Goal: Contribute content: Contribute content

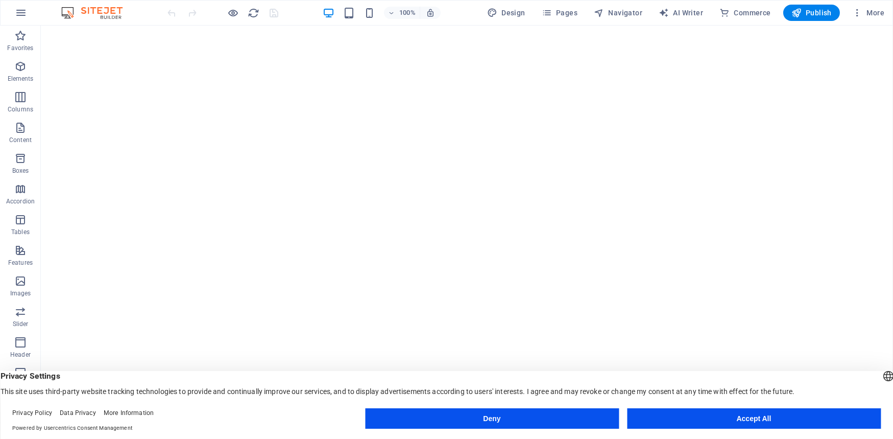
click at [705, 412] on button "Accept All" at bounding box center [754, 418] width 254 height 20
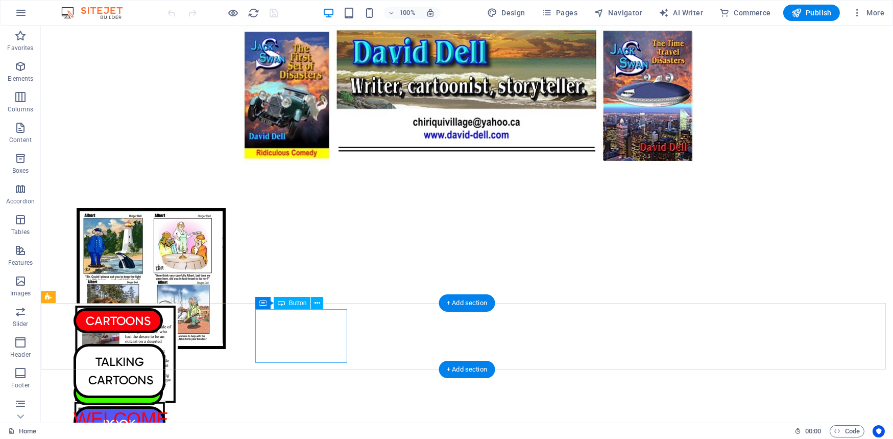
click at [165, 344] on div "TALKING CARTOONS" at bounding box center [120, 371] width 92 height 54
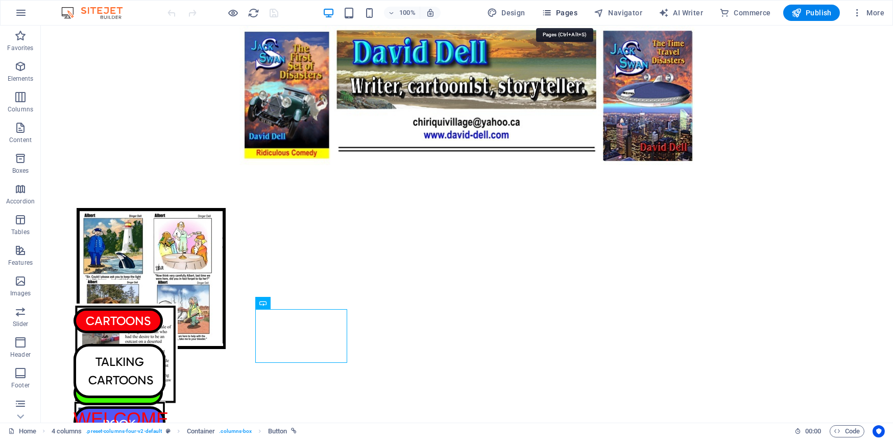
click at [552, 10] on icon "button" at bounding box center [547, 13] width 10 height 10
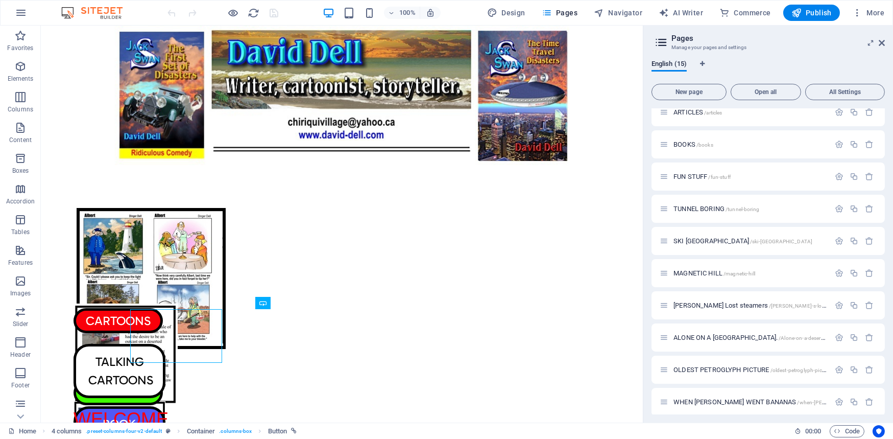
scroll to position [176, 0]
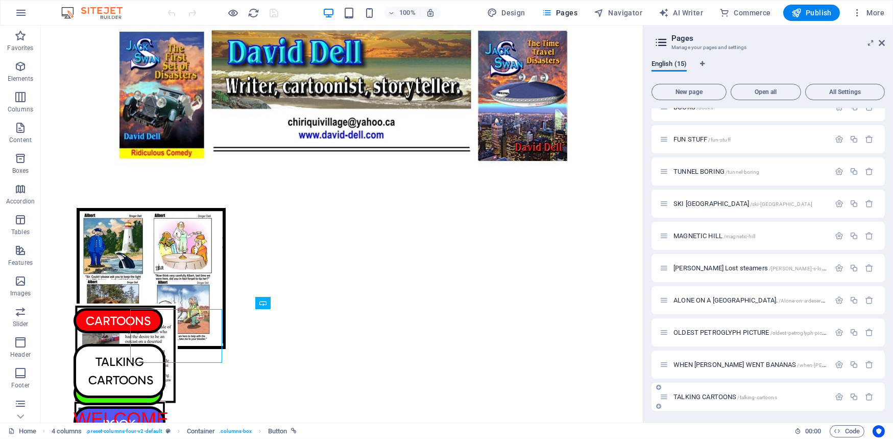
click at [691, 395] on span "TALKING CARTOONS /talking-cartoons" at bounding box center [726, 397] width 104 height 8
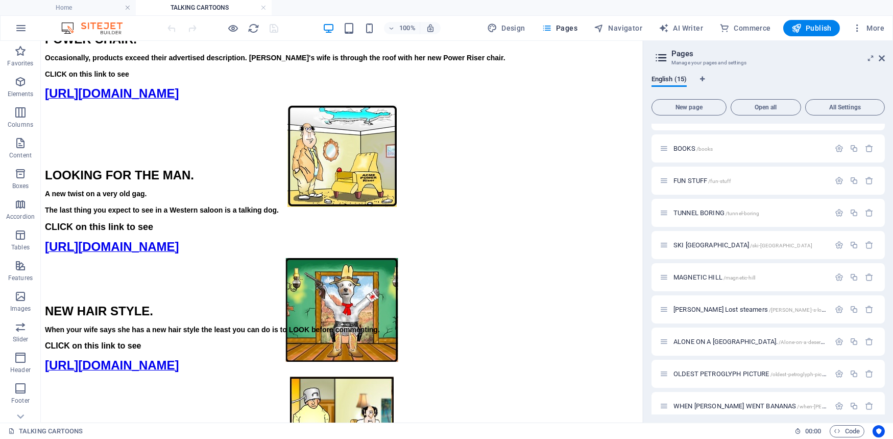
scroll to position [189, 0]
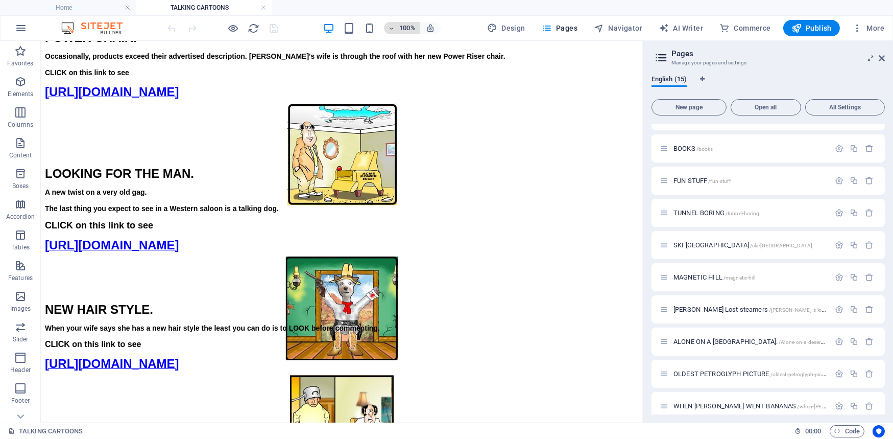
click at [394, 26] on icon "button" at bounding box center [391, 28] width 7 height 7
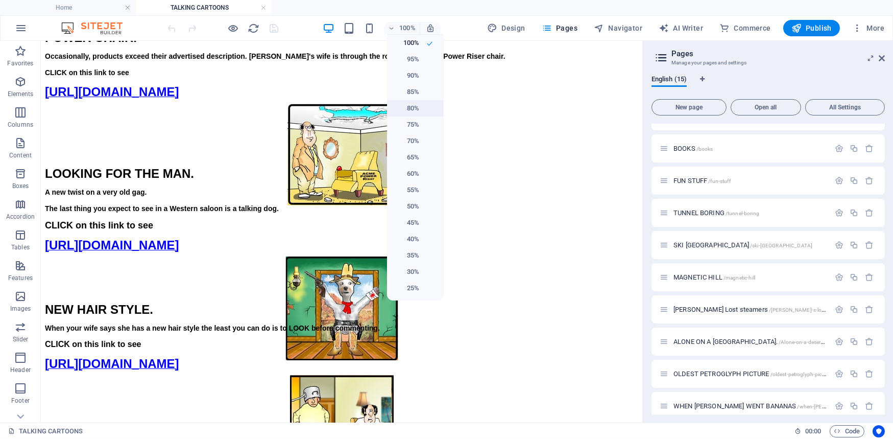
click at [415, 107] on h6 "80%" at bounding box center [406, 108] width 26 height 12
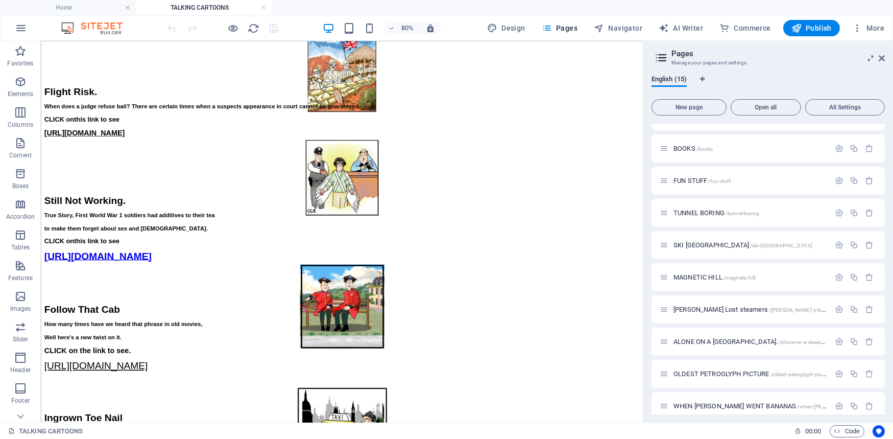
scroll to position [1088, 0]
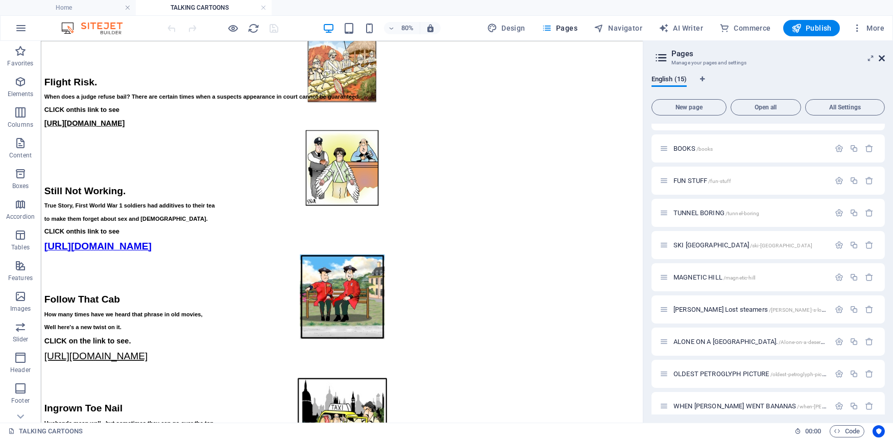
drag, startPoint x: 882, startPoint y: 55, endPoint x: 1051, endPoint y: 18, distance: 173.1
click at [882, 55] on icon at bounding box center [882, 58] width 6 height 8
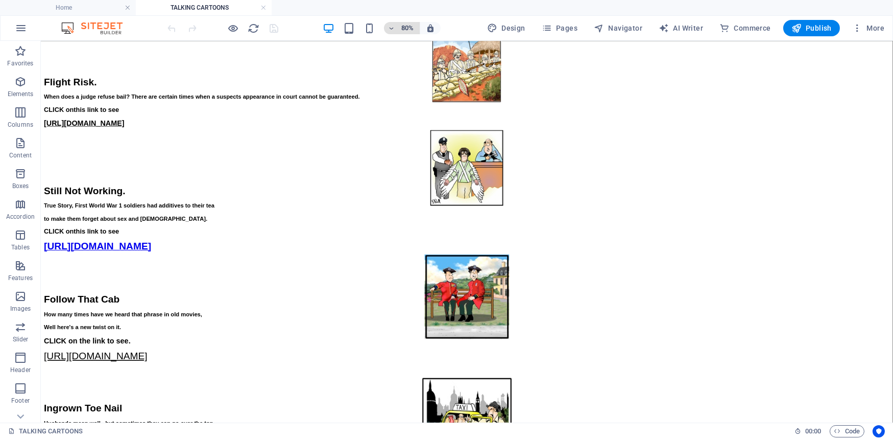
click at [394, 26] on icon "button" at bounding box center [391, 28] width 7 height 7
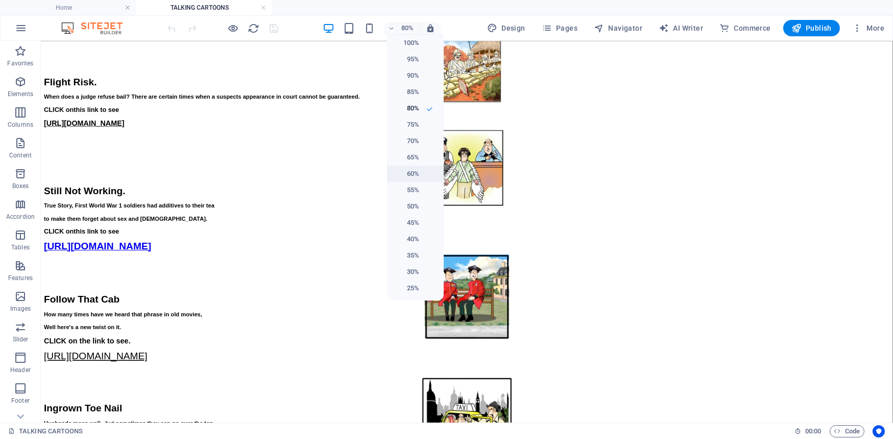
click at [411, 172] on h6 "60%" at bounding box center [406, 173] width 26 height 12
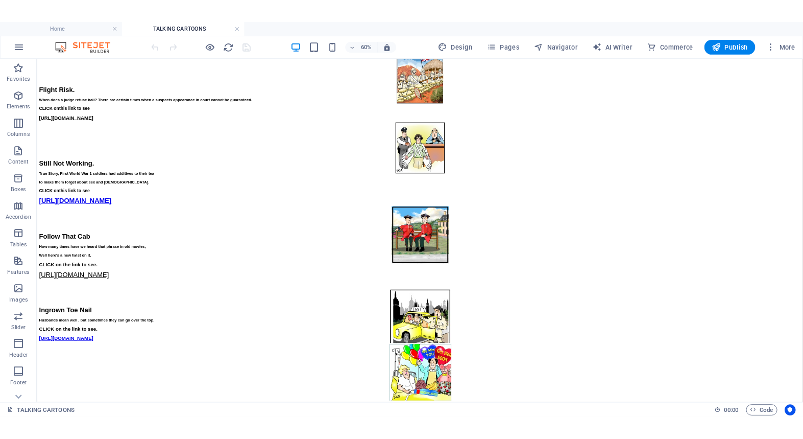
scroll to position [929, 0]
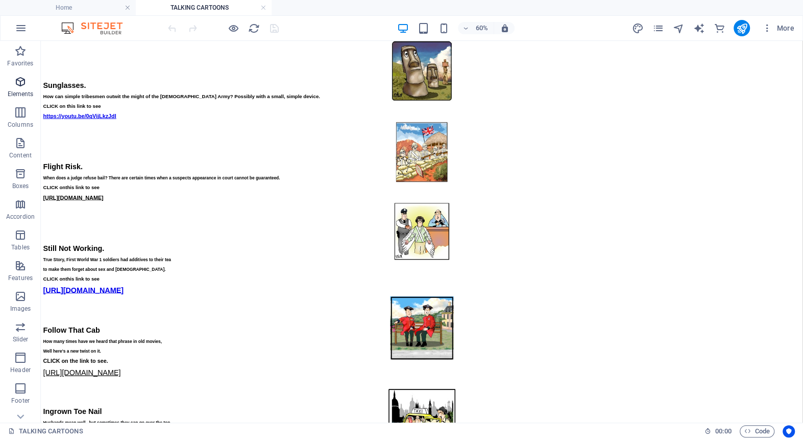
click at [20, 80] on icon "button" at bounding box center [20, 82] width 12 height 12
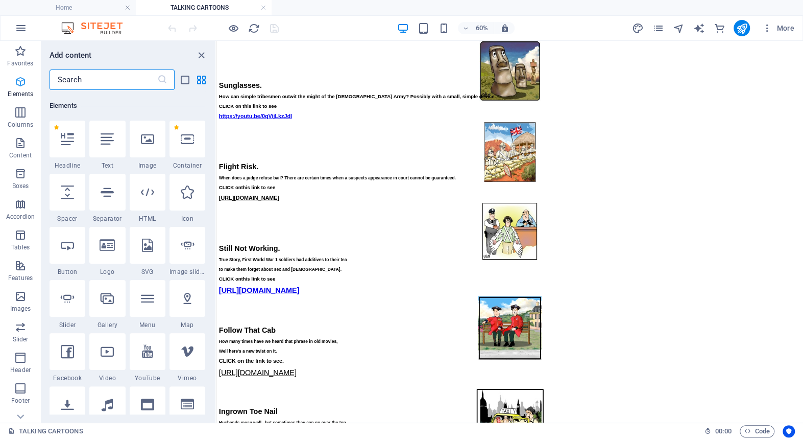
scroll to position [108, 0]
drag, startPoint x: 213, startPoint y: 101, endPoint x: 214, endPoint y: 112, distance: 11.8
click at [214, 112] on div "Favorites 1 Star Headline 1 Star Container Elements 1 Star Headline 1 Star Text…" at bounding box center [128, 252] width 174 height 324
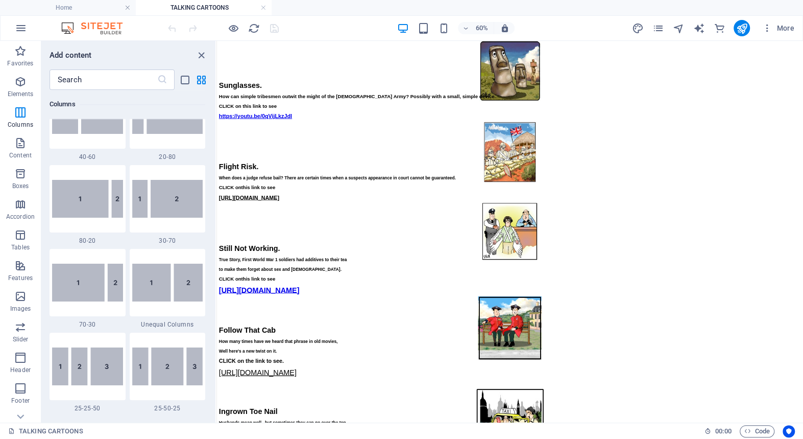
scroll to position [824, 0]
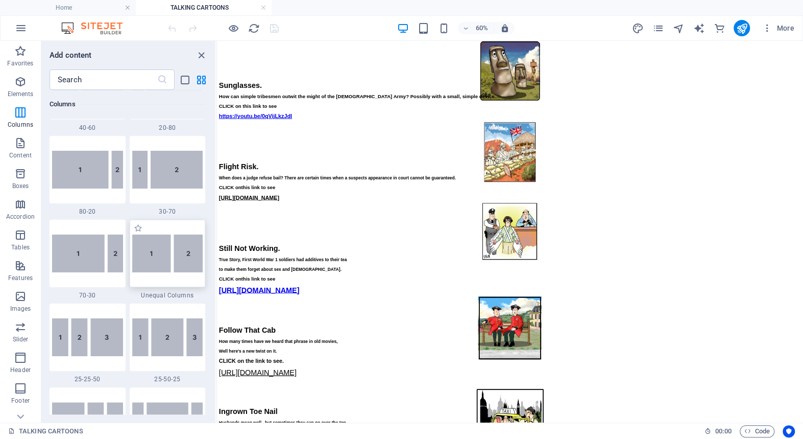
click at [160, 258] on img at bounding box center [167, 253] width 71 height 38
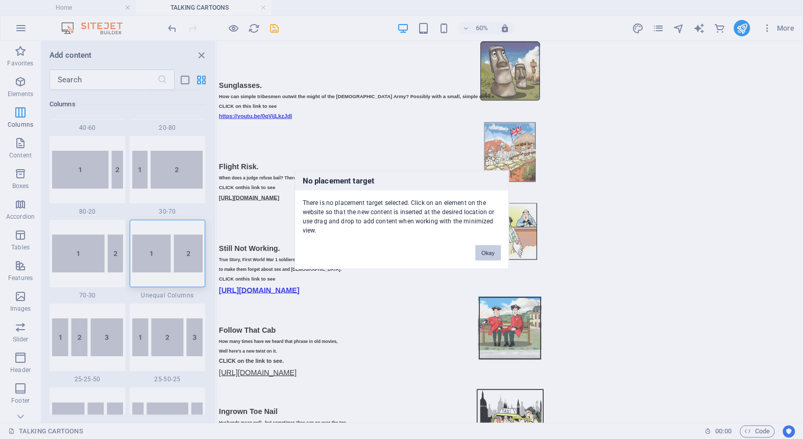
click at [490, 246] on button "Okay" at bounding box center [488, 252] width 26 height 15
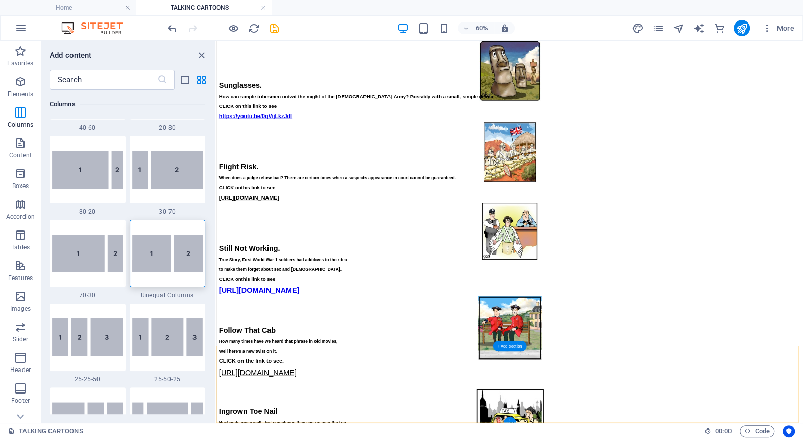
click at [509, 418] on div "+" at bounding box center [510, 420] width 12 height 6
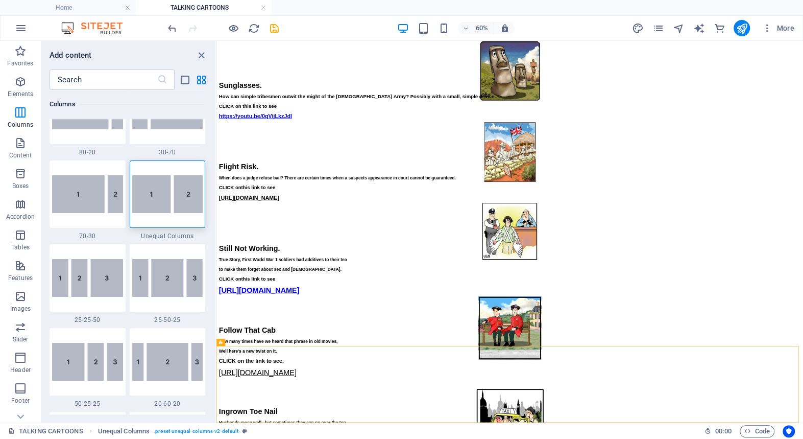
scroll to position [838, 0]
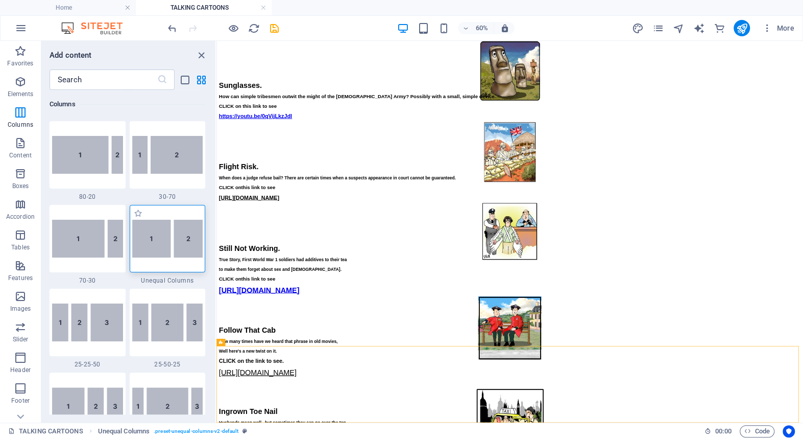
click at [156, 234] on img at bounding box center [167, 239] width 71 height 38
click at [217, 234] on div "Drag here to replace the existing content. Press “Ctrl” if you want to create a…" at bounding box center [510, 231] width 587 height 381
select select "%"
select select "rem"
select select "preset-unequal-columns-v2-default"
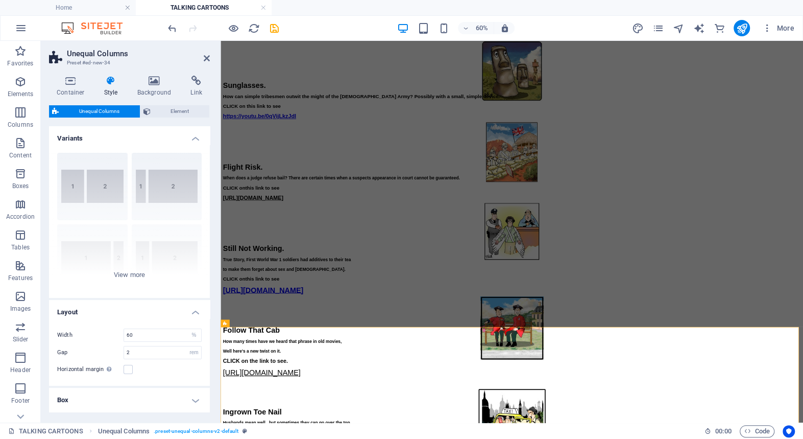
scroll to position [1088, 0]
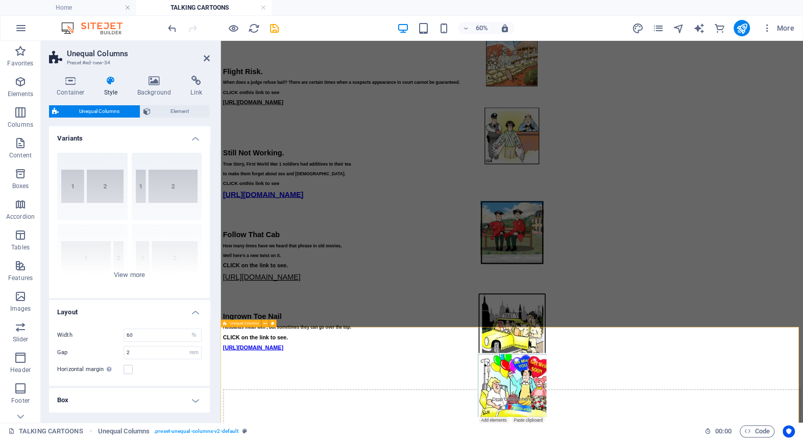
click at [18, 79] on icon "button" at bounding box center [20, 82] width 12 height 12
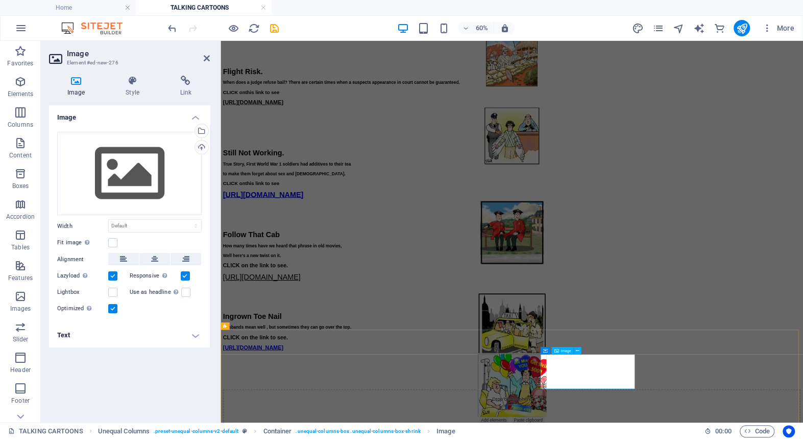
scroll to position [1084, 0]
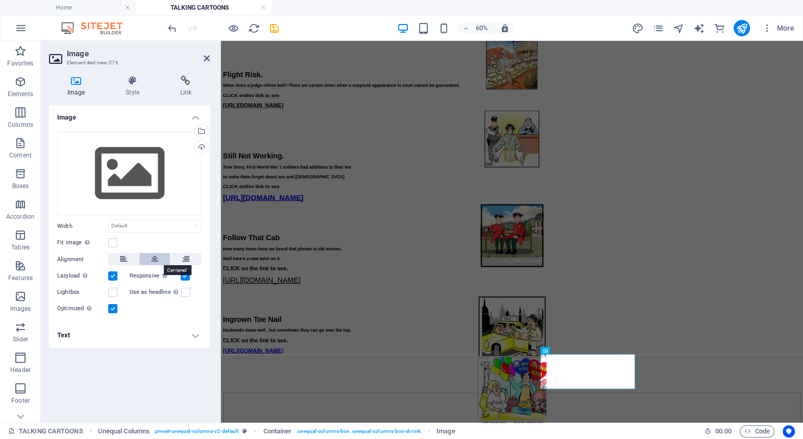
click at [155, 258] on icon at bounding box center [154, 259] width 7 height 12
click at [202, 146] on div "Upload" at bounding box center [200, 147] width 15 height 15
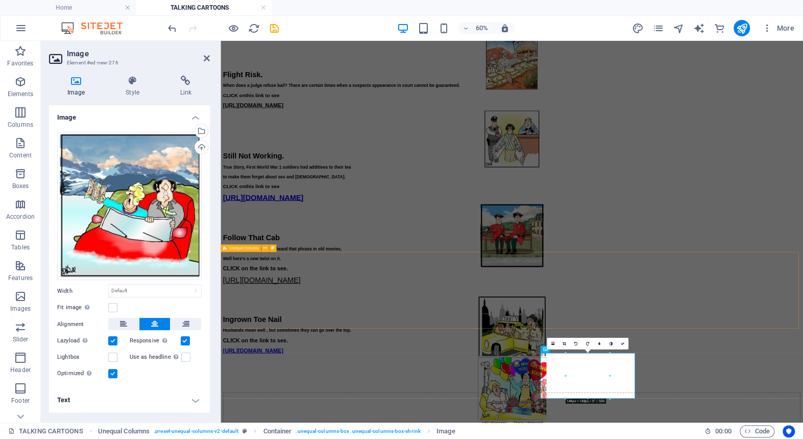
scroll to position [1086, 0]
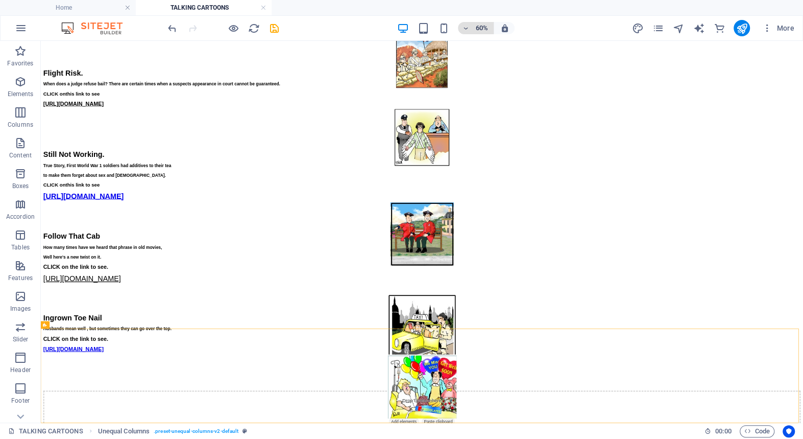
click at [466, 26] on icon "button" at bounding box center [465, 28] width 7 height 7
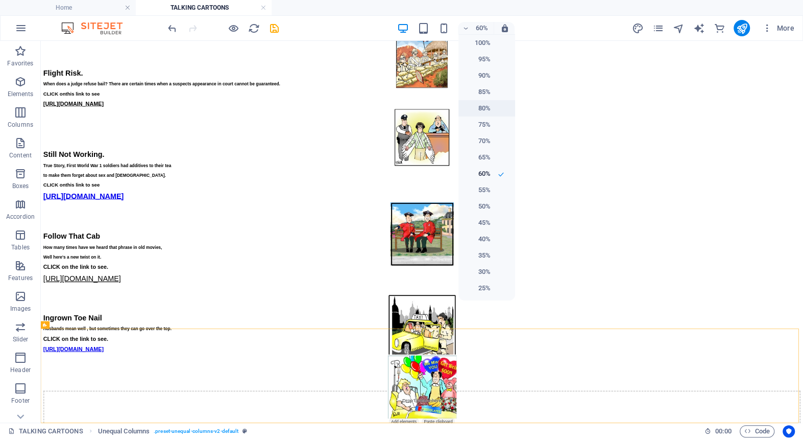
click at [483, 108] on h6 "80%" at bounding box center [478, 108] width 26 height 12
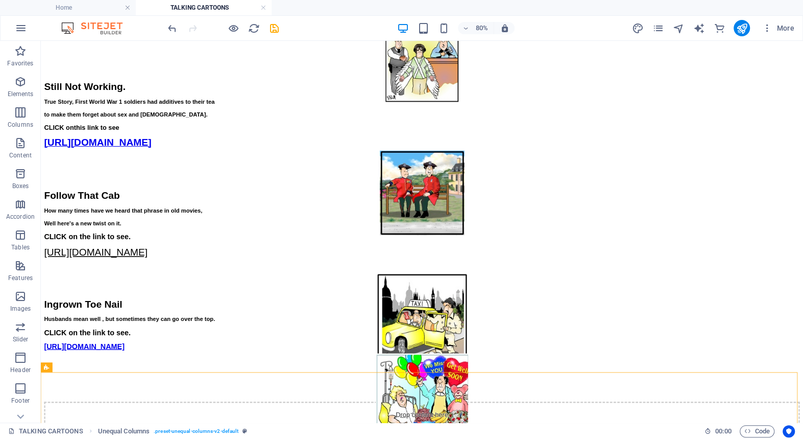
scroll to position [1245, 0]
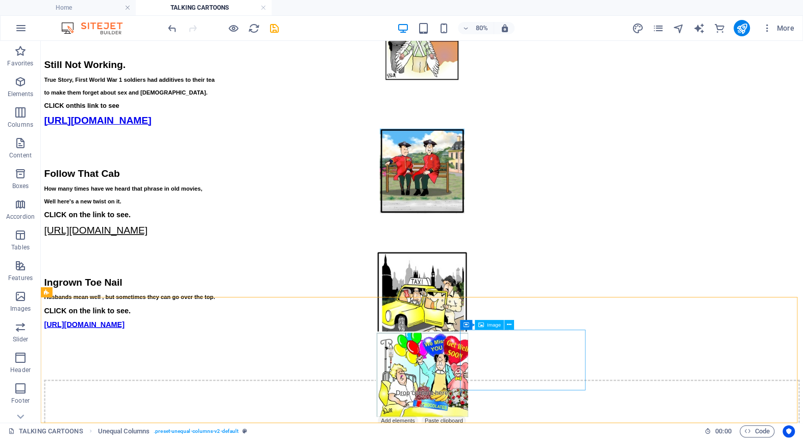
click at [490, 324] on span "Image" at bounding box center [495, 324] width 14 height 5
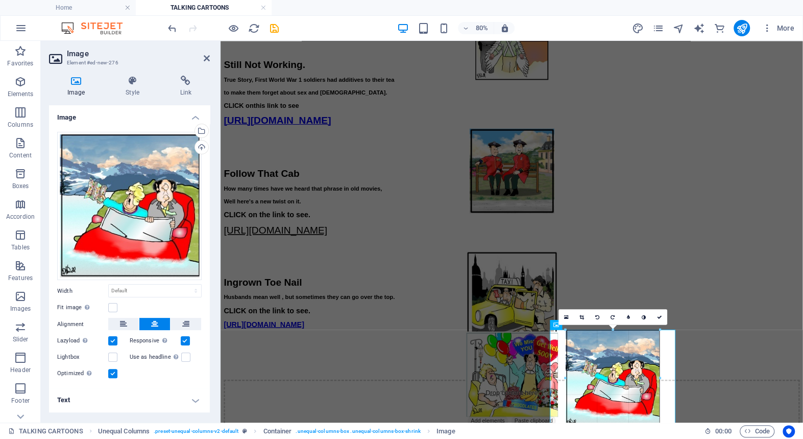
drag, startPoint x: 640, startPoint y: 389, endPoint x: 686, endPoint y: 428, distance: 60.8
type input "231"
select select "px"
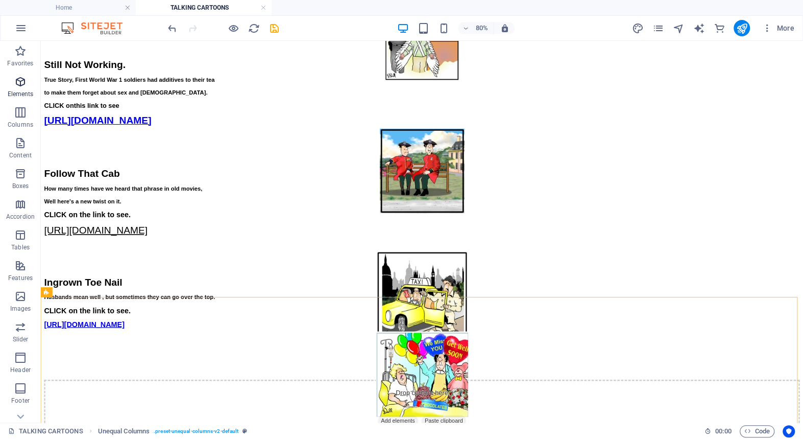
click at [18, 81] on icon "button" at bounding box center [20, 82] width 12 height 12
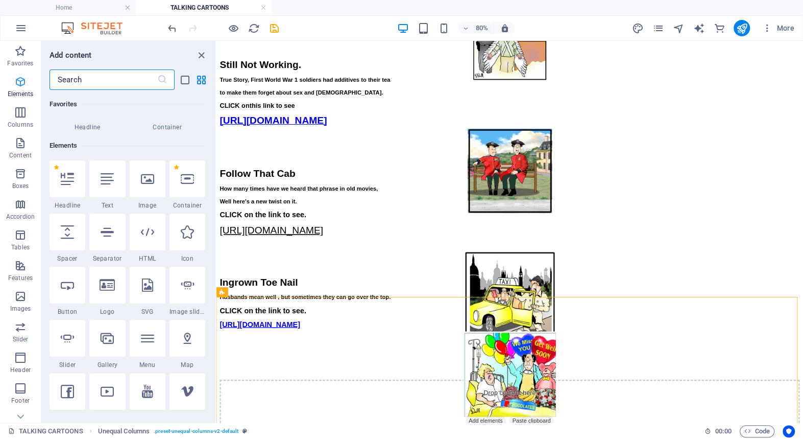
scroll to position [108, 0]
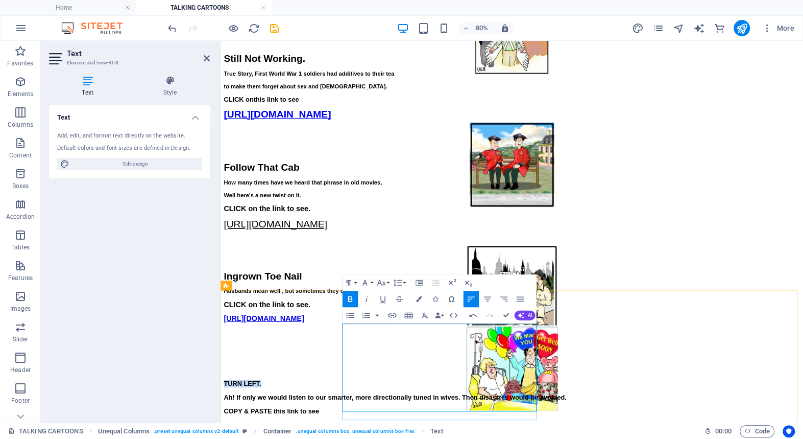
drag, startPoint x: 429, startPoint y: 409, endPoint x: 373, endPoint y: 407, distance: 56.2
click at [381, 281] on icon "button" at bounding box center [382, 282] width 10 height 10
click at [382, 382] on link "24" at bounding box center [384, 384] width 30 height 12
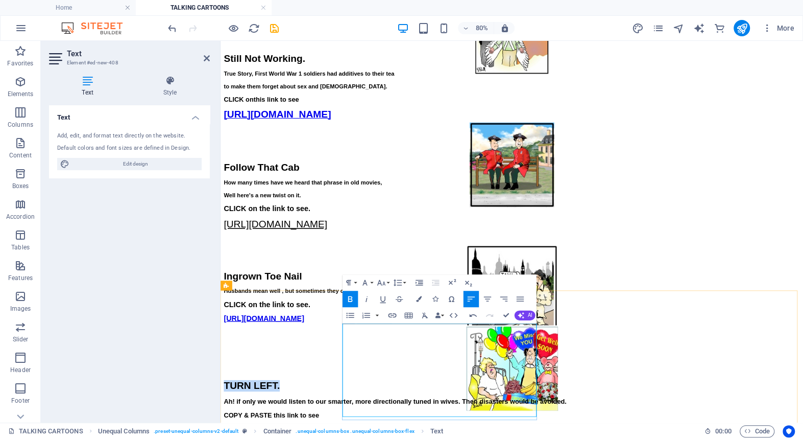
drag, startPoint x: 375, startPoint y: 409, endPoint x: 526, endPoint y: 503, distance: 177.8
click at [397, 281] on icon "button" at bounding box center [398, 282] width 10 height 10
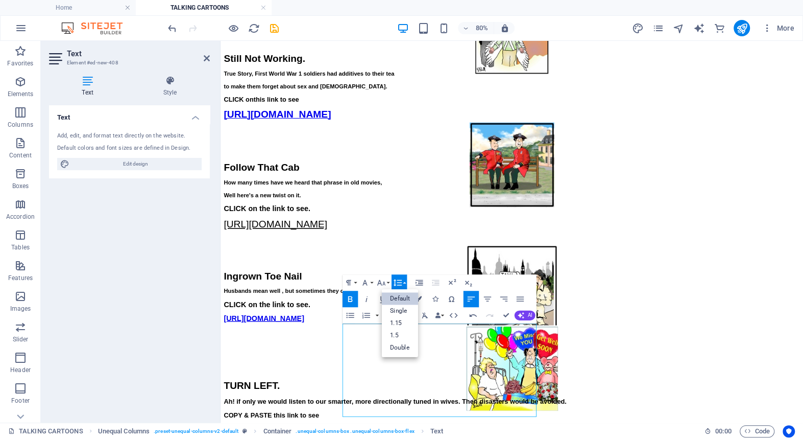
scroll to position [0, 0]
click at [399, 308] on link "Single" at bounding box center [400, 310] width 36 height 12
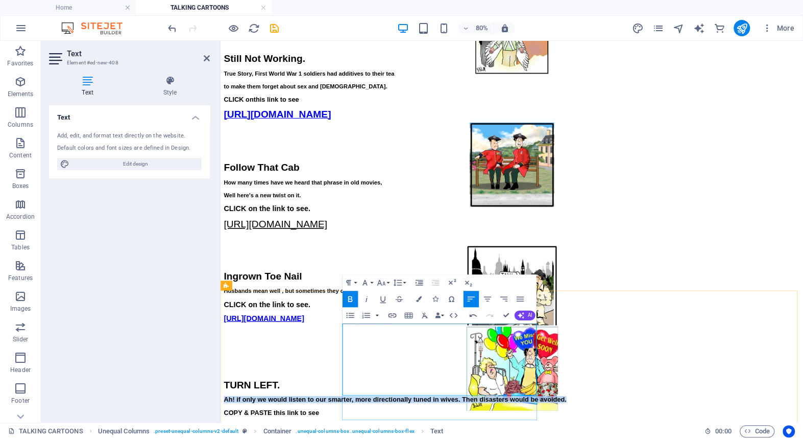
drag, startPoint x: 430, startPoint y: 444, endPoint x: 375, endPoint y: 428, distance: 56.9
click at [381, 280] on icon "button" at bounding box center [382, 282] width 10 height 10
click at [382, 358] on link "14" at bounding box center [384, 359] width 30 height 12
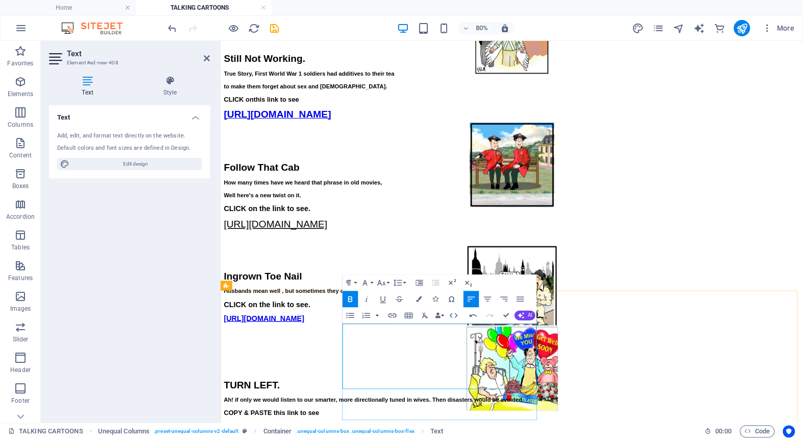
drag, startPoint x: 522, startPoint y: 467, endPoint x: 372, endPoint y: 467, distance: 150.1
click at [383, 296] on icon "button" at bounding box center [383, 299] width 10 height 10
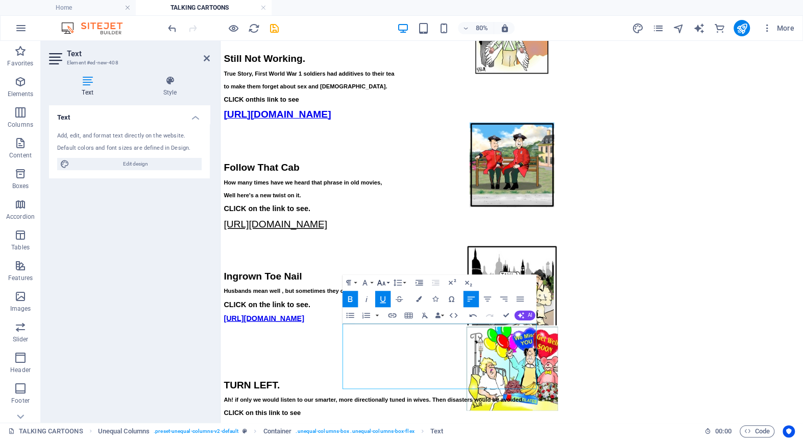
click at [387, 281] on button "Font Size" at bounding box center [382, 282] width 15 height 16
click at [381, 370] on link "18" at bounding box center [384, 372] width 30 height 12
click at [350, 297] on icon "button" at bounding box center [351, 299] width 10 height 10
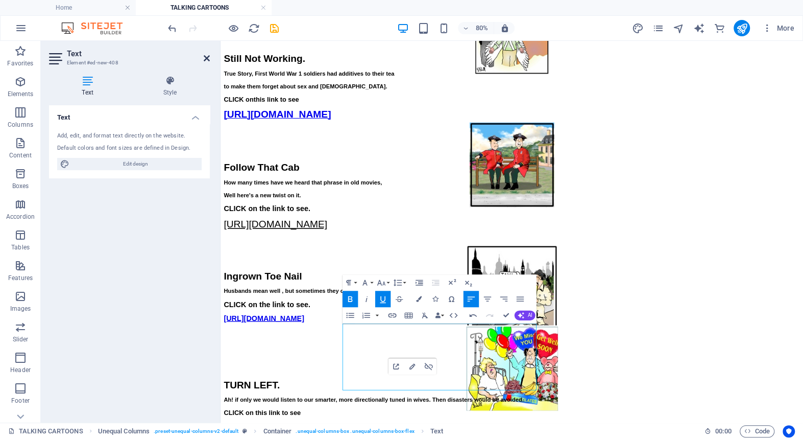
click at [205, 55] on icon at bounding box center [207, 58] width 6 height 8
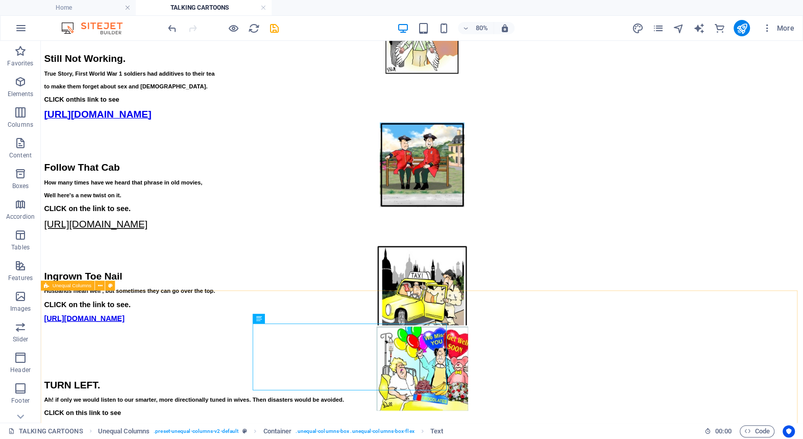
click at [61, 286] on span "Unequal Columns" at bounding box center [72, 285] width 39 height 5
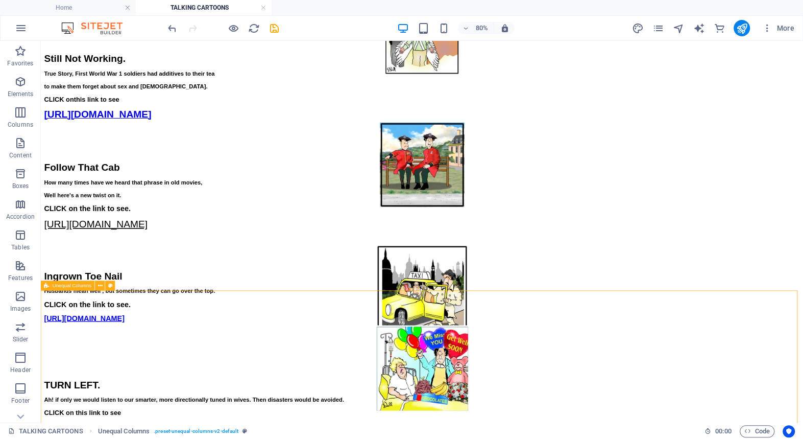
click at [61, 286] on span "Unequal Columns" at bounding box center [72, 285] width 39 height 5
select select "%"
select select "rem"
select select "preset-unequal-columns-v2-default"
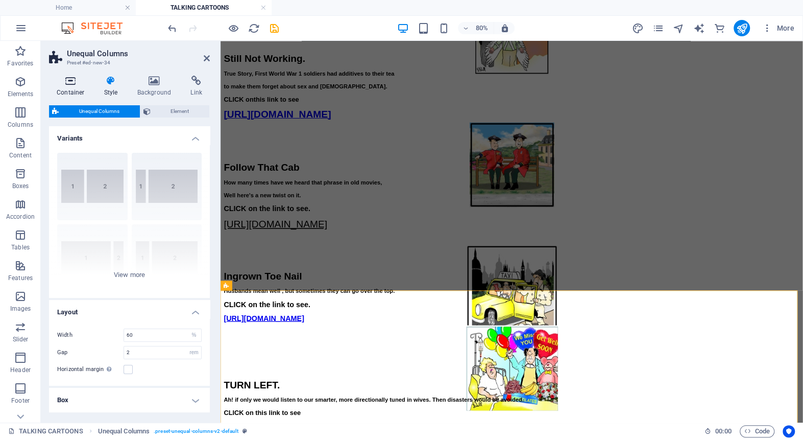
click at [68, 80] on icon at bounding box center [70, 81] width 43 height 10
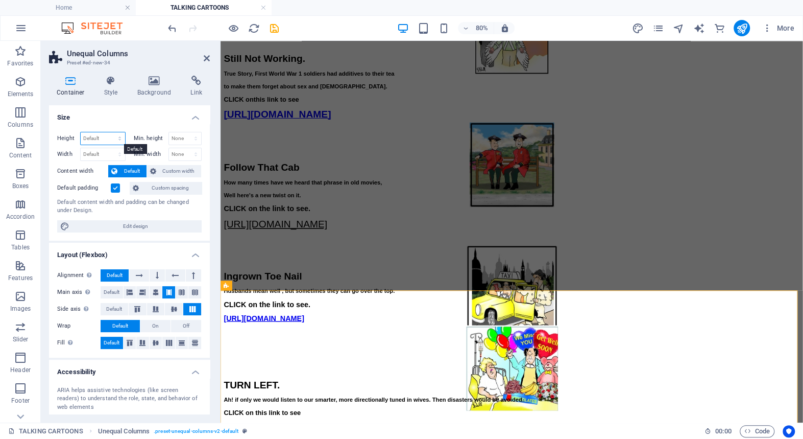
click at [103, 135] on select "Default px rem % vh vw" at bounding box center [103, 138] width 44 height 12
select select "px"
click at [109, 132] on select "Default px rem % vh vw" at bounding box center [103, 138] width 44 height 12
type input "429"
type input "250"
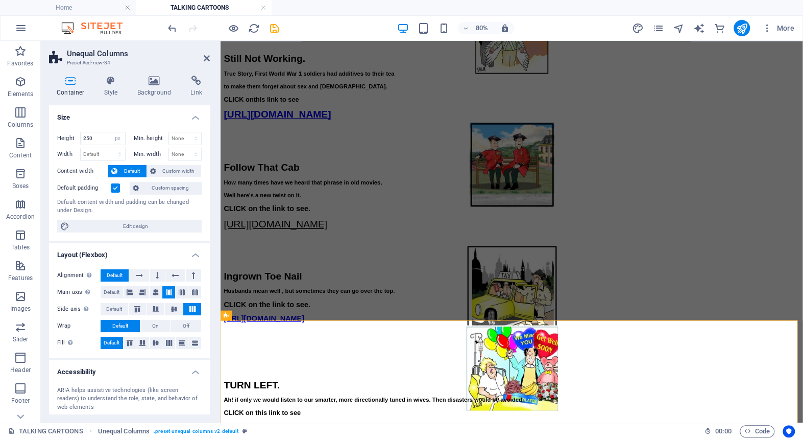
scroll to position [1216, 0]
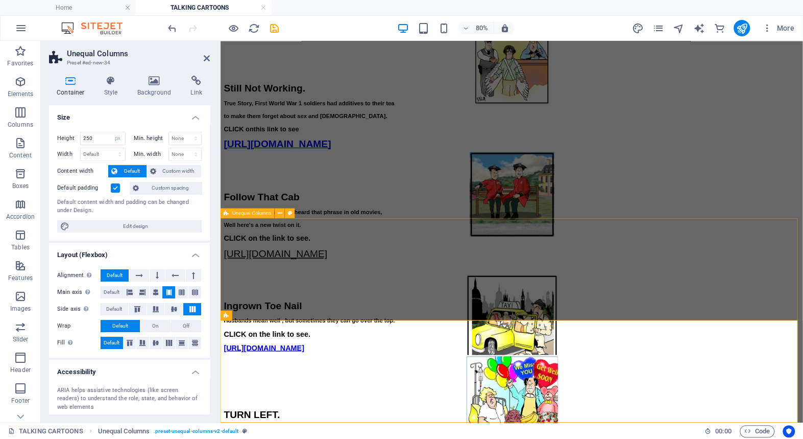
click at [244, 366] on div "Ingrown Toe Nail Husbands mean well , but sometimes they can go over the top. C…" at bounding box center [585, 430] width 720 height 128
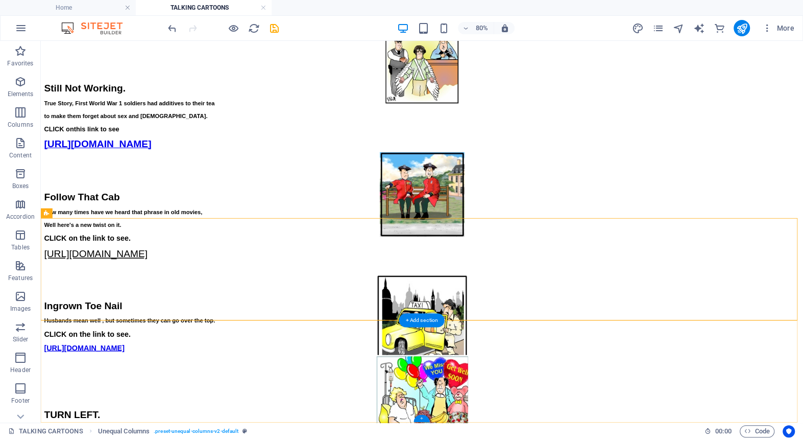
click at [422, 418] on div "+" at bounding box center [422, 417] width 16 height 7
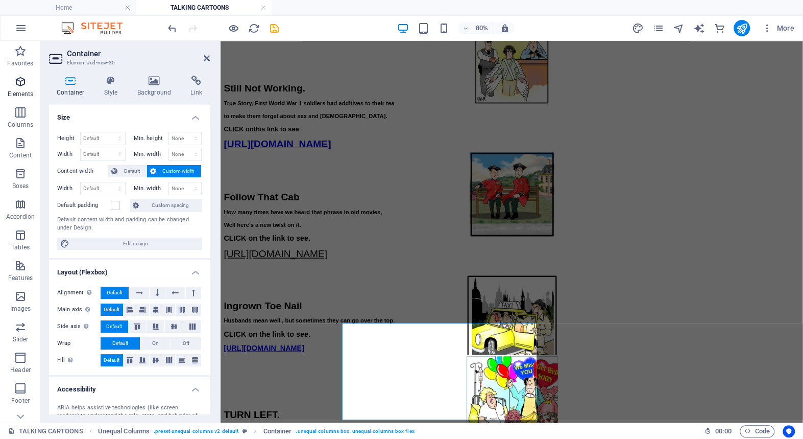
click at [17, 79] on icon "button" at bounding box center [20, 82] width 12 height 12
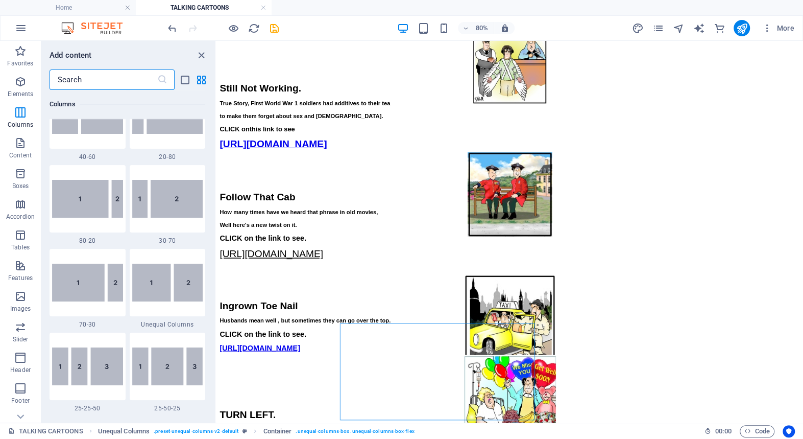
scroll to position [824, 0]
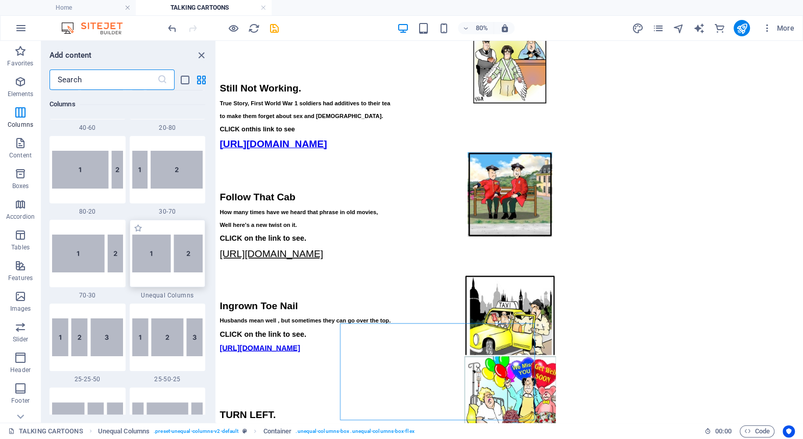
click at [153, 256] on img at bounding box center [167, 253] width 71 height 38
click at [217, 256] on div "Drag here to replace the existing content. Press “Ctrl” if you want to create a…" at bounding box center [510, 231] width 587 height 381
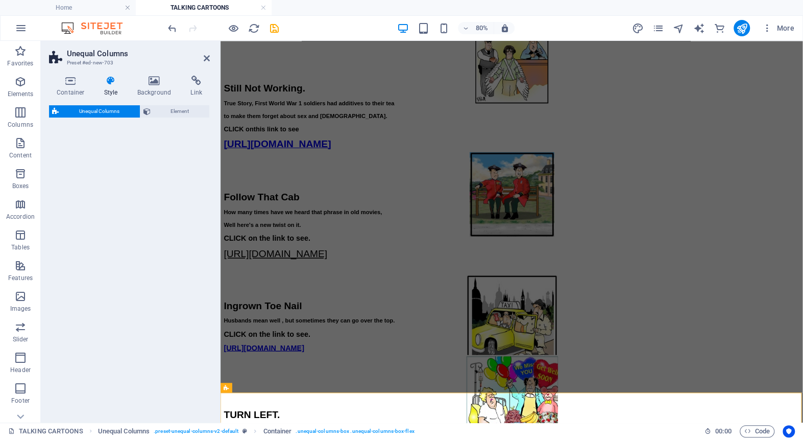
select select "%"
select select "rem"
select select "preset-unequal-columns-v2-default"
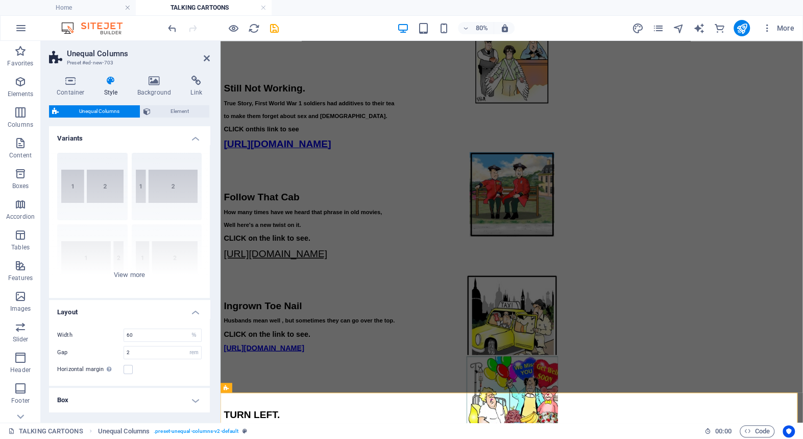
scroll to position [1253, 0]
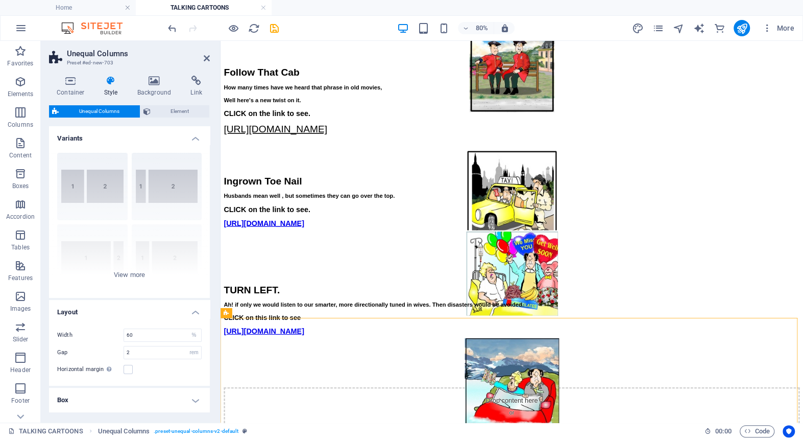
scroll to position [1388, 0]
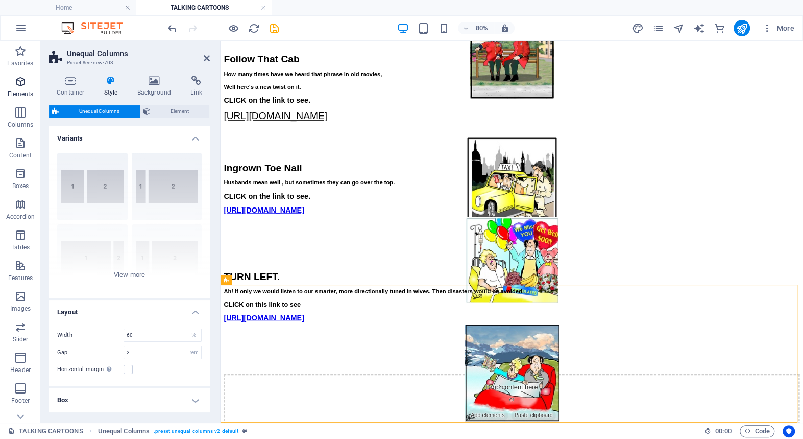
click at [19, 82] on icon "button" at bounding box center [20, 82] width 12 height 12
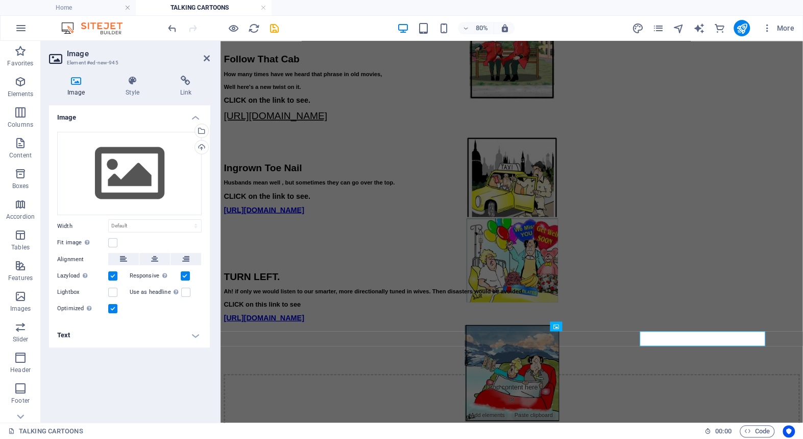
scroll to position [1371, 0]
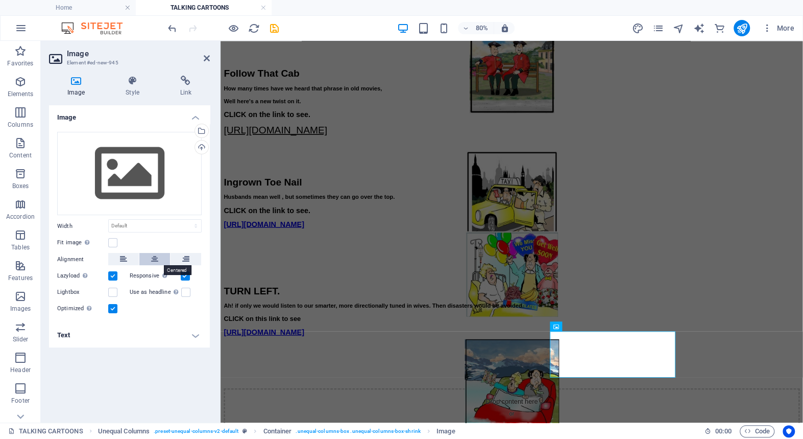
click at [154, 255] on icon at bounding box center [154, 259] width 7 height 12
click at [201, 147] on div "Upload" at bounding box center [200, 147] width 15 height 15
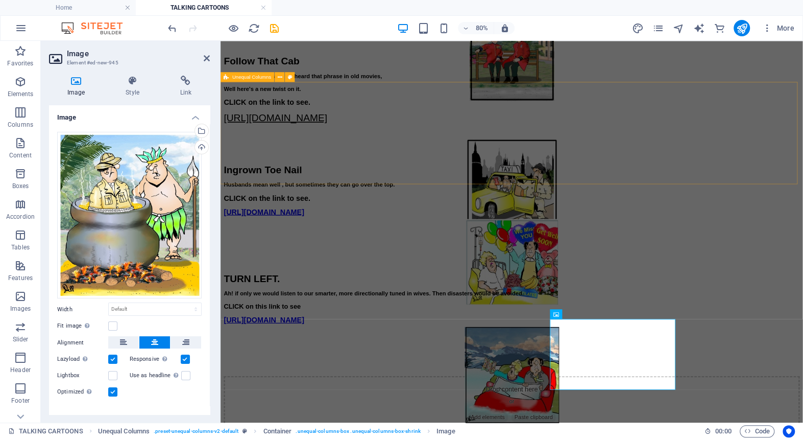
scroll to position [1388, 0]
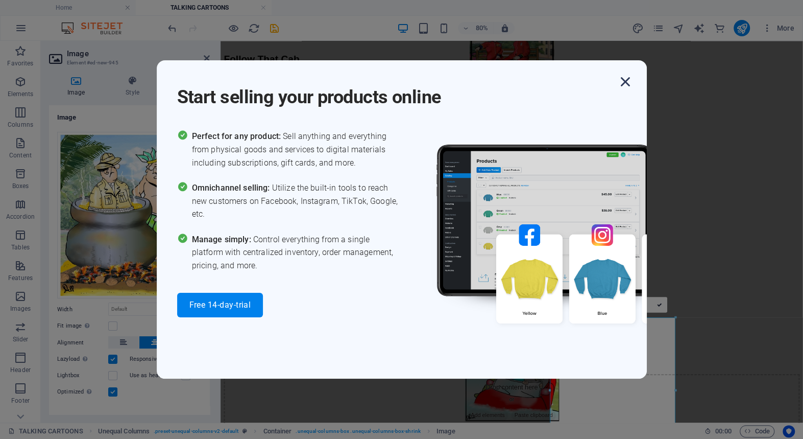
click at [623, 79] on icon "button" at bounding box center [625, 82] width 18 height 18
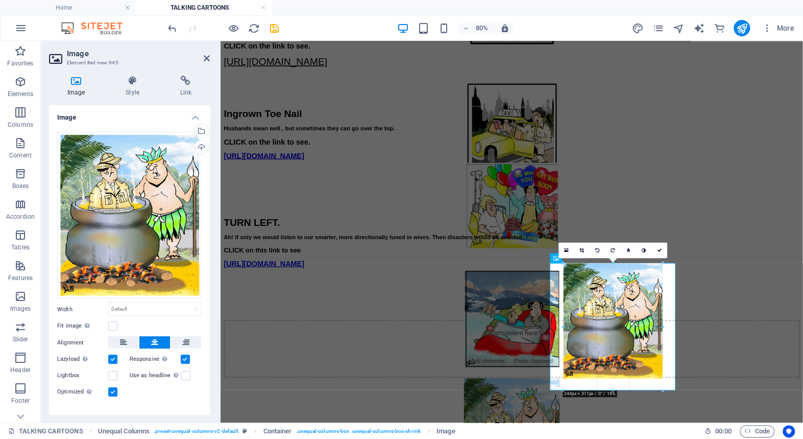
scroll to position [1451, 0]
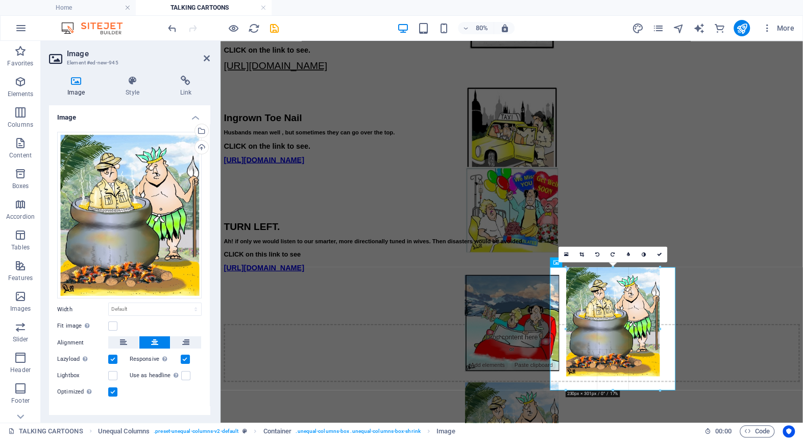
drag, startPoint x: 675, startPoint y: 389, endPoint x: 516, endPoint y: 355, distance: 162.3
type input "230"
select select "px"
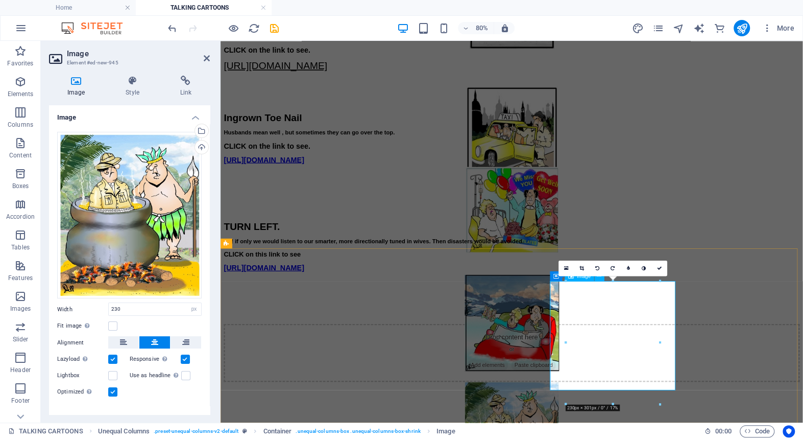
scroll to position [1434, 0]
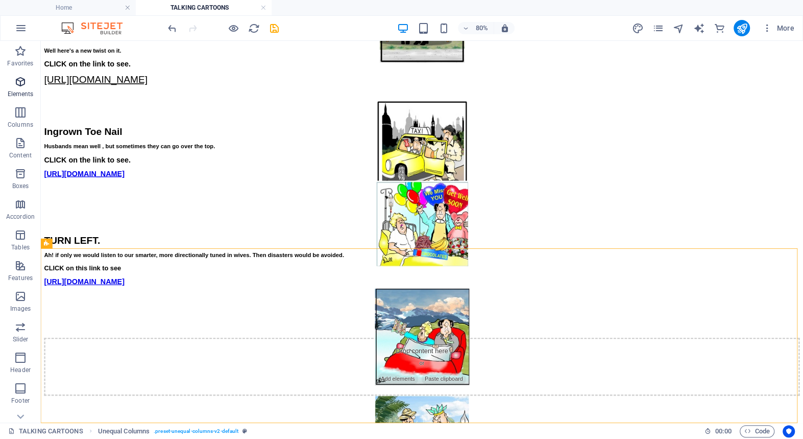
click at [19, 80] on icon "button" at bounding box center [20, 82] width 12 height 12
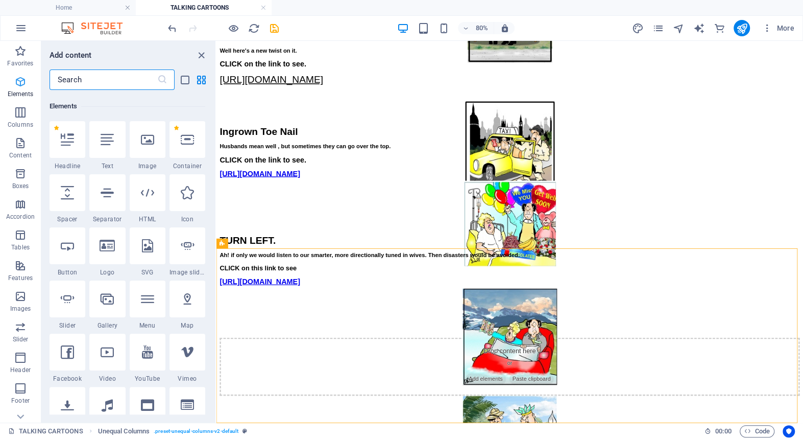
scroll to position [108, 0]
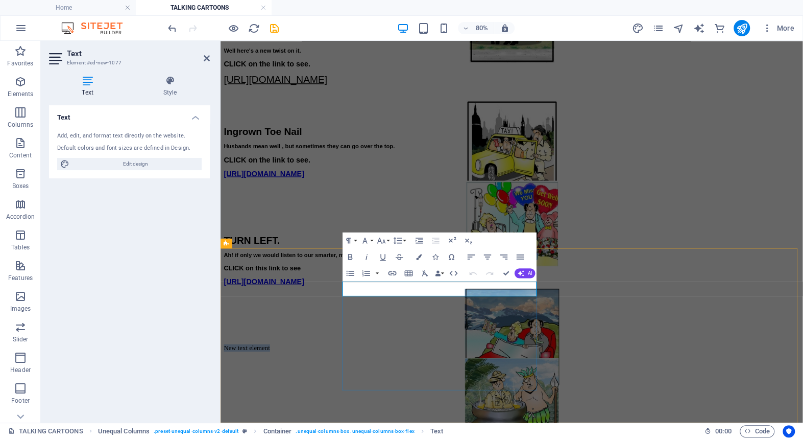
click at [468, 419] on p "New text element" at bounding box center [585, 423] width 720 height 9
click at [376, 419] on p "​" at bounding box center [585, 423] width 720 height 9
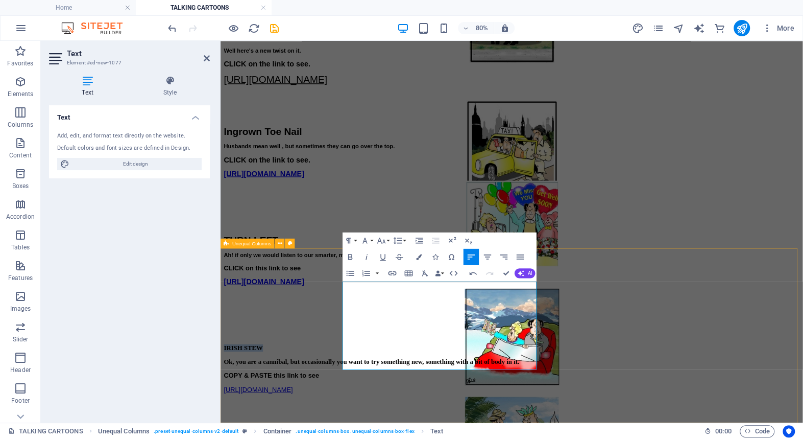
drag, startPoint x: 431, startPoint y: 355, endPoint x: 372, endPoint y: 353, distance: 59.3
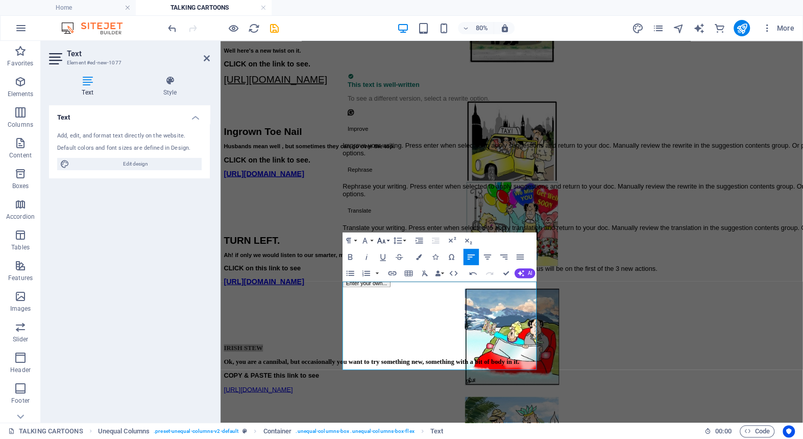
click at [383, 238] on icon "button" at bounding box center [382, 240] width 10 height 10
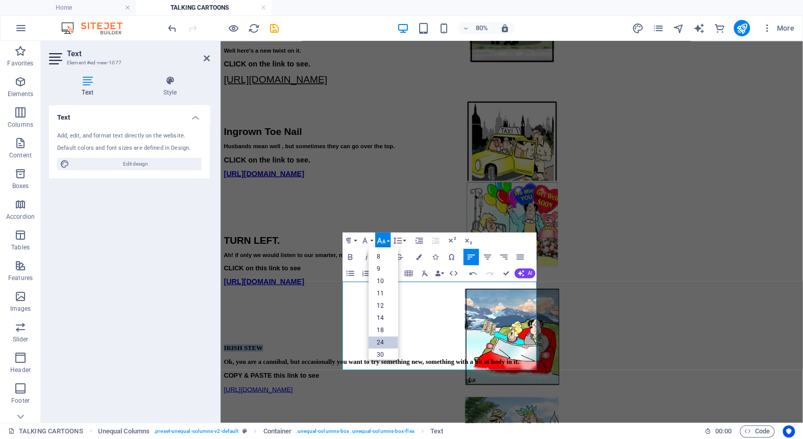
click at [382, 341] on link "24" at bounding box center [384, 341] width 30 height 12
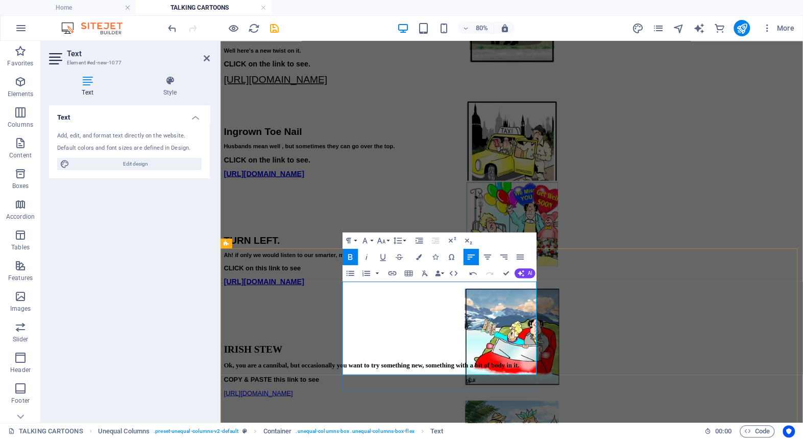
click at [487, 438] on p "Ok, you are a cannibal, but occasionally you want to try something new, somethi…" at bounding box center [585, 445] width 720 height 9
drag, startPoint x: 374, startPoint y: 356, endPoint x: 522, endPoint y: 449, distance: 175.0
click at [397, 238] on icon "button" at bounding box center [398, 240] width 10 height 10
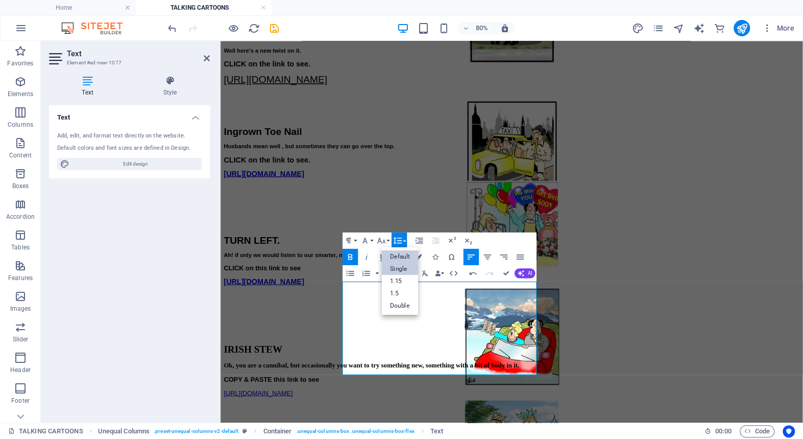
click at [397, 268] on link "Single" at bounding box center [400, 268] width 36 height 12
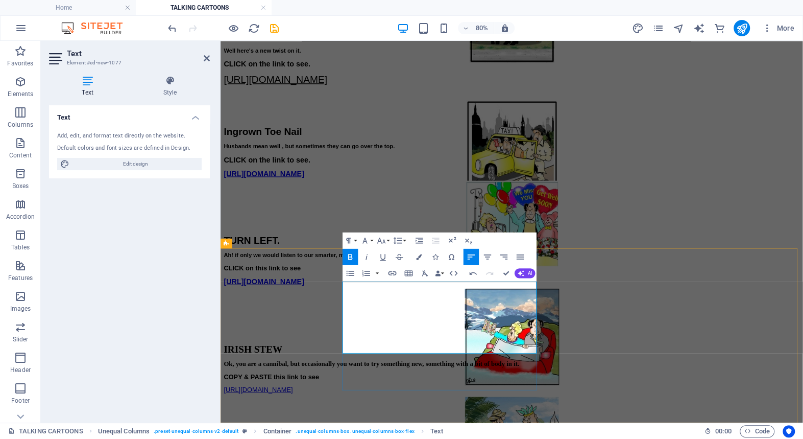
click at [405, 438] on p "Ok, you are a cannibal, but occasionally you want to try something new, somethi…" at bounding box center [585, 444] width 720 height 8
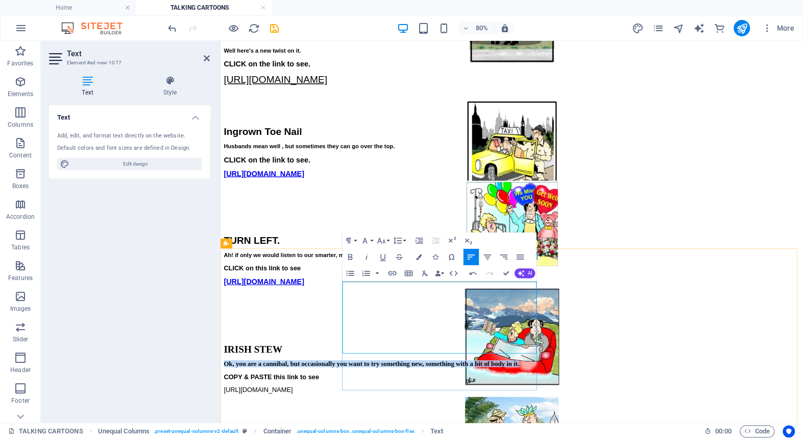
drag, startPoint x: 394, startPoint y: 389, endPoint x: 373, endPoint y: 375, distance: 24.8
click at [373, 438] on p "Ok, you are a cannibal, but occasionally you want to try something new, somethi…" at bounding box center [585, 444] width 720 height 8
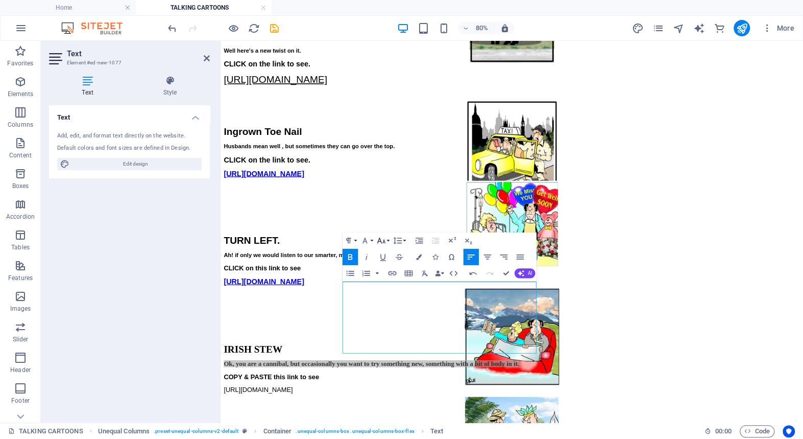
click at [381, 238] on icon "button" at bounding box center [382, 240] width 10 height 10
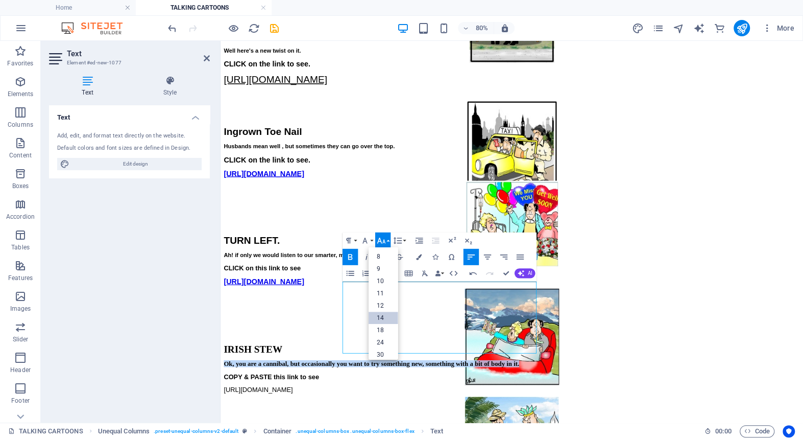
click at [381, 316] on link "14" at bounding box center [384, 317] width 30 height 12
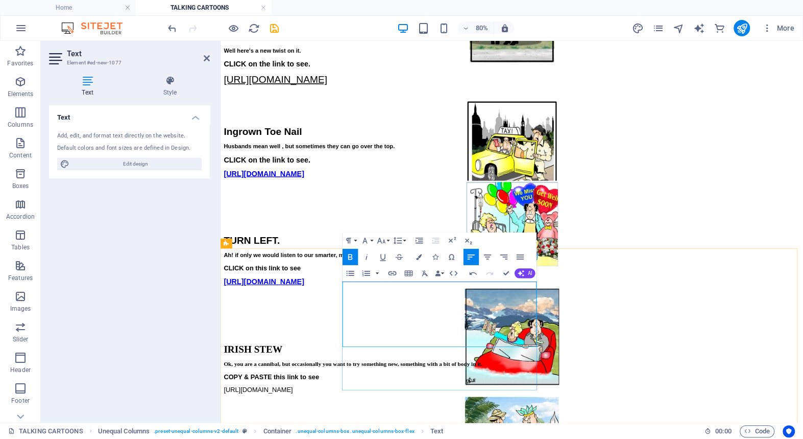
drag, startPoint x: 509, startPoint y: 414, endPoint x: 372, endPoint y: 414, distance: 137.4
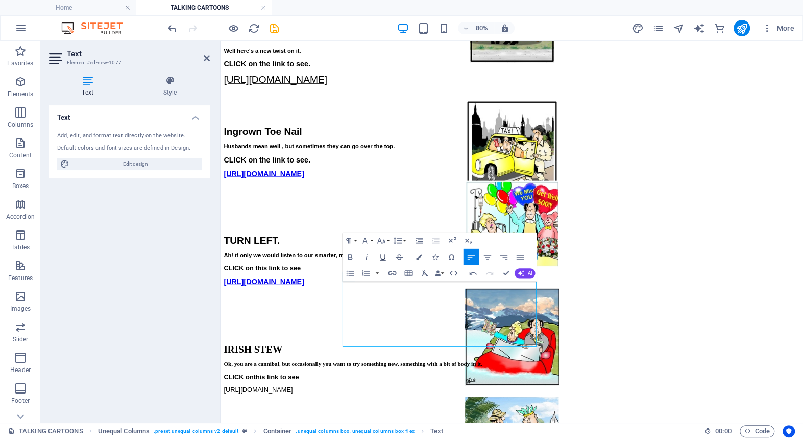
click at [382, 255] on icon "button" at bounding box center [383, 257] width 10 height 10
click at [382, 238] on icon "button" at bounding box center [382, 240] width 10 height 10
click at [383, 327] on link "18" at bounding box center [384, 329] width 30 height 12
click at [350, 255] on icon "button" at bounding box center [351, 257] width 10 height 10
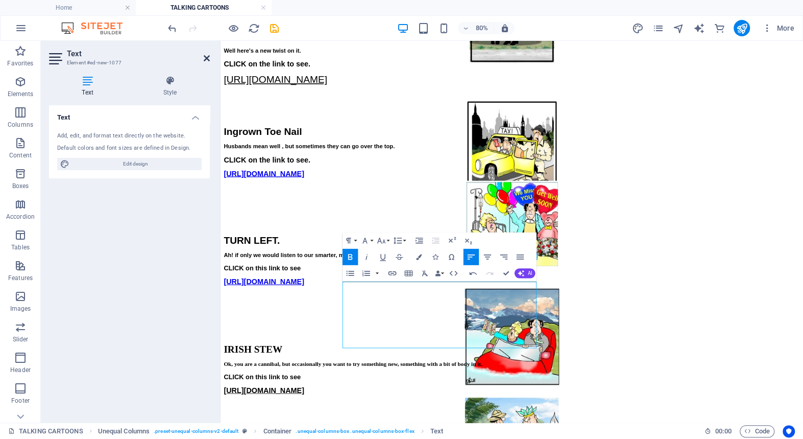
click at [204, 55] on icon at bounding box center [207, 58] width 6 height 8
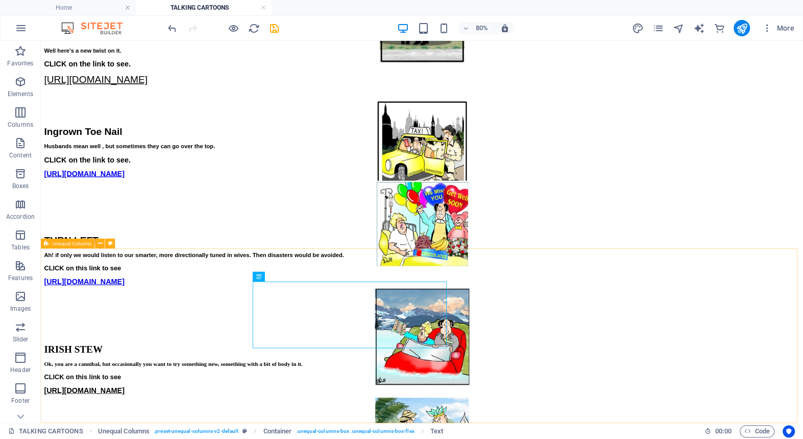
click at [65, 242] on span "Unequal Columns" at bounding box center [72, 243] width 39 height 5
select select "%"
select select "rem"
select select "preset-unequal-columns-v2-default"
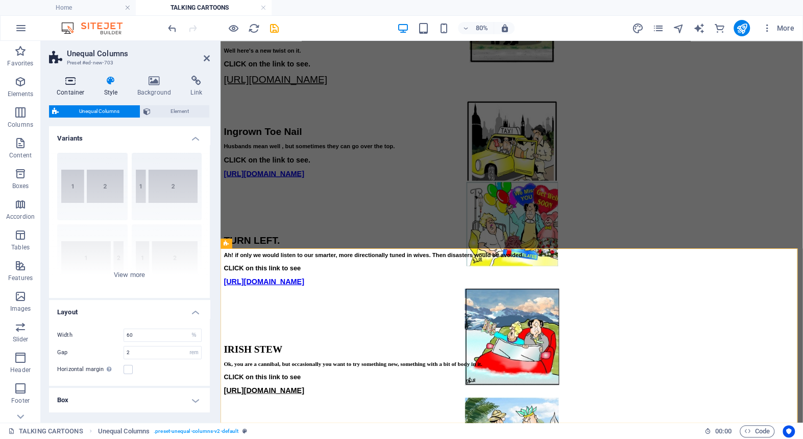
click at [70, 81] on icon at bounding box center [70, 81] width 43 height 10
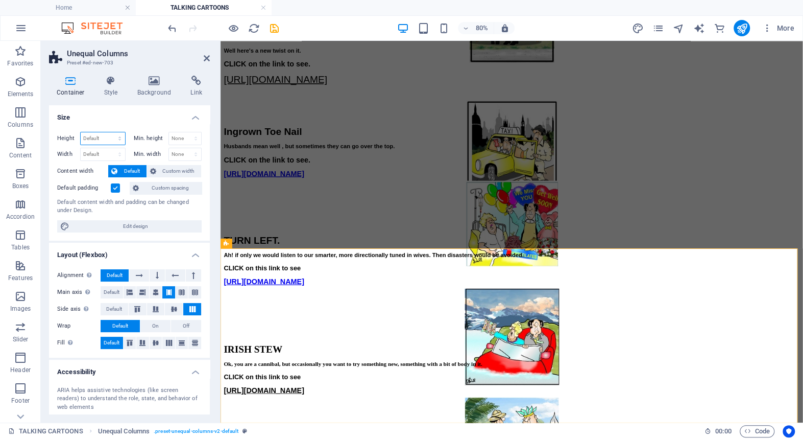
click at [87, 136] on select "Default px rem % vh vw" at bounding box center [103, 138] width 44 height 12
select select "px"
click at [109, 132] on select "Default px rem % vh vw" at bounding box center [103, 138] width 44 height 12
type input "459"
type input "250"
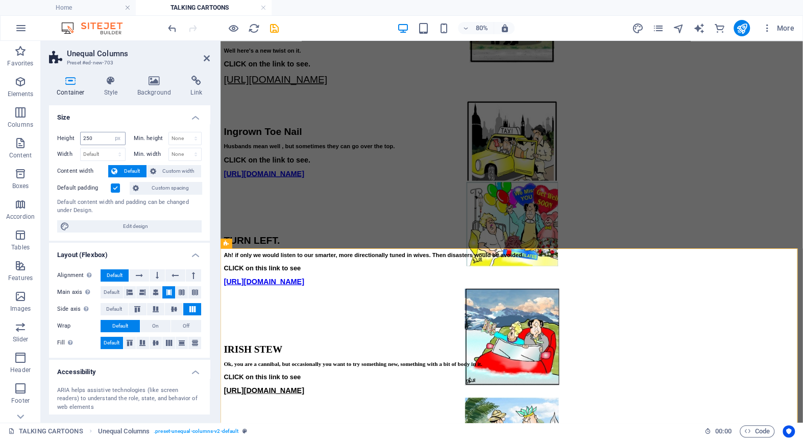
scroll to position [1343, 0]
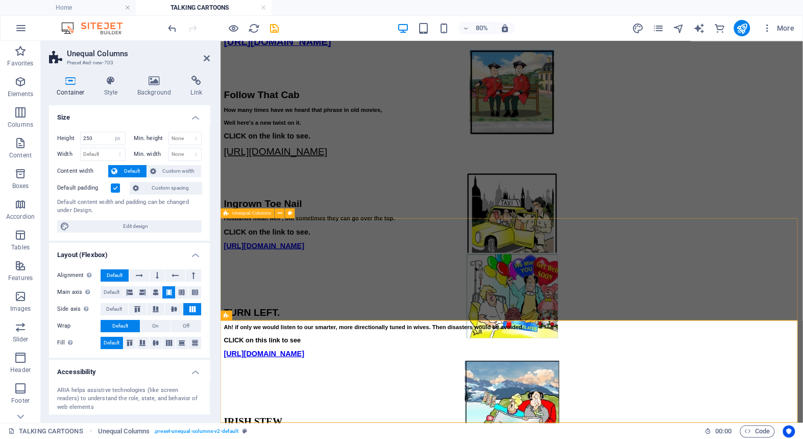
click at [274, 374] on div "TURN LEFT. Ah! if only we would listen to our smarter, more directionally tuned…" at bounding box center [585, 438] width 720 height 128
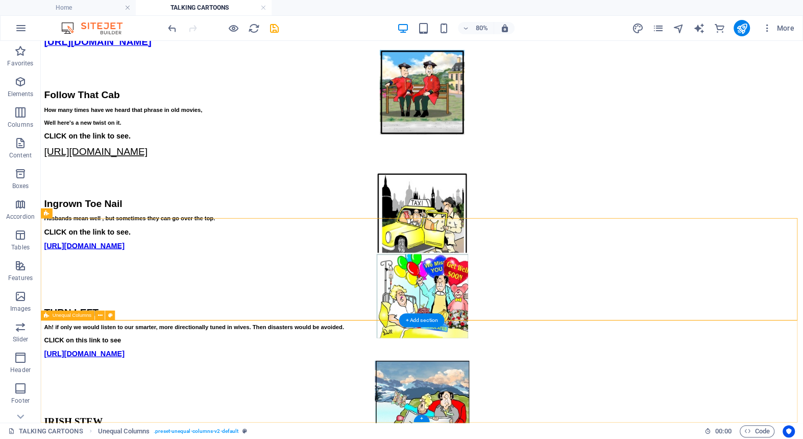
click at [422, 417] on div "+" at bounding box center [422, 417] width 16 height 7
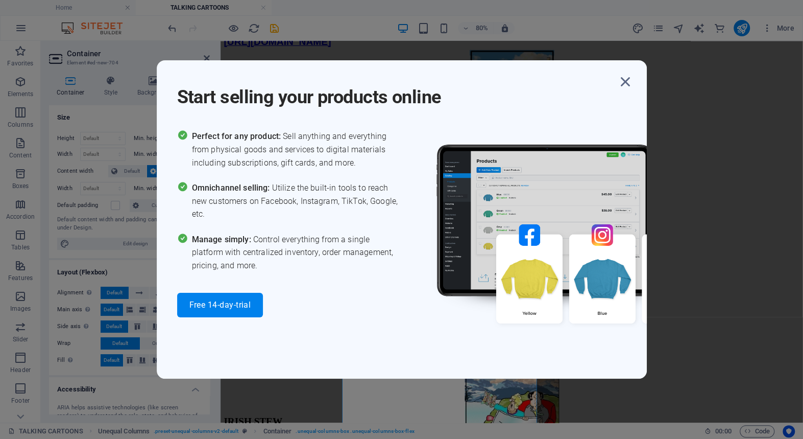
click at [16, 77] on div "Start selling your products online Perfect for any product: Sell anything and e…" at bounding box center [401, 219] width 803 height 439
click at [623, 78] on icon "button" at bounding box center [625, 82] width 18 height 18
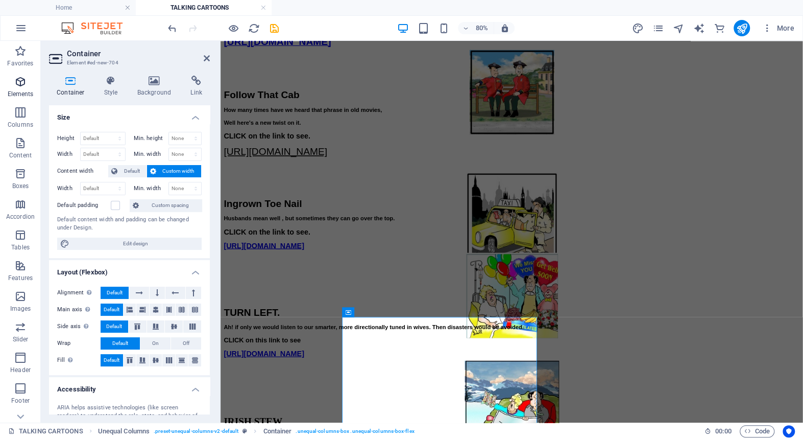
click at [18, 80] on icon "button" at bounding box center [20, 82] width 12 height 12
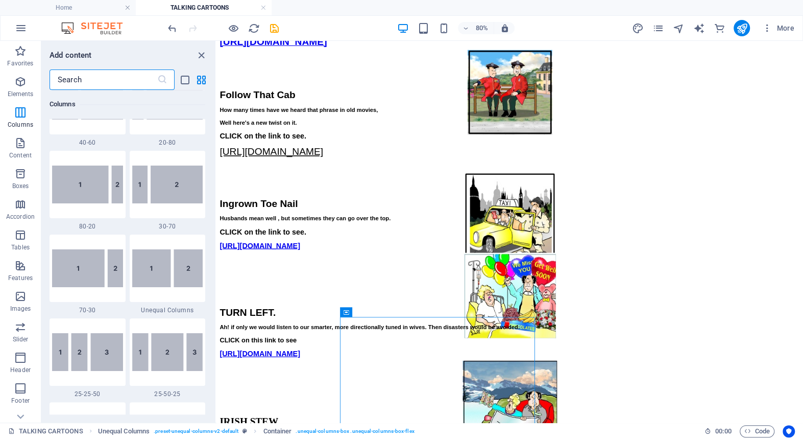
scroll to position [824, 0]
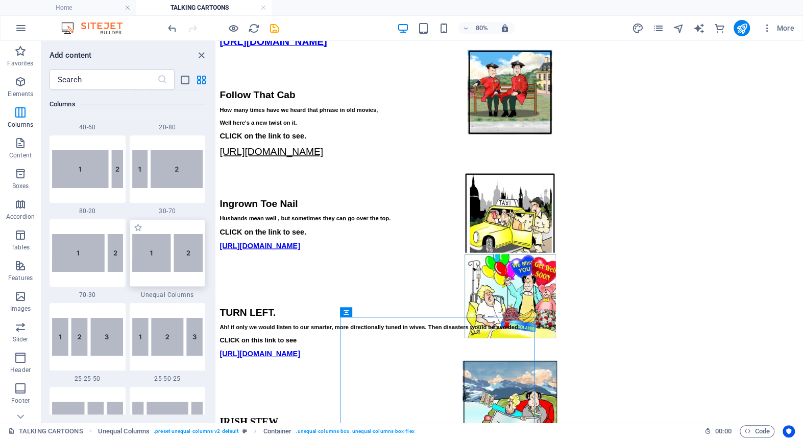
click at [153, 251] on img at bounding box center [167, 253] width 71 height 38
click at [217, 251] on div "Drag here to replace the existing content. Press “Ctrl” if you want to create a…" at bounding box center [510, 231] width 587 height 381
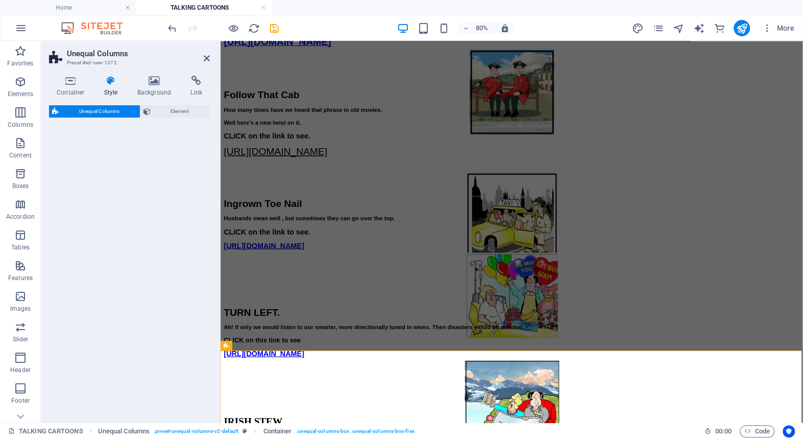
select select "%"
select select "rem"
select select "preset-unequal-columns-v2-default"
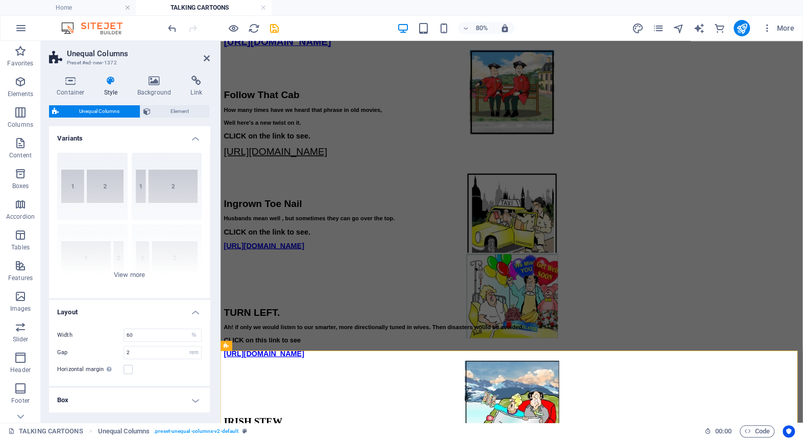
scroll to position [1434, 0]
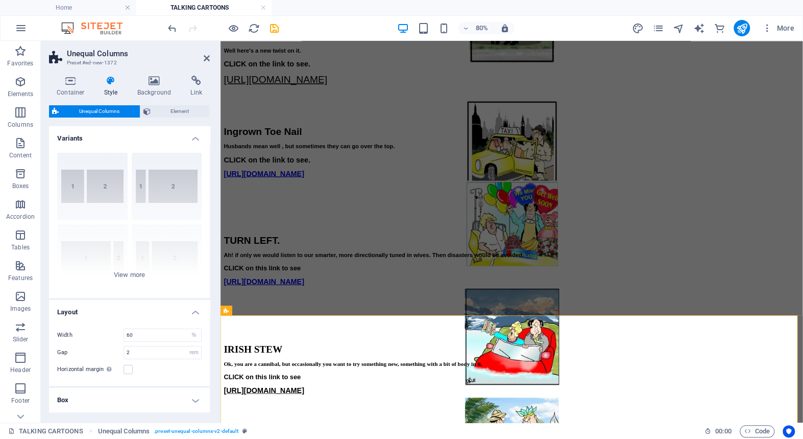
scroll to position [1516, 0]
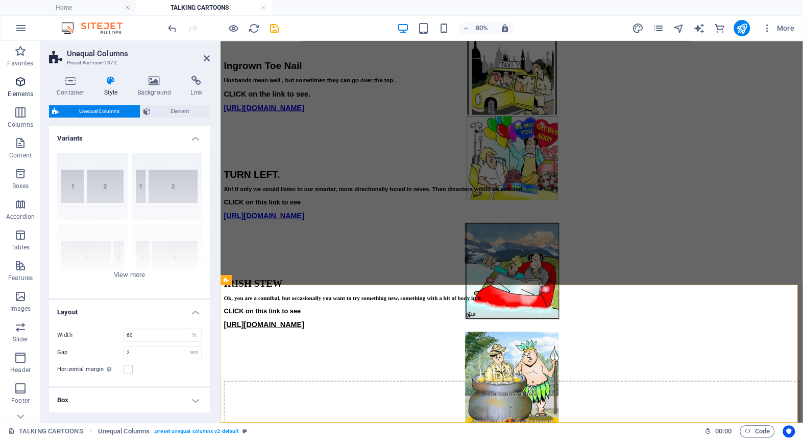
click at [19, 81] on icon "button" at bounding box center [20, 82] width 12 height 12
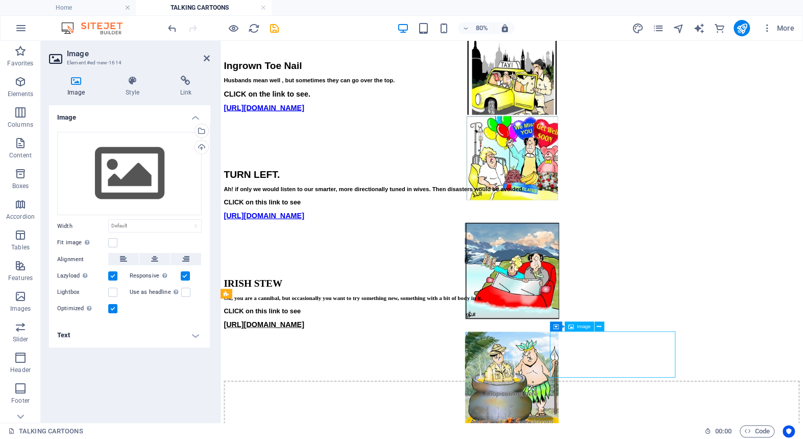
scroll to position [1498, 0]
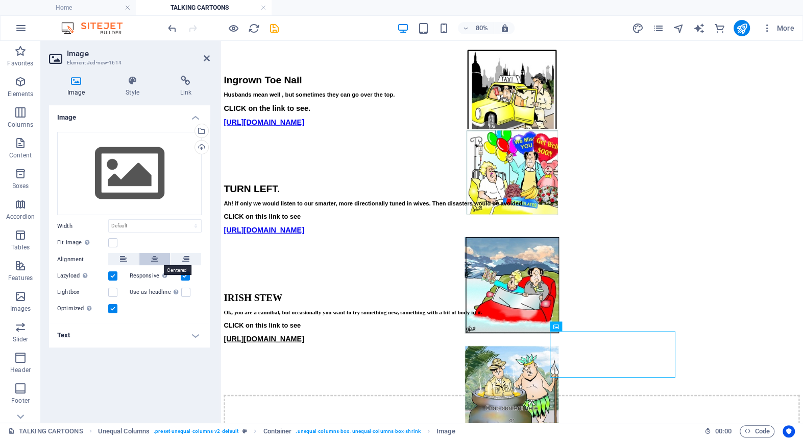
click at [154, 256] on icon at bounding box center [154, 259] width 7 height 12
click at [202, 146] on div "Upload" at bounding box center [200, 147] width 15 height 15
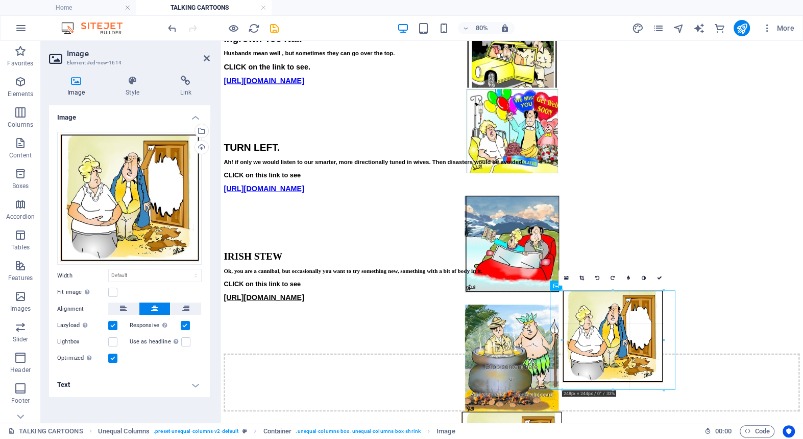
scroll to position [1546, 0]
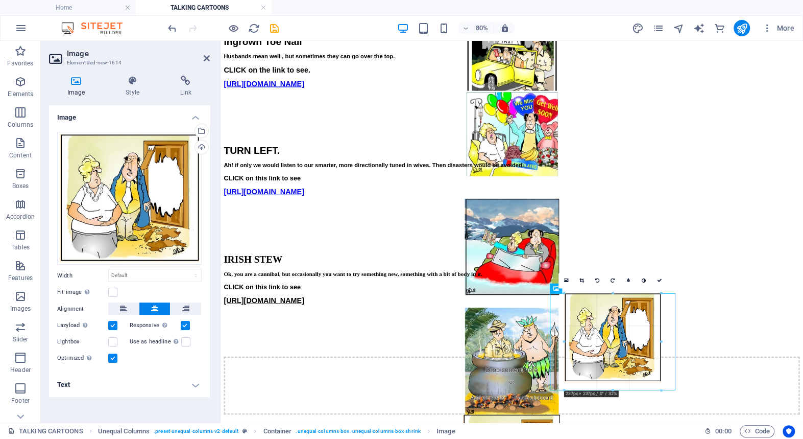
drag, startPoint x: 675, startPoint y: 388, endPoint x: 519, endPoint y: 385, distance: 155.3
type input "236"
select select "px"
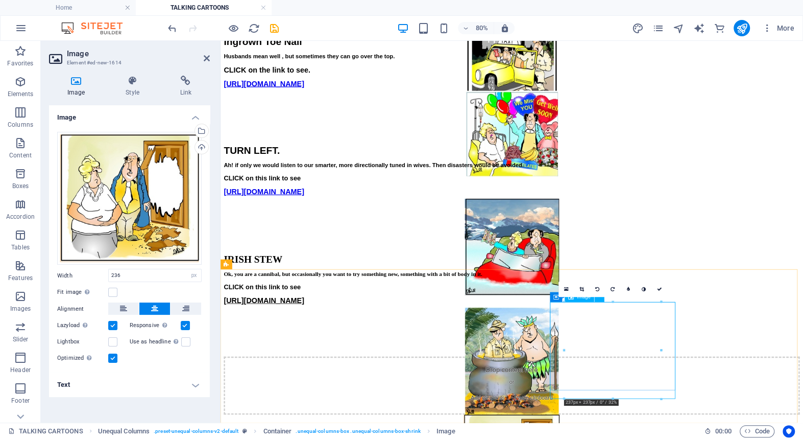
scroll to position [1535, 0]
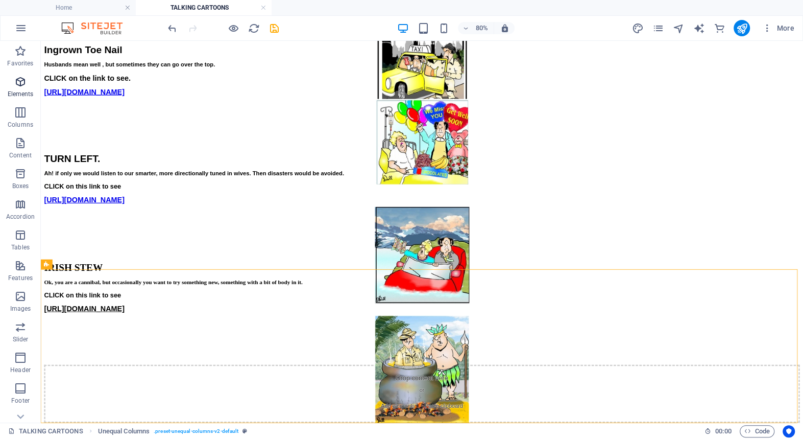
click at [18, 79] on icon "button" at bounding box center [20, 82] width 12 height 12
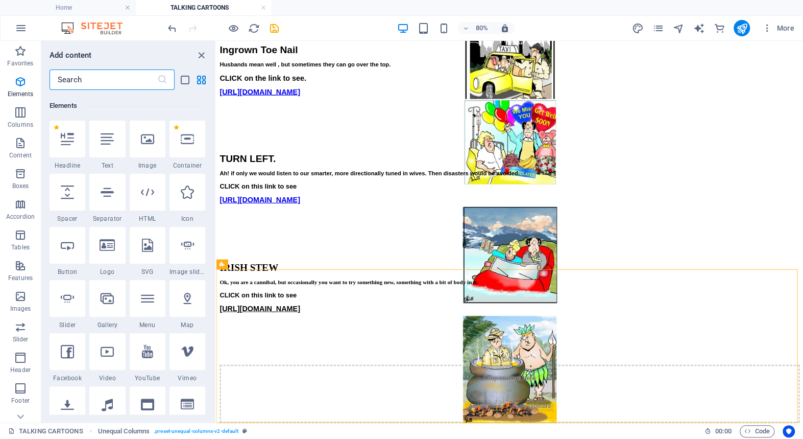
scroll to position [108, 0]
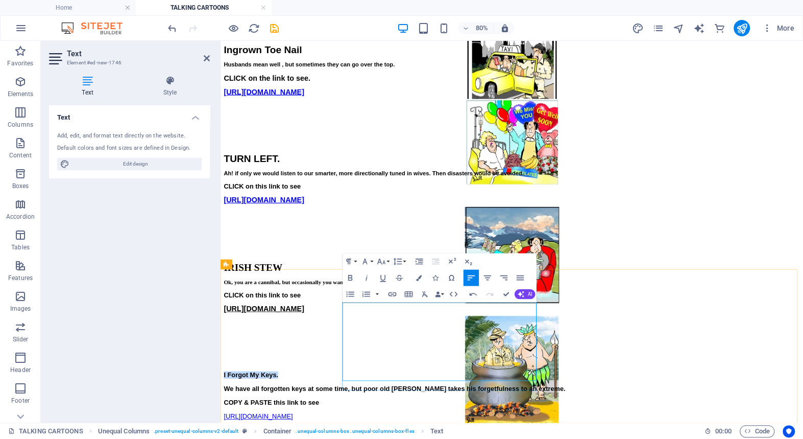
drag, startPoint x: 456, startPoint y: 381, endPoint x: 373, endPoint y: 379, distance: 83.3
click at [380, 259] on icon "button" at bounding box center [381, 261] width 8 height 6
click at [380, 361] on link "24" at bounding box center [384, 362] width 30 height 12
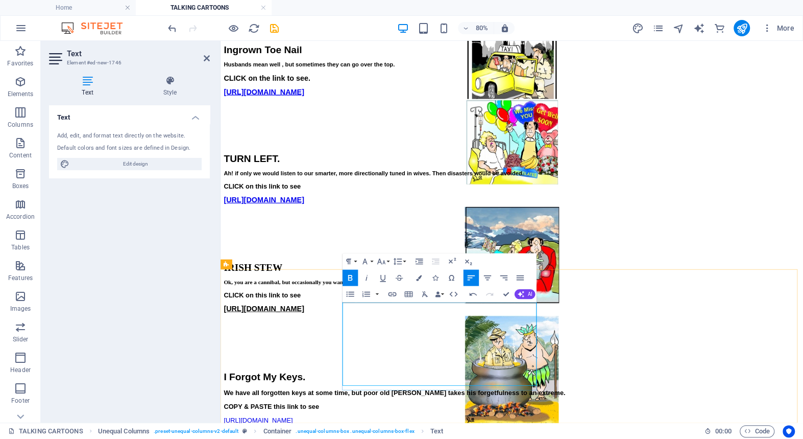
drag, startPoint x: 373, startPoint y: 382, endPoint x: 521, endPoint y: 468, distance: 170.9
click at [399, 259] on icon "button" at bounding box center [398, 261] width 10 height 10
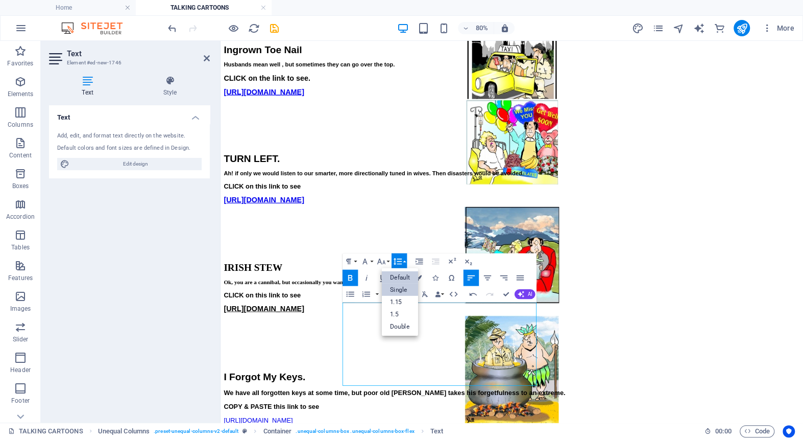
click at [402, 286] on link "Single" at bounding box center [400, 289] width 36 height 12
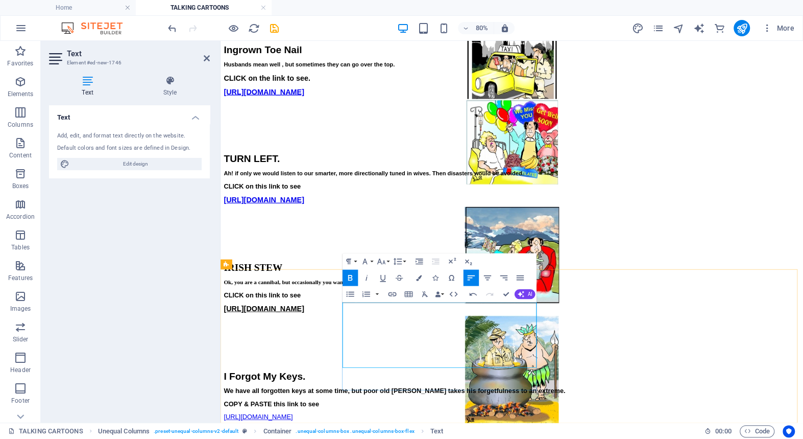
drag, startPoint x: 603, startPoint y: 409, endPoint x: 376, endPoint y: 400, distance: 226.9
click at [379, 259] on icon "button" at bounding box center [381, 261] width 8 height 6
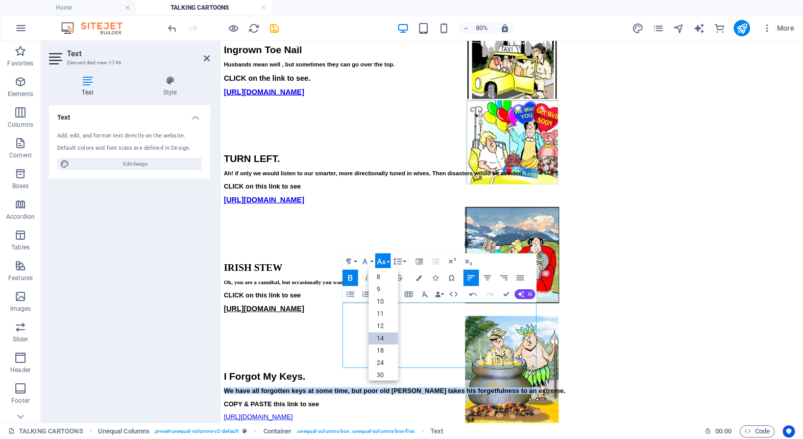
click at [382, 335] on link "14" at bounding box center [384, 338] width 30 height 12
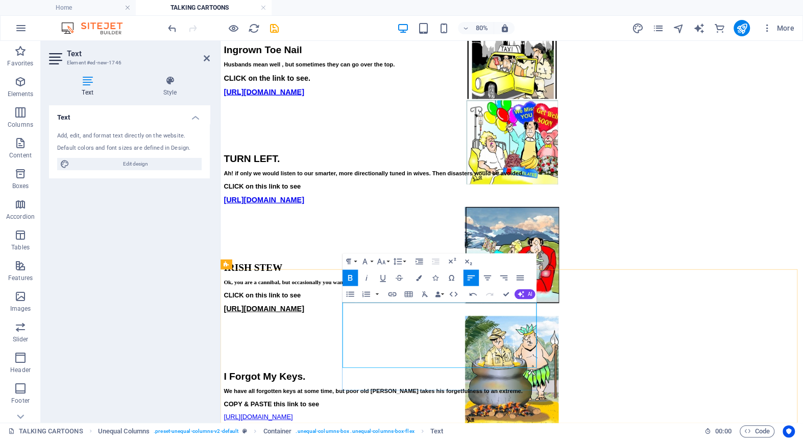
drag, startPoint x: 502, startPoint y: 440, endPoint x: 382, endPoint y: 422, distance: 121.3
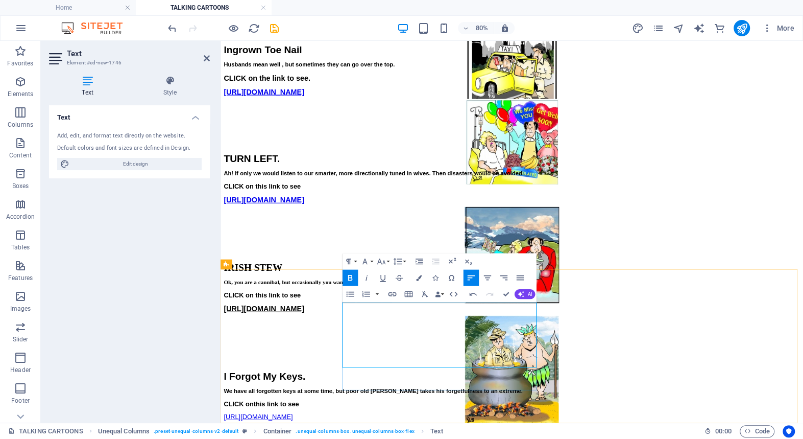
click at [383, 276] on icon "button" at bounding box center [383, 277] width 10 height 10
click at [383, 258] on icon "button" at bounding box center [382, 261] width 10 height 10
click at [381, 350] on link "18" at bounding box center [384, 350] width 30 height 12
click at [350, 275] on icon "button" at bounding box center [351, 277] width 10 height 10
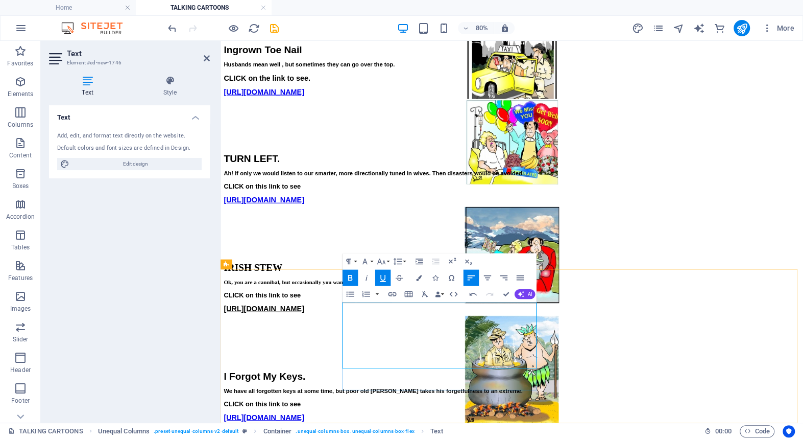
click at [205, 53] on header "Text Element #ed-new-1746" at bounding box center [129, 54] width 161 height 27
click at [205, 57] on icon at bounding box center [207, 58] width 6 height 8
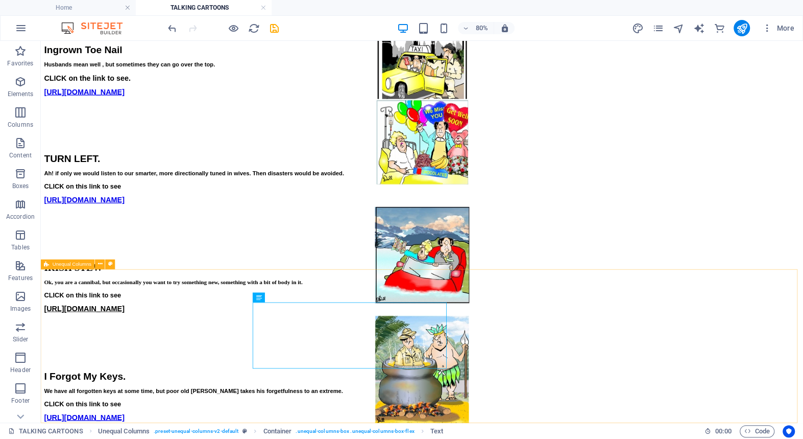
click at [64, 262] on span "Unequal Columns" at bounding box center [72, 263] width 39 height 5
select select "%"
select select "rem"
select select "preset-unequal-columns-v2-default"
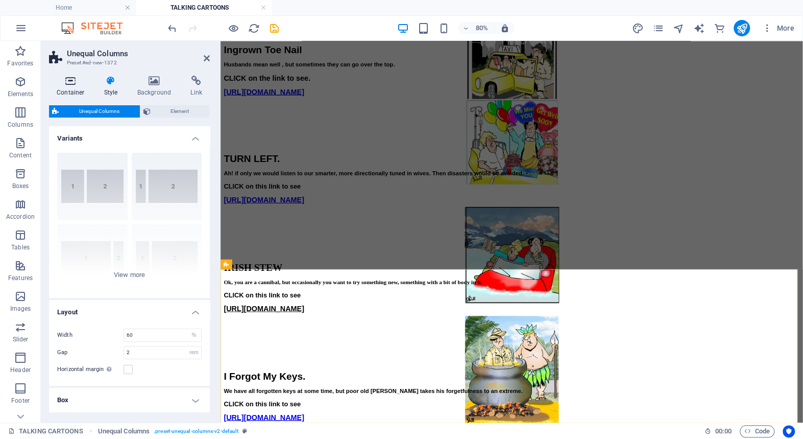
click at [69, 81] on icon at bounding box center [70, 81] width 43 height 10
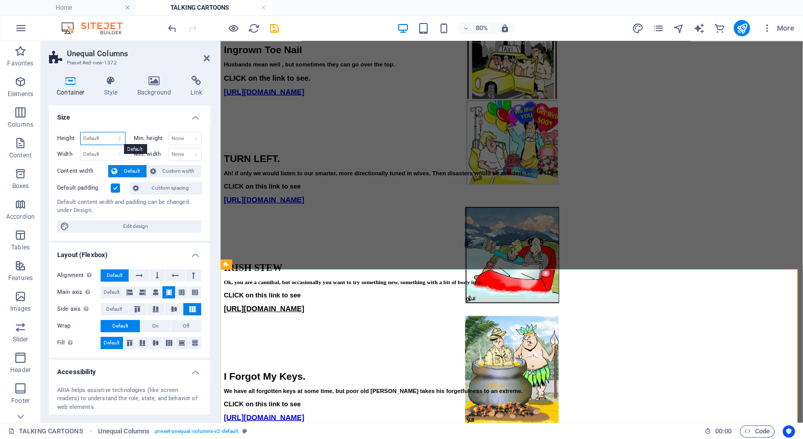
click at [98, 136] on select "Default px rem % vh vw" at bounding box center [103, 138] width 44 height 12
select select "px"
click at [109, 132] on select "Default px rem % vh vw" at bounding box center [103, 138] width 44 height 12
type input "408"
type input "250"
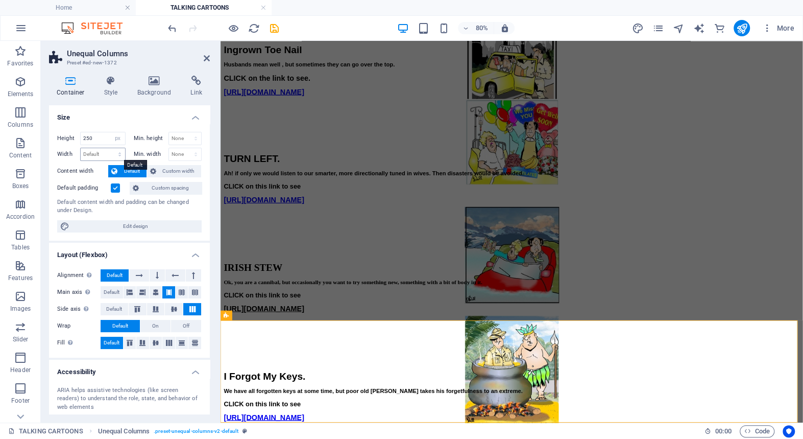
scroll to position [1471, 0]
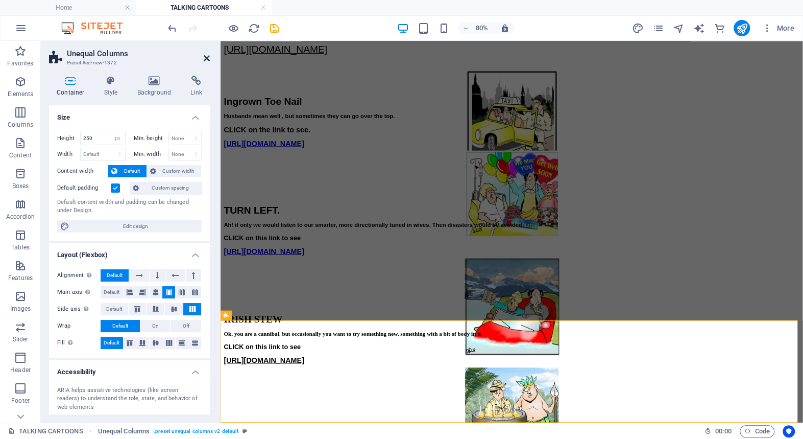
click at [206, 57] on icon at bounding box center [207, 58] width 6 height 8
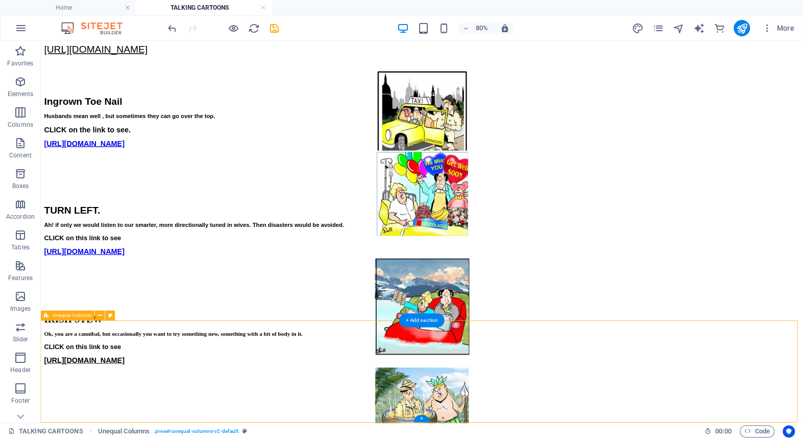
click at [423, 418] on div "+" at bounding box center [422, 417] width 16 height 7
drag, startPoint x: 464, startPoint y: 459, endPoint x: 294, endPoint y: 512, distance: 178.0
select select "px"
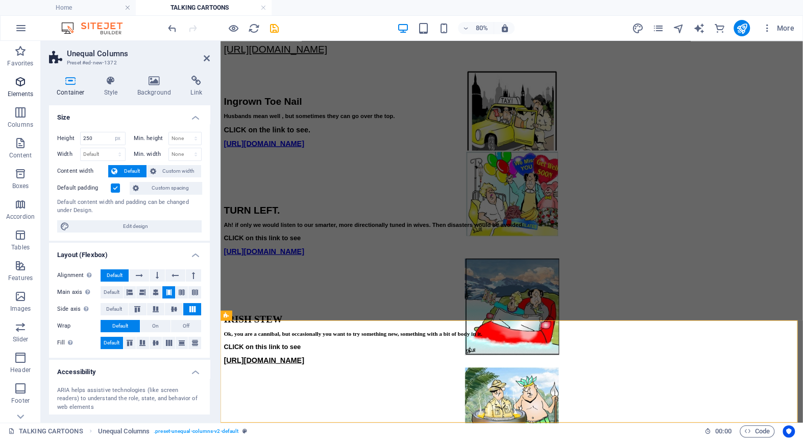
click at [19, 81] on icon "button" at bounding box center [20, 82] width 12 height 12
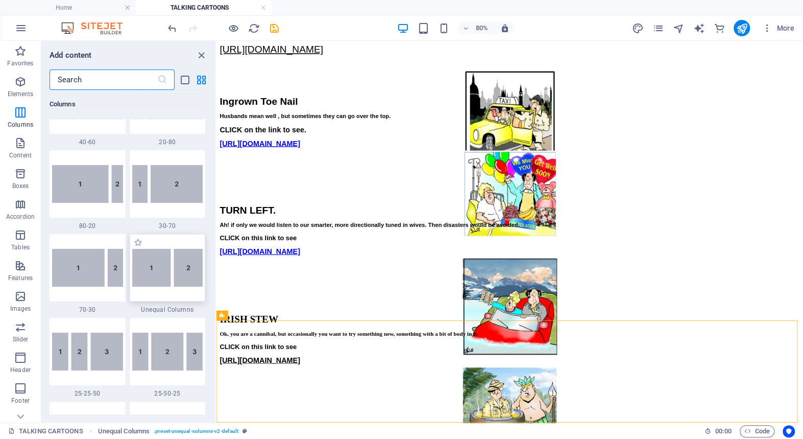
scroll to position [824, 0]
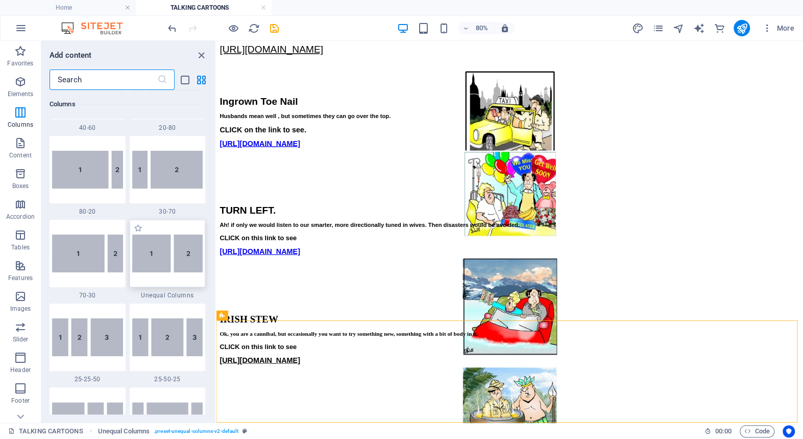
click at [159, 259] on img at bounding box center [167, 253] width 71 height 38
click at [217, 259] on div "Drag here to replace the existing content. Press “Ctrl” if you want to create a…" at bounding box center [510, 231] width 587 height 381
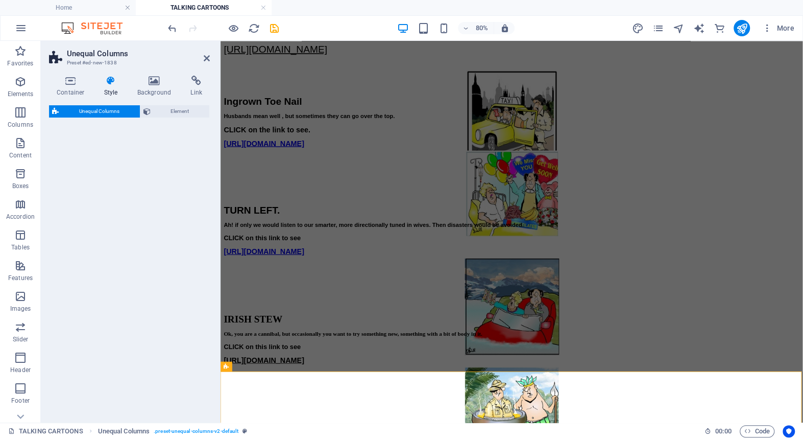
select select "%"
select select "rem"
select select "preset-unequal-columns-v2-default"
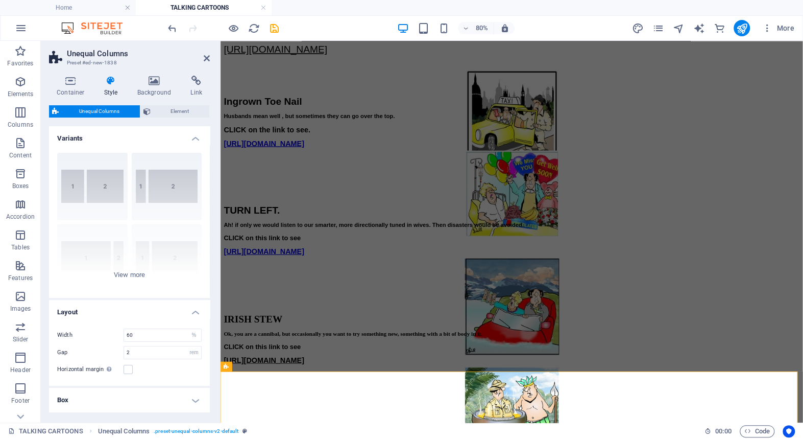
scroll to position [1535, 0]
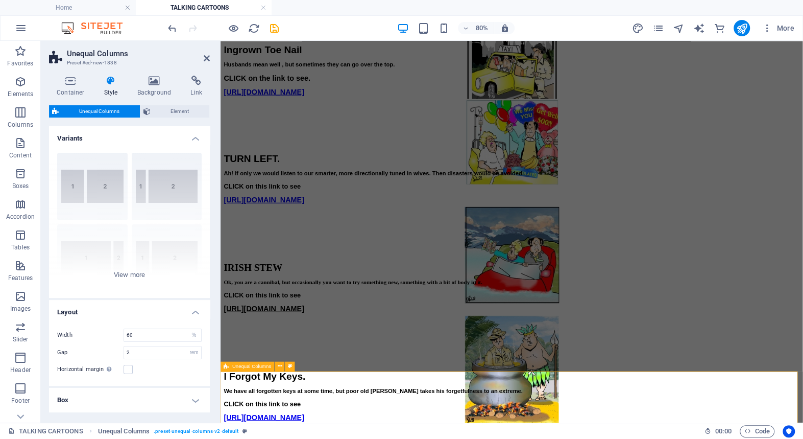
click at [205, 56] on icon at bounding box center [207, 58] width 6 height 8
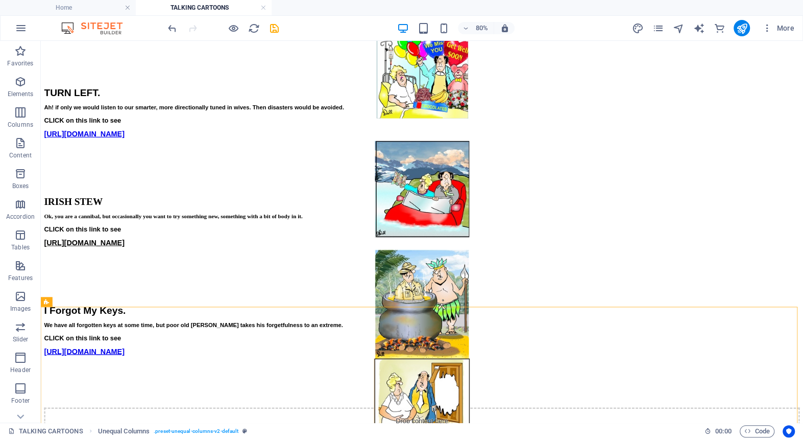
scroll to position [1644, 0]
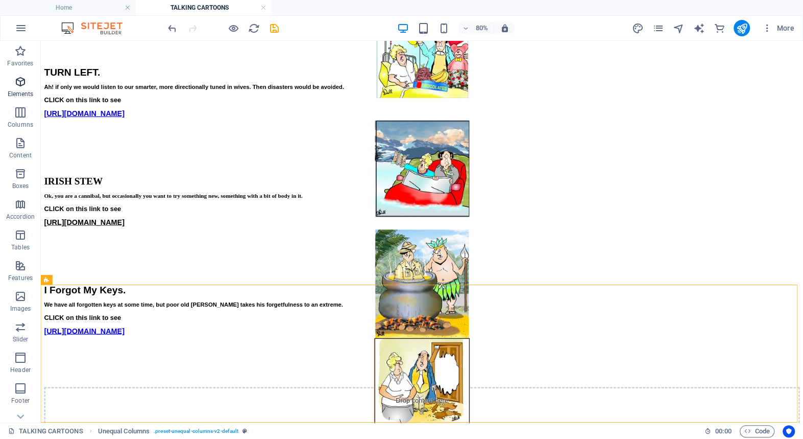
click at [19, 80] on icon "button" at bounding box center [20, 82] width 12 height 12
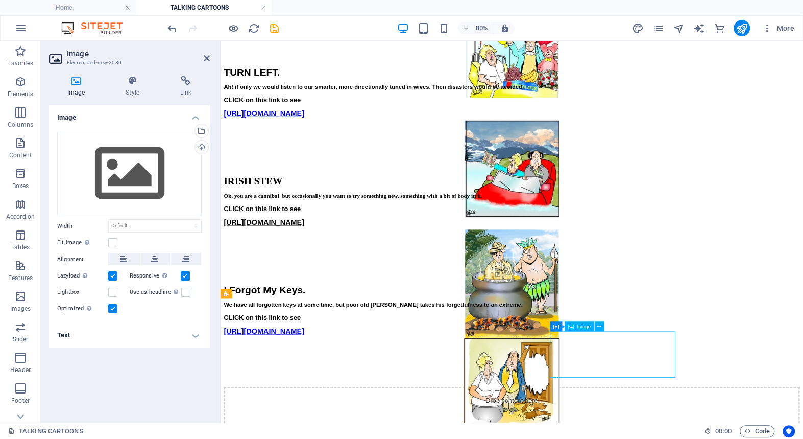
scroll to position [1626, 0]
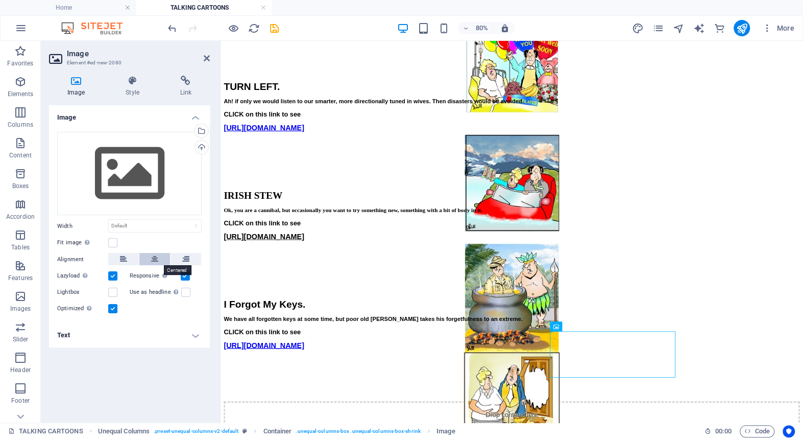
click at [153, 256] on icon at bounding box center [154, 259] width 7 height 12
click at [201, 146] on div "Upload" at bounding box center [200, 147] width 15 height 15
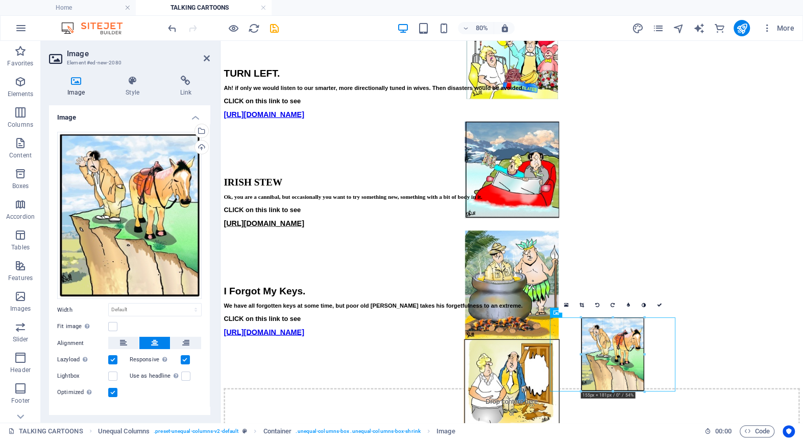
scroll to position [1644, 0]
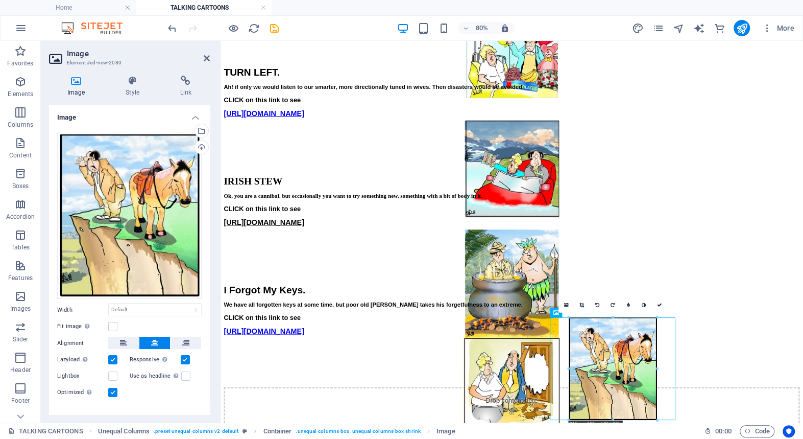
drag, startPoint x: 642, startPoint y: 389, endPoint x: 680, endPoint y: 427, distance: 53.8
type input "215"
select select "px"
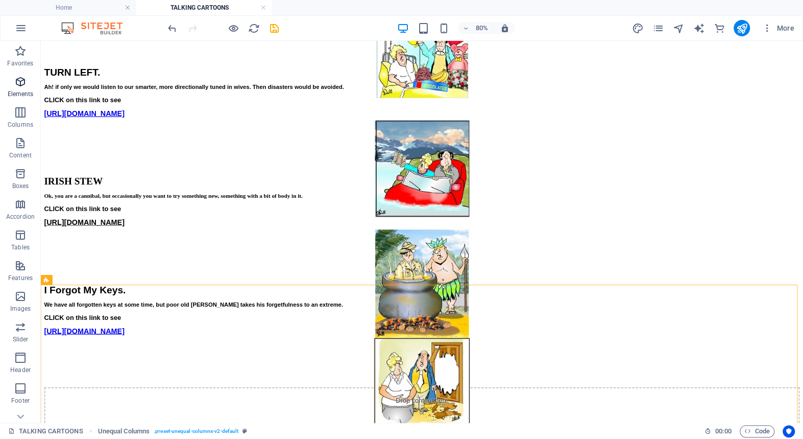
click at [18, 81] on icon "button" at bounding box center [20, 82] width 12 height 12
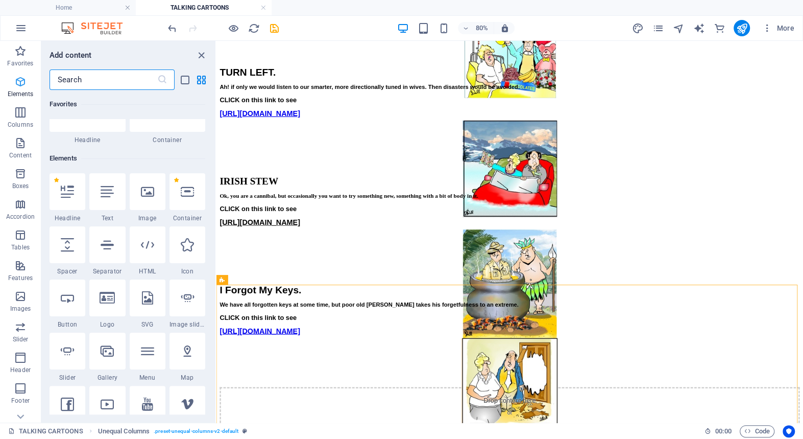
scroll to position [108, 0]
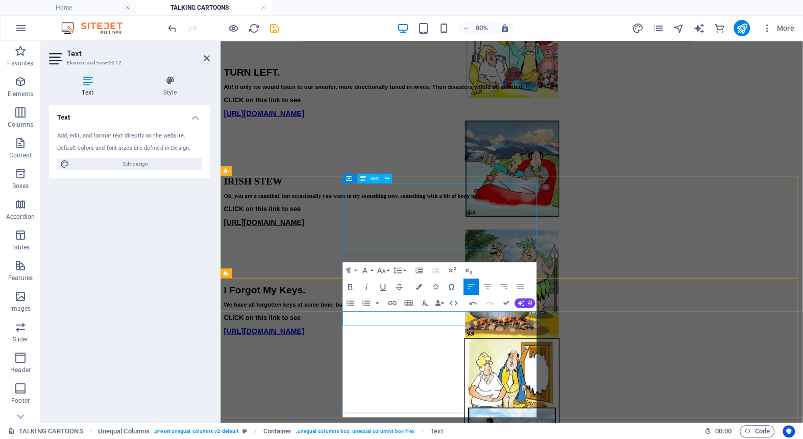
scroll to position [1651, 0]
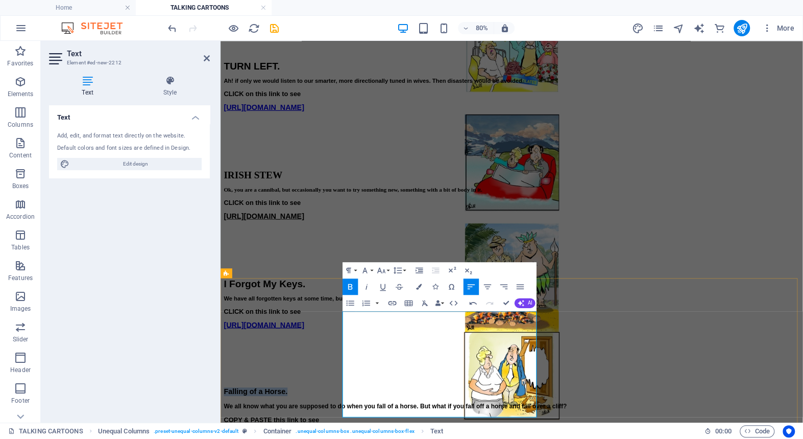
drag, startPoint x: 463, startPoint y: 395, endPoint x: 373, endPoint y: 394, distance: 89.9
click at [382, 267] on icon "button" at bounding box center [382, 270] width 10 height 10
click at [383, 305] on link "24" at bounding box center [384, 306] width 30 height 12
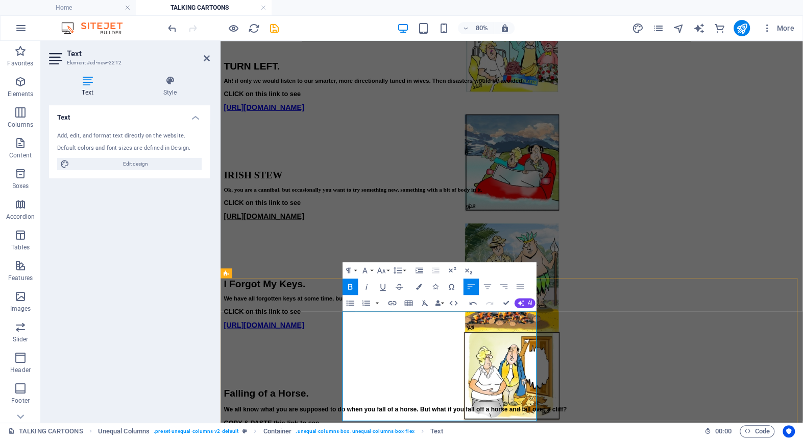
drag, startPoint x: 374, startPoint y: 395, endPoint x: 540, endPoint y: 514, distance: 204.2
click at [398, 268] on icon "button" at bounding box center [398, 270] width 10 height 10
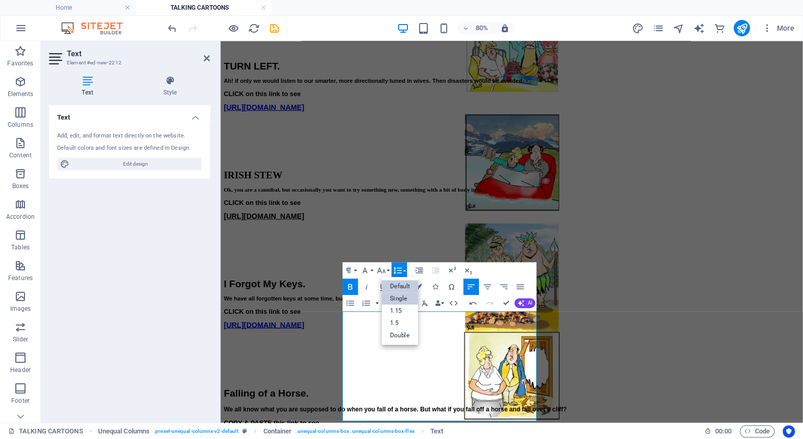
click at [398, 297] on link "Single" at bounding box center [400, 298] width 36 height 12
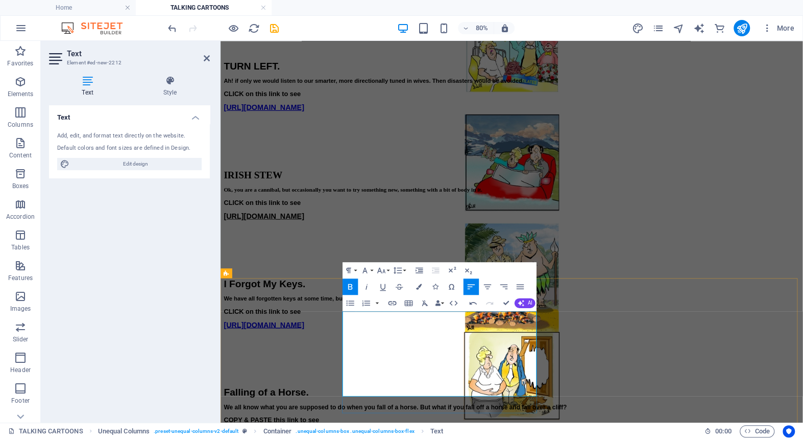
drag, startPoint x: 422, startPoint y: 425, endPoint x: 375, endPoint y: 410, distance: 48.9
click at [382, 269] on icon "button" at bounding box center [382, 270] width 10 height 10
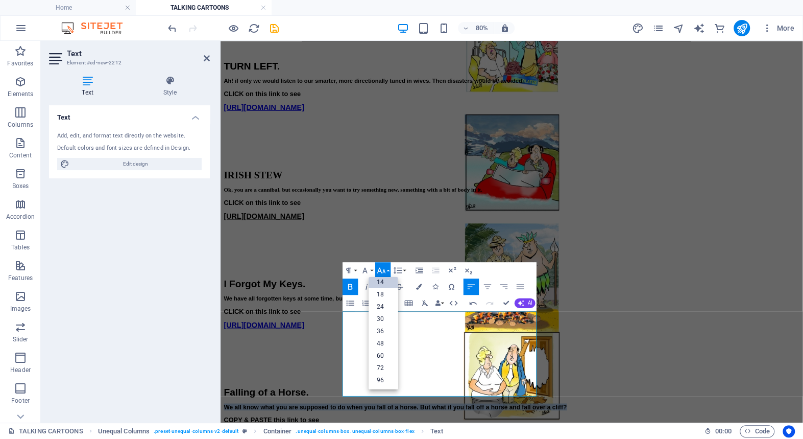
click at [381, 279] on link "14" at bounding box center [384, 282] width 30 height 12
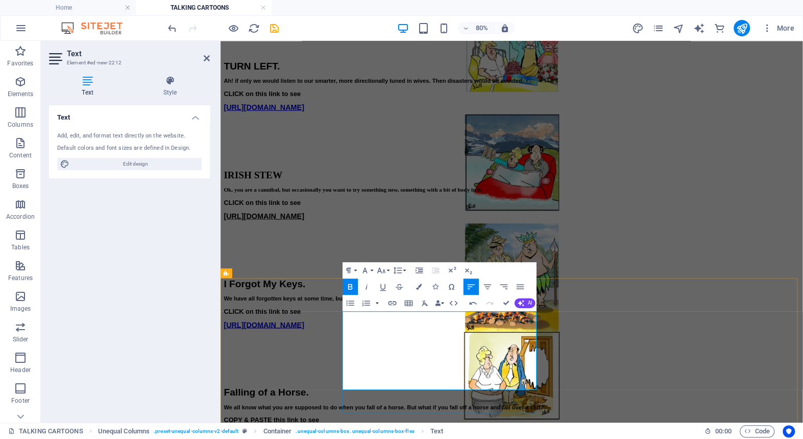
drag, startPoint x: 537, startPoint y: 467, endPoint x: 371, endPoint y: 467, distance: 166.0
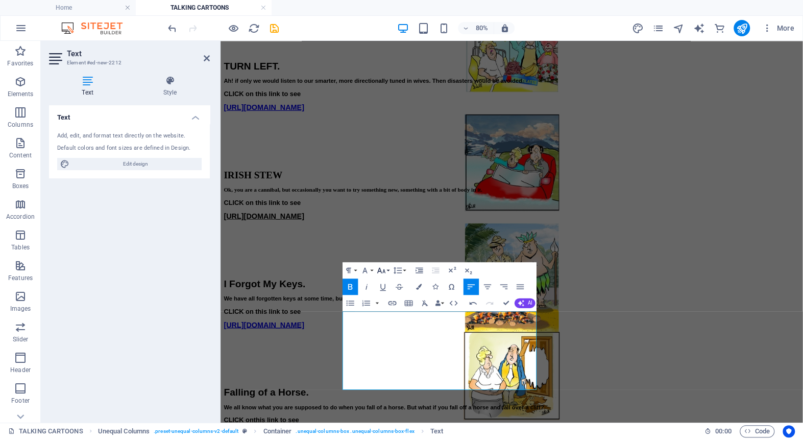
click at [381, 269] on icon "button" at bounding box center [382, 270] width 10 height 10
click at [380, 293] on link "18" at bounding box center [384, 294] width 30 height 12
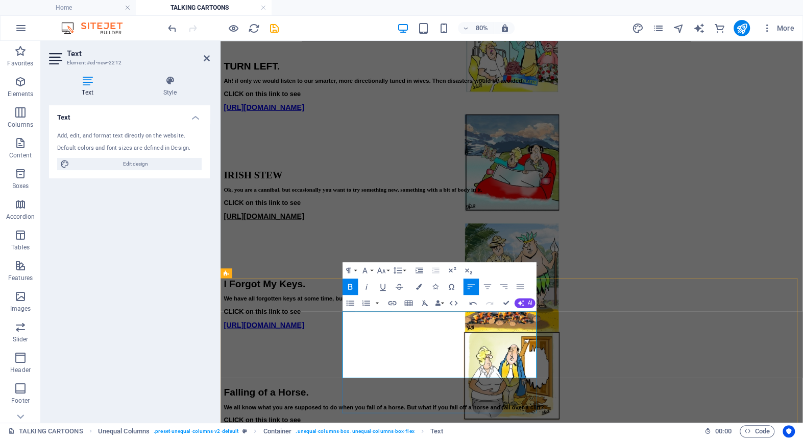
drag, startPoint x: 539, startPoint y: 452, endPoint x: 375, endPoint y: 452, distance: 164.4
click at [382, 285] on icon "button" at bounding box center [383, 286] width 10 height 10
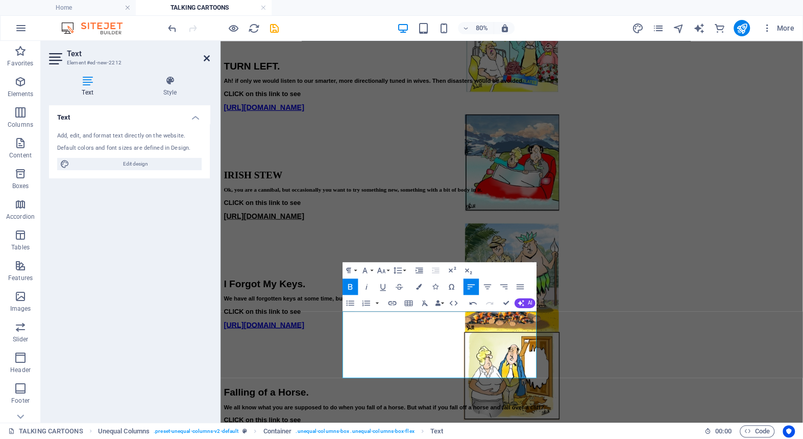
click at [204, 55] on icon at bounding box center [207, 58] width 6 height 8
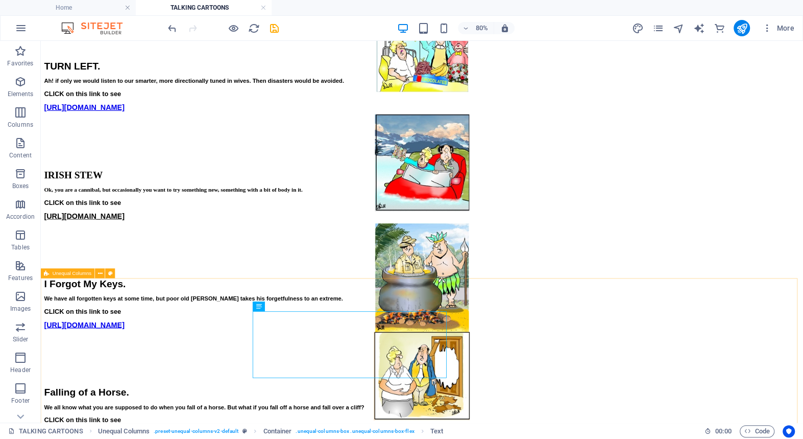
click at [67, 274] on span "Unequal Columns" at bounding box center [72, 273] width 39 height 5
click at [67, 273] on span "Unequal Columns" at bounding box center [72, 273] width 39 height 5
select select "%"
select select "rem"
select select "preset-unequal-columns-v2-default"
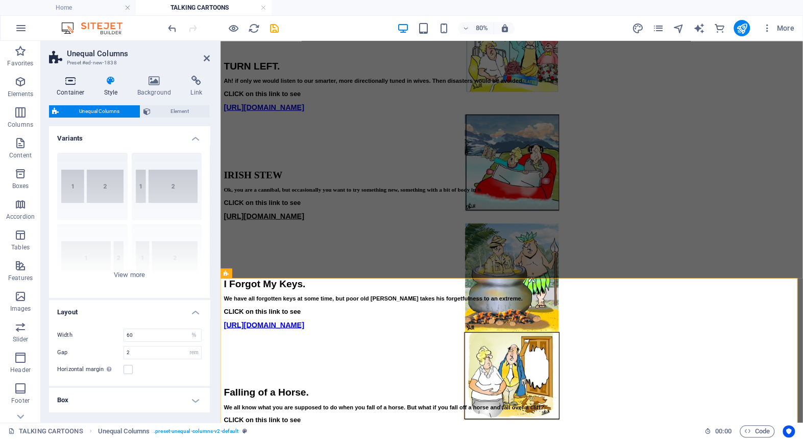
click at [68, 79] on icon at bounding box center [70, 81] width 43 height 10
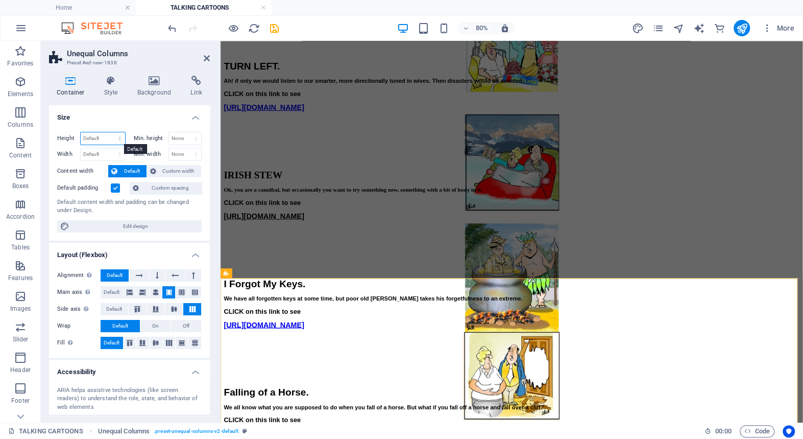
click at [94, 137] on select "Default px rem % vh vw" at bounding box center [103, 138] width 44 height 12
select select "px"
click at [109, 132] on select "Default px rem % vh vw" at bounding box center [103, 138] width 44 height 12
type input "442"
type input "250"
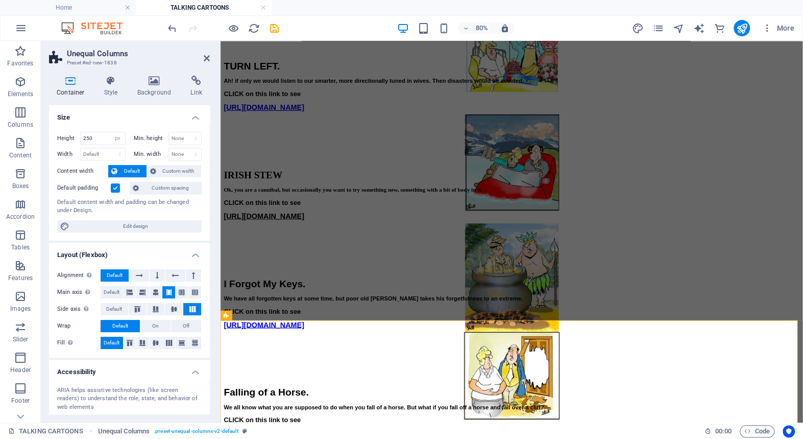
scroll to position [1599, 0]
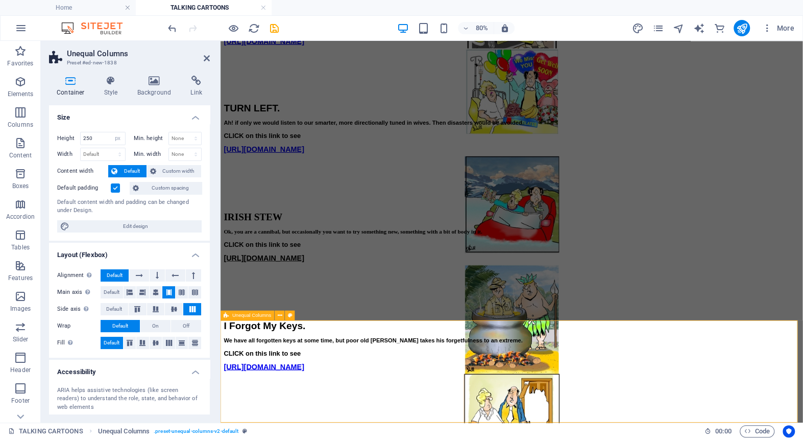
click at [206, 56] on icon at bounding box center [207, 58] width 6 height 8
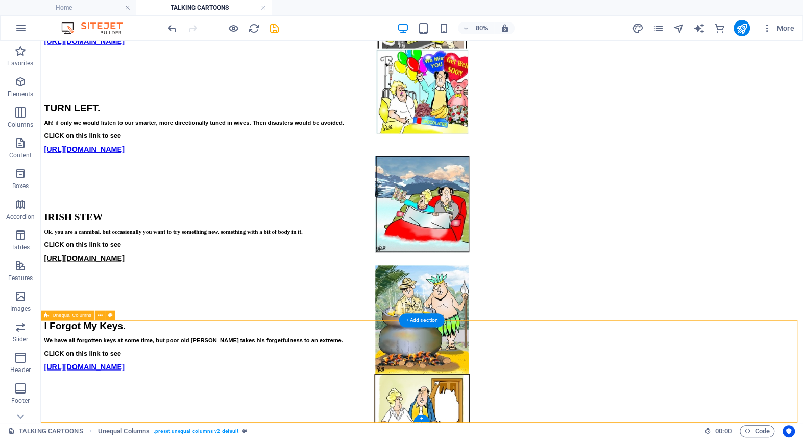
click at [423, 417] on div "+" at bounding box center [422, 417] width 16 height 7
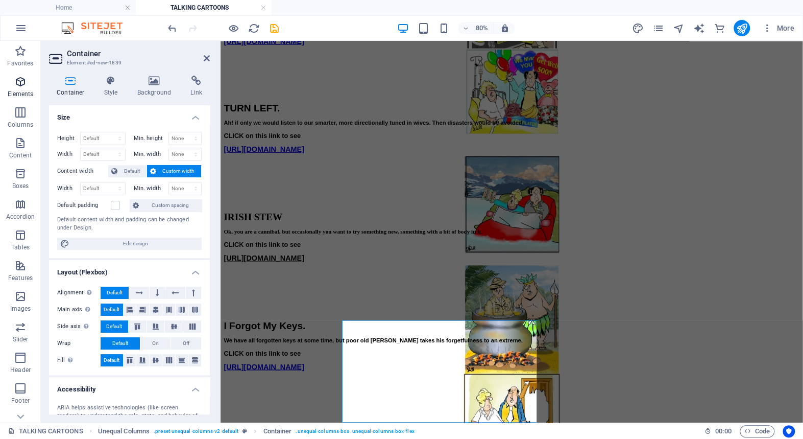
click at [20, 79] on icon "button" at bounding box center [20, 82] width 12 height 12
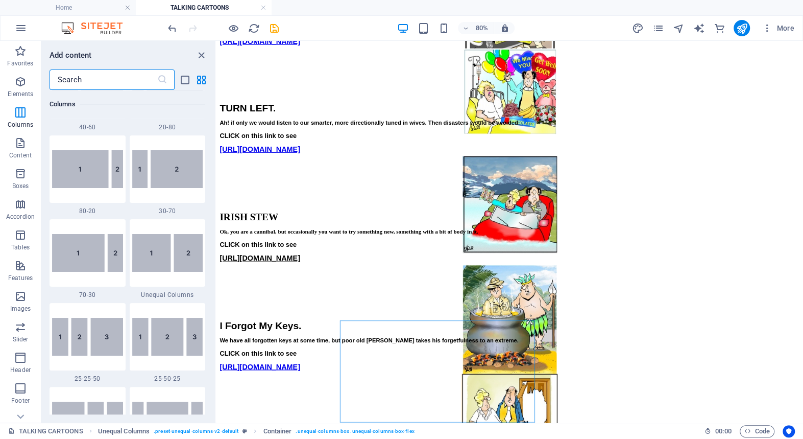
scroll to position [838, 0]
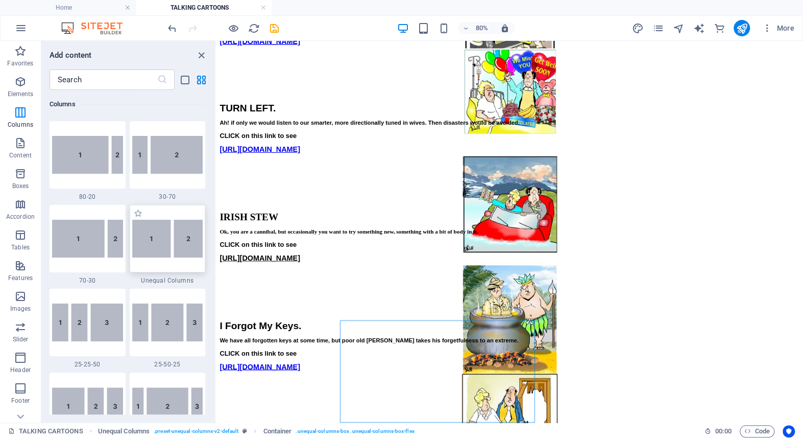
click at [160, 244] on img at bounding box center [167, 239] width 71 height 38
click at [217, 243] on div "Drag here to replace the existing content. Press “Ctrl” if you want to create a…" at bounding box center [510, 231] width 587 height 381
select select "%"
select select "rem"
select select "preset-unequal-columns-v2-default"
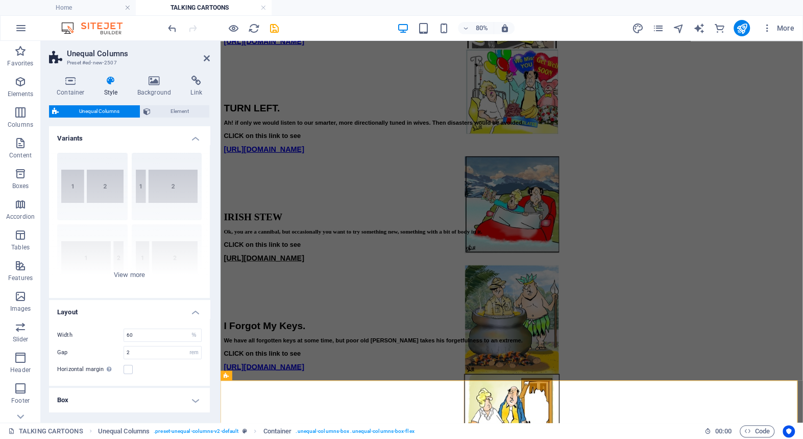
scroll to position [1651, 0]
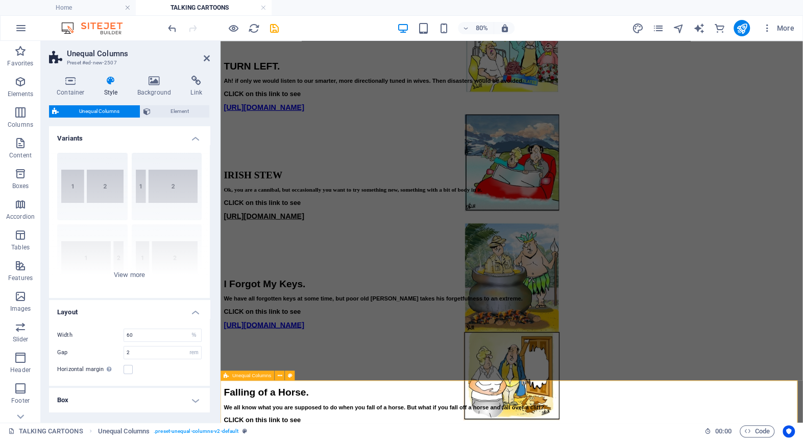
click at [205, 57] on icon at bounding box center [207, 58] width 6 height 8
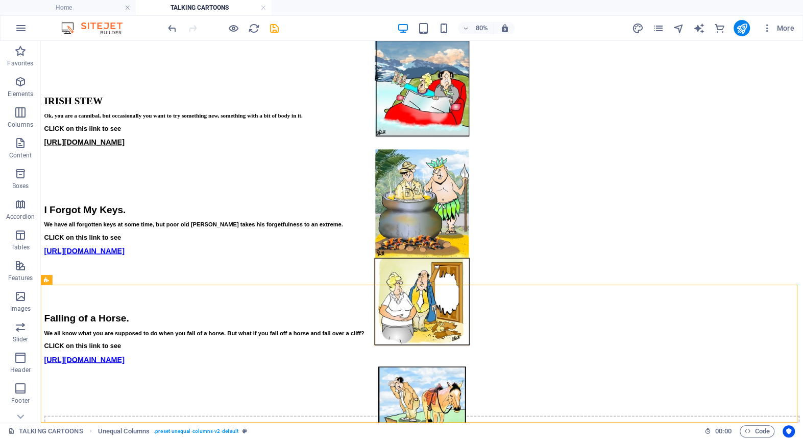
scroll to position [1771, 0]
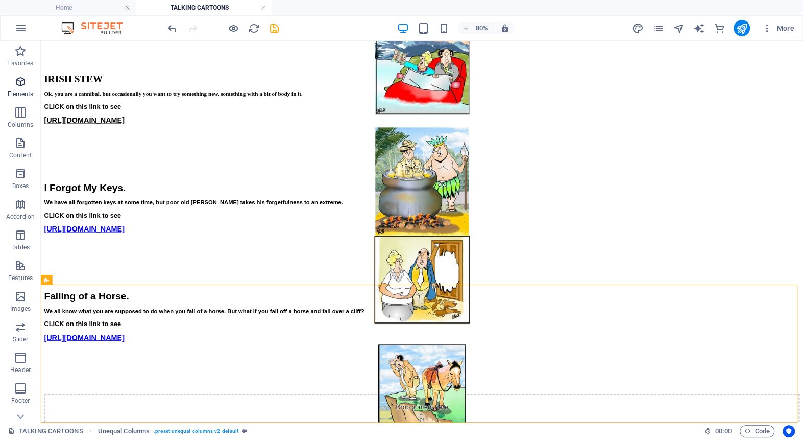
click at [20, 82] on icon "button" at bounding box center [20, 82] width 12 height 12
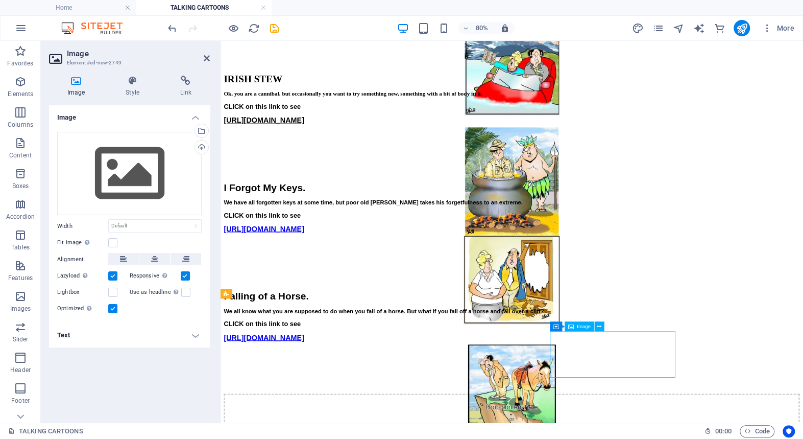
scroll to position [1754, 0]
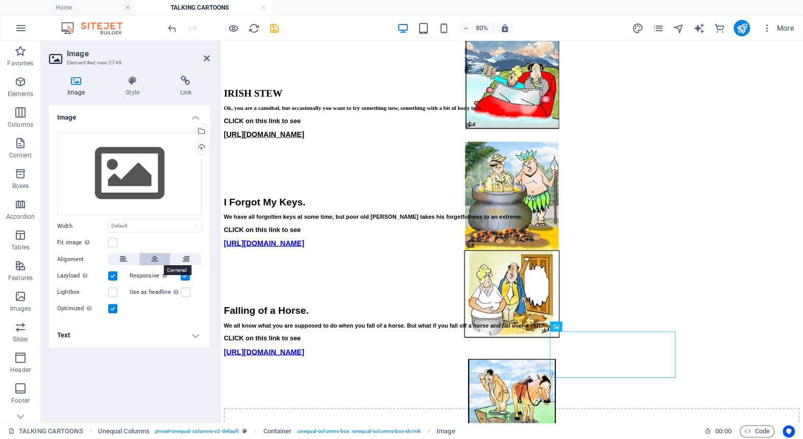
click at [154, 257] on icon at bounding box center [154, 259] width 7 height 12
click at [202, 146] on div "Upload" at bounding box center [200, 147] width 15 height 15
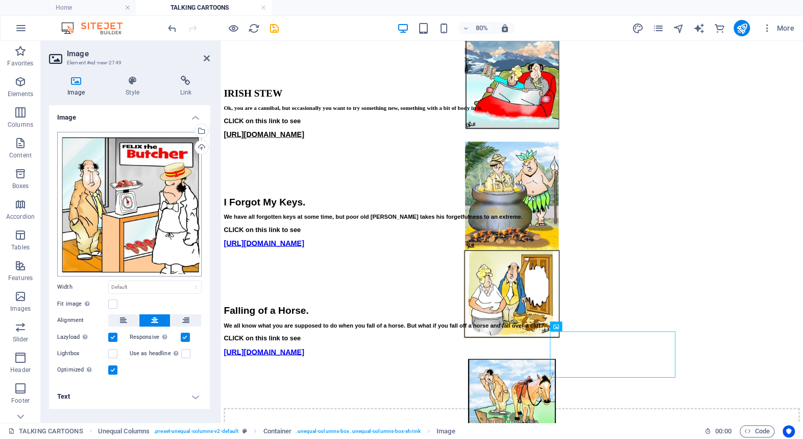
scroll to position [1771, 0]
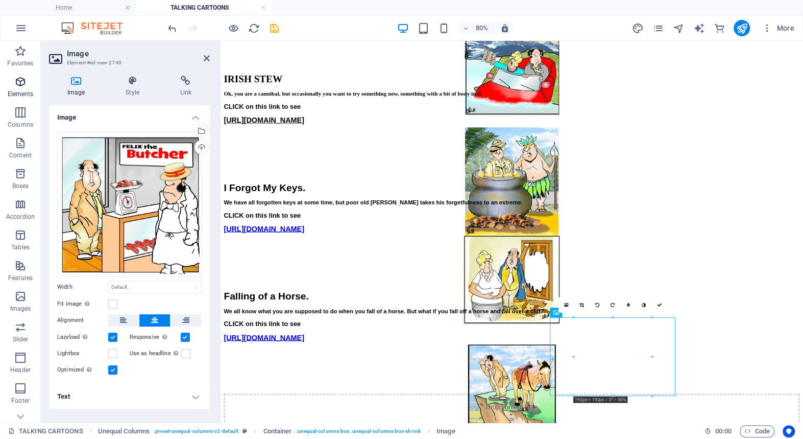
click at [19, 81] on icon "button" at bounding box center [20, 82] width 12 height 12
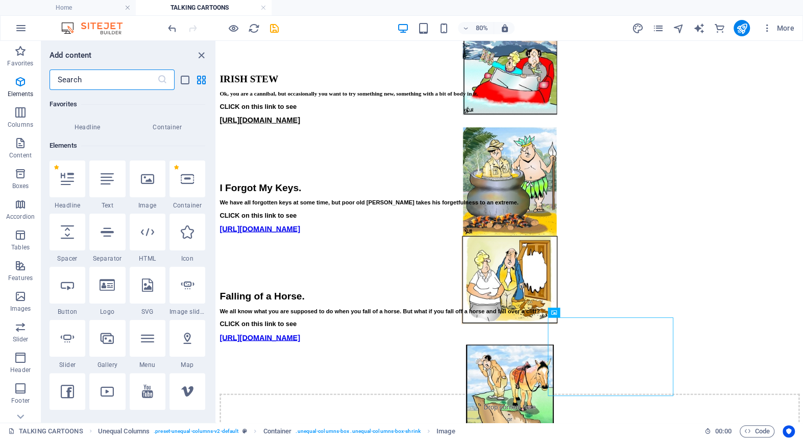
scroll to position [108, 0]
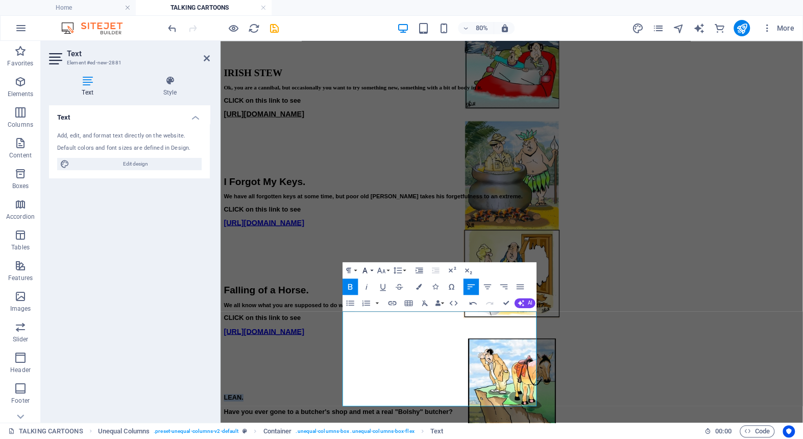
scroll to position [1779, 0]
click at [379, 269] on icon "button" at bounding box center [381, 270] width 8 height 6
click at [380, 372] on link "24" at bounding box center [384, 372] width 30 height 12
drag, startPoint x: 375, startPoint y: 395, endPoint x: 535, endPoint y: 496, distance: 189.1
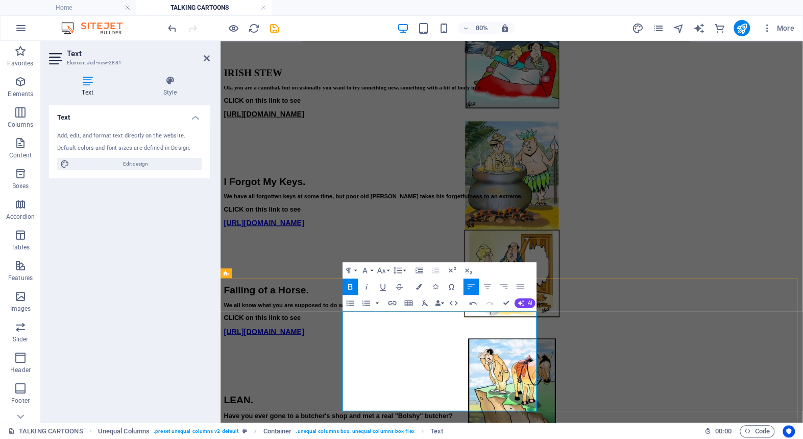
click at [396, 268] on icon "button" at bounding box center [398, 270] width 8 height 7
click at [399, 297] on link "Single" at bounding box center [400, 298] width 36 height 12
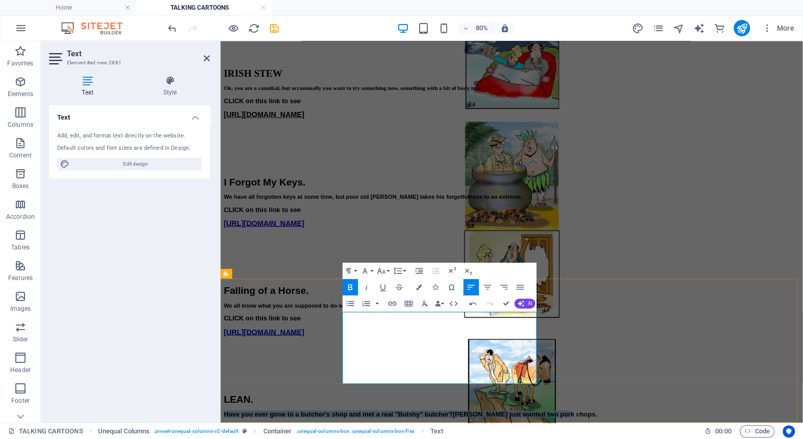
drag, startPoint x: 408, startPoint y: 430, endPoint x: 373, endPoint y: 413, distance: 39.5
click at [380, 268] on icon "button" at bounding box center [382, 271] width 10 height 10
click at [383, 347] on link "14" at bounding box center [384, 348] width 30 height 12
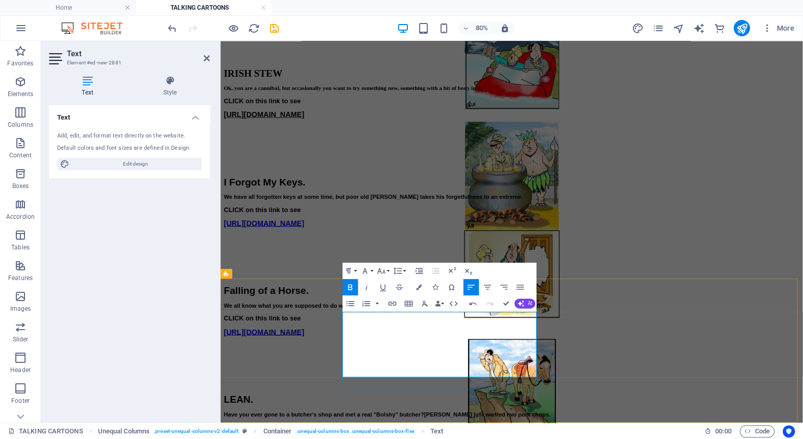
drag, startPoint x: 526, startPoint y: 452, endPoint x: 374, endPoint y: 454, distance: 152.7
click at [381, 284] on icon "button" at bounding box center [383, 287] width 6 height 7
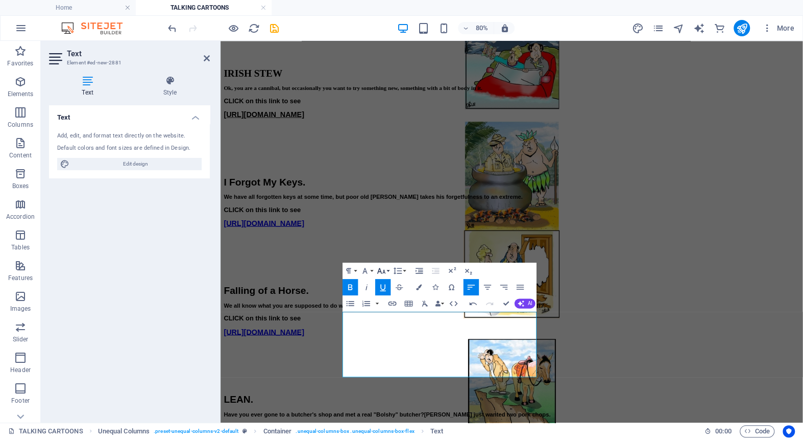
click at [378, 268] on icon "button" at bounding box center [382, 271] width 10 height 10
click at [383, 358] on link "18" at bounding box center [384, 360] width 30 height 12
click at [204, 56] on icon at bounding box center [207, 58] width 6 height 8
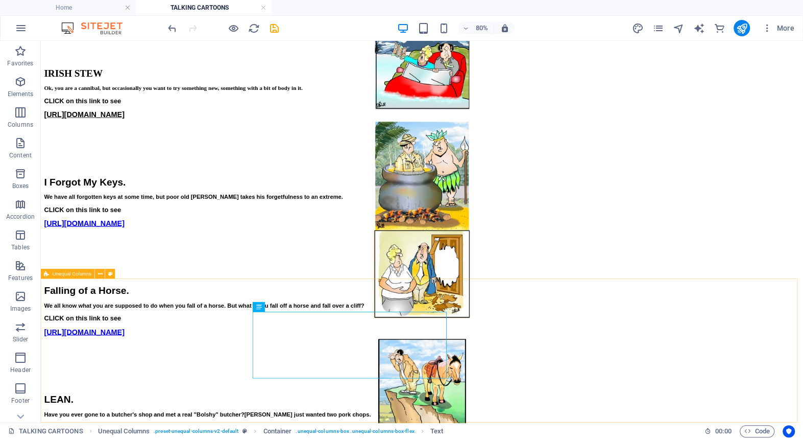
click at [78, 273] on span "Unequal Columns" at bounding box center [72, 273] width 39 height 5
select select "%"
select select "rem"
select select "preset-unequal-columns-v2-default"
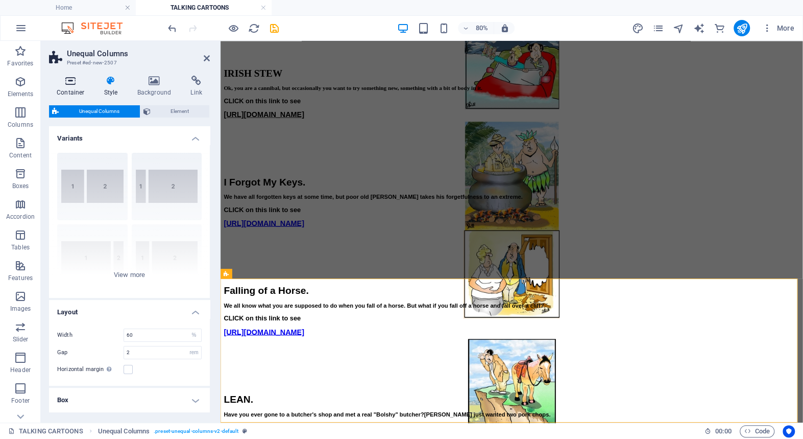
click at [69, 81] on icon at bounding box center [70, 81] width 43 height 10
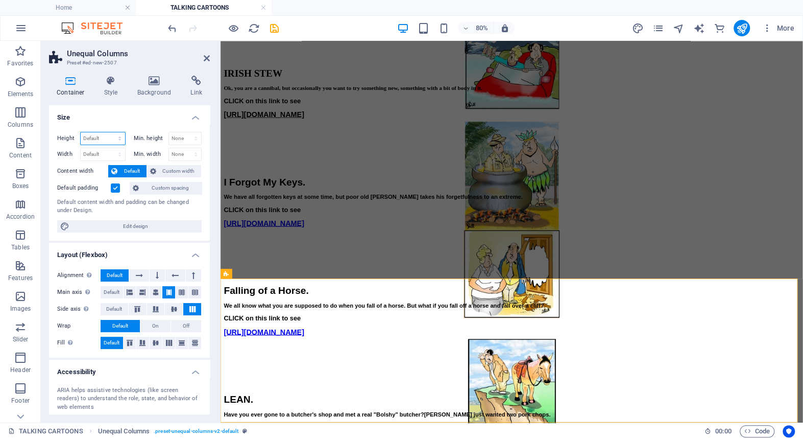
click at [90, 133] on select "Default px rem % vh vw" at bounding box center [103, 138] width 44 height 12
select select "px"
click at [109, 132] on select "Default px rem % vh vw" at bounding box center [103, 138] width 44 height 12
type input "384"
type input "250"
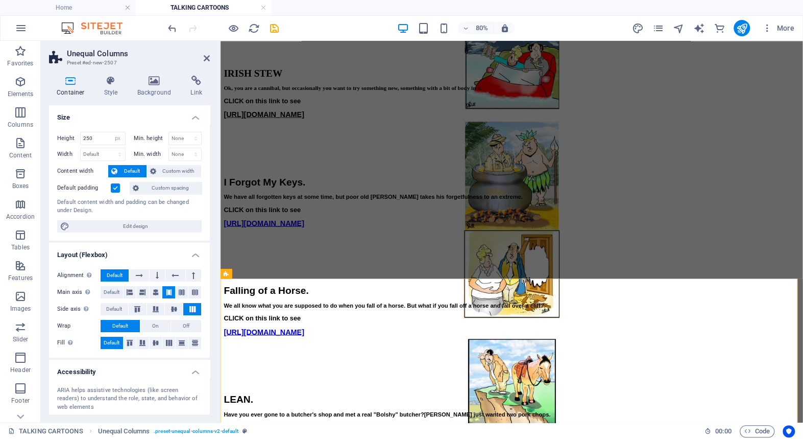
scroll to position [1726, 0]
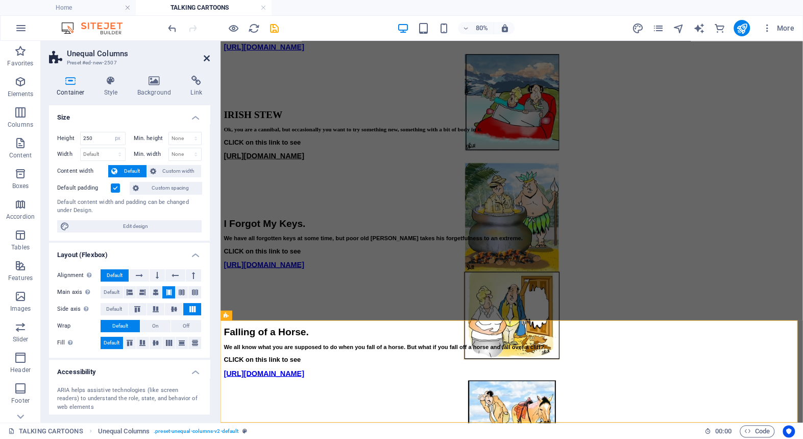
click at [205, 55] on icon at bounding box center [207, 58] width 6 height 8
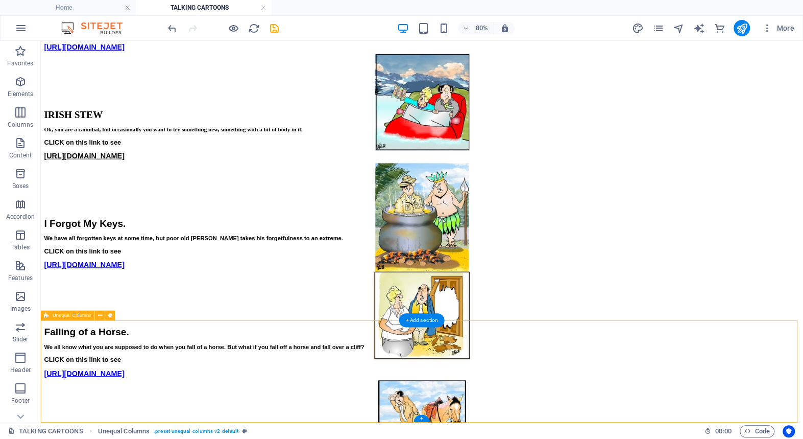
click at [421, 418] on div "+" at bounding box center [422, 417] width 16 height 7
select select "px"
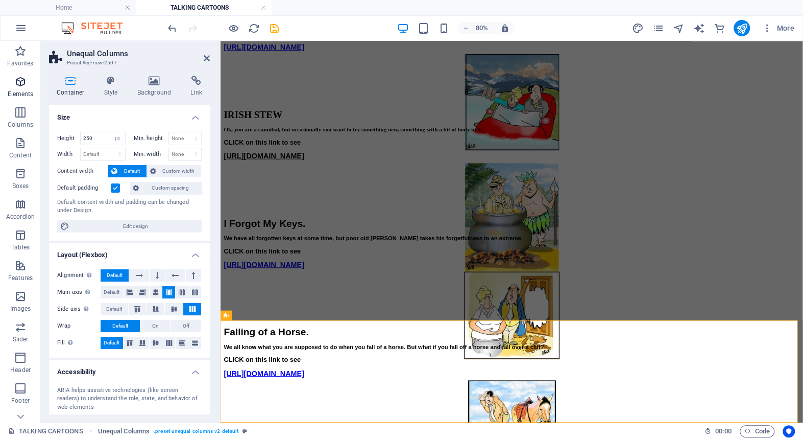
click at [17, 80] on icon "button" at bounding box center [20, 82] width 12 height 12
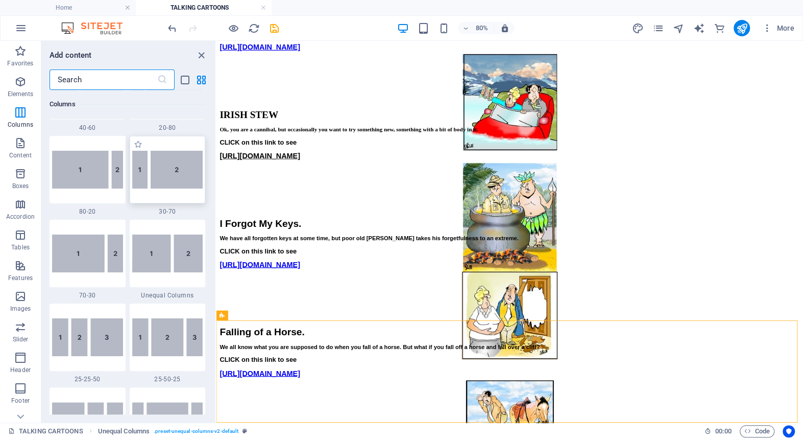
scroll to position [838, 0]
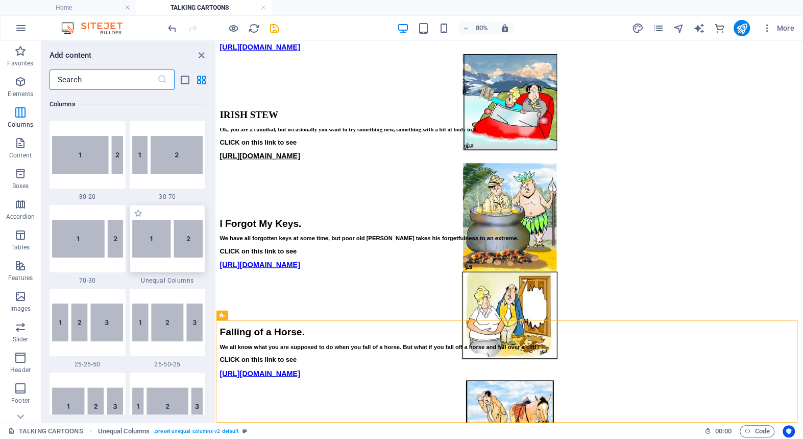
click at [148, 242] on img at bounding box center [167, 239] width 71 height 38
click at [217, 242] on div "Drag here to replace the existing content. Press “Ctrl” if you want to create a…" at bounding box center [510, 231] width 587 height 381
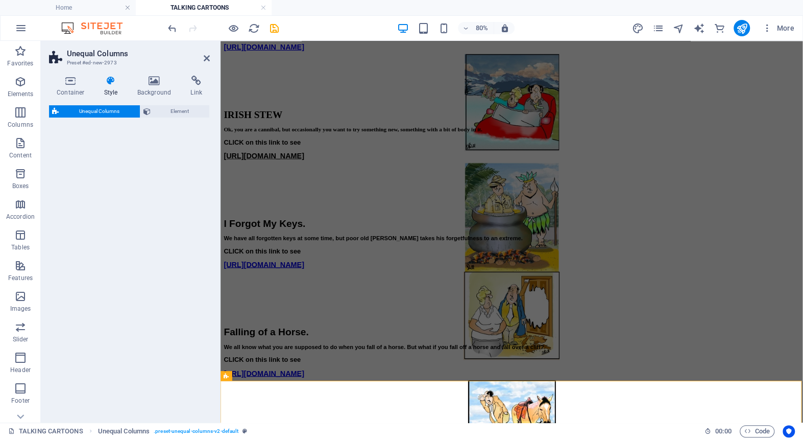
scroll to position [1779, 0]
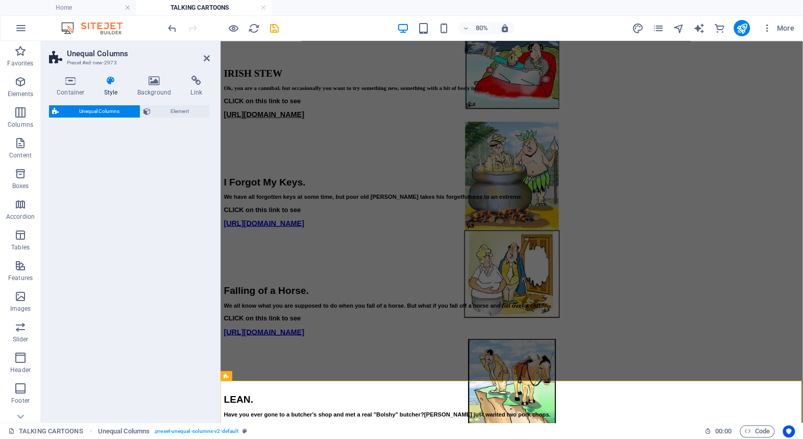
select select "%"
select select "rem"
select select "preset-unequal-columns-v2-default"
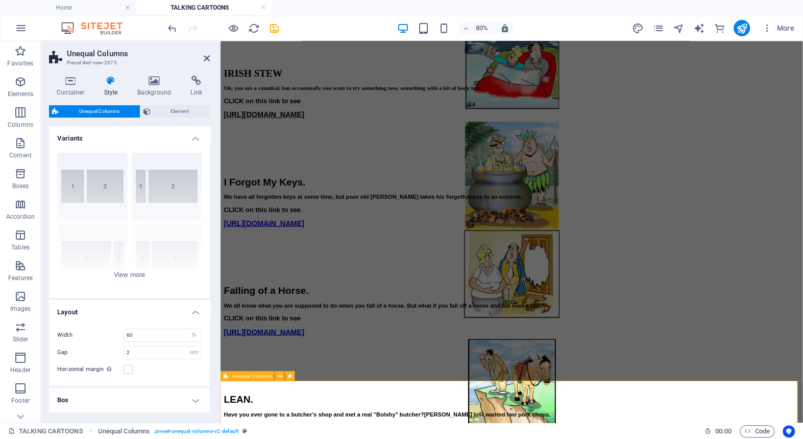
click at [205, 56] on icon at bounding box center [207, 58] width 6 height 8
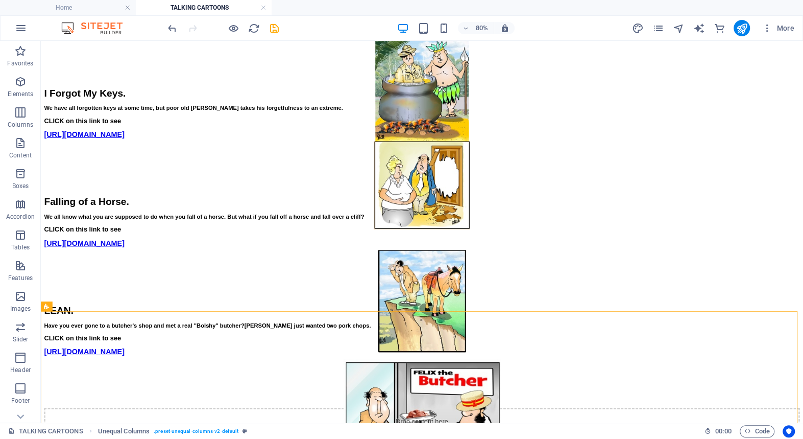
scroll to position [1899, 0]
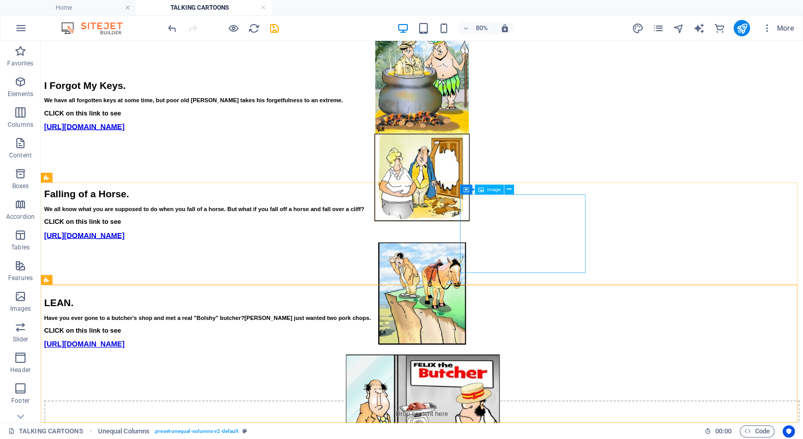
click at [495, 189] on span "Image" at bounding box center [495, 189] width 14 height 5
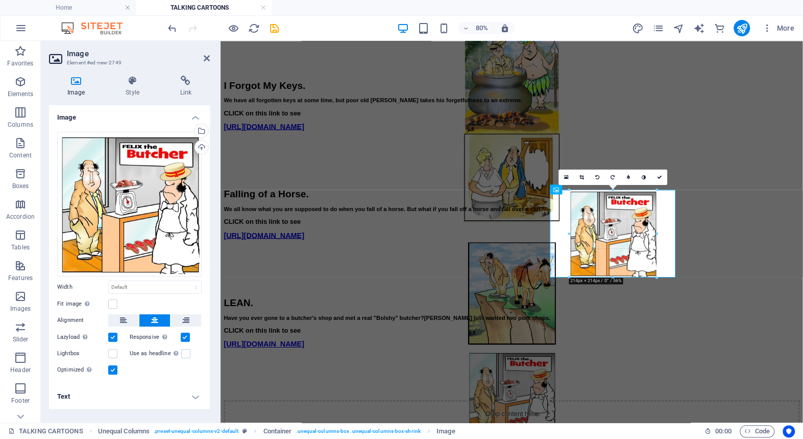
drag, startPoint x: 652, startPoint y: 272, endPoint x: 551, endPoint y: 304, distance: 106.3
type input "213"
select select "px"
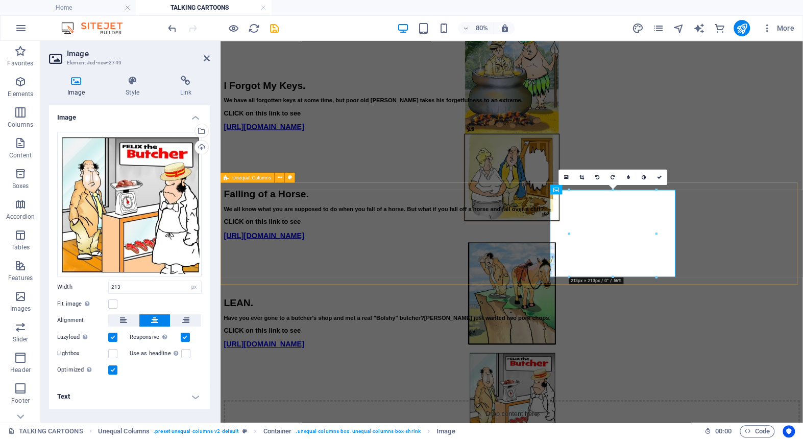
click at [306, 362] on div "LEAN. Have you ever gone to a butcher's shop and met a real "Bolshy" butcher? O…" at bounding box center [585, 426] width 720 height 128
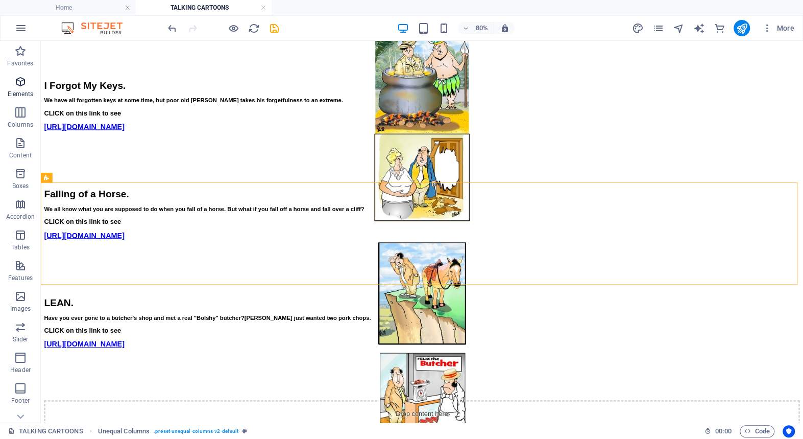
click at [19, 81] on icon "button" at bounding box center [20, 82] width 12 height 12
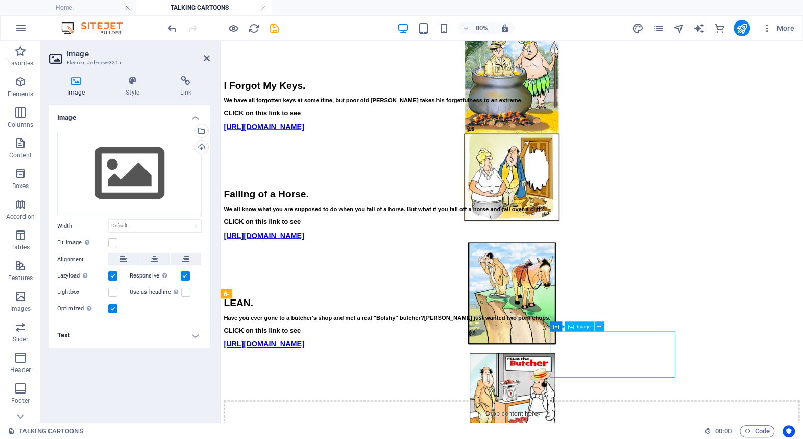
scroll to position [1881, 0]
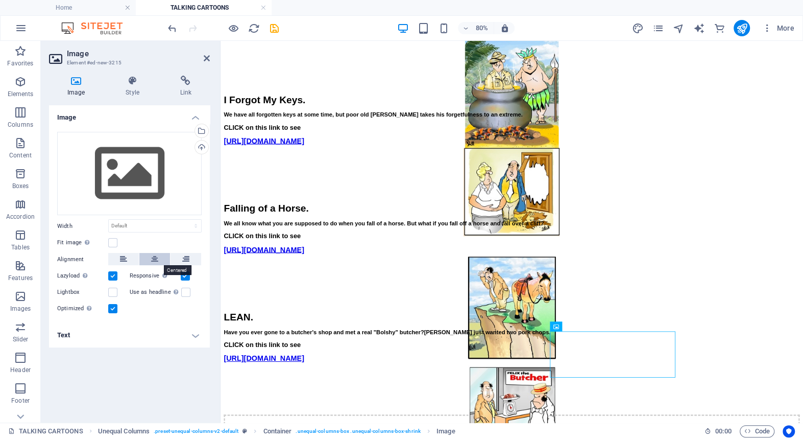
click at [155, 257] on icon at bounding box center [154, 259] width 7 height 12
click at [202, 143] on div "Upload" at bounding box center [200, 147] width 15 height 15
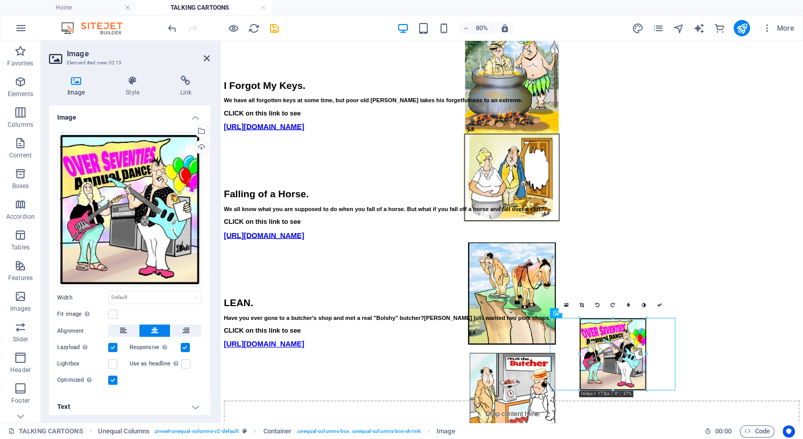
scroll to position [1899, 0]
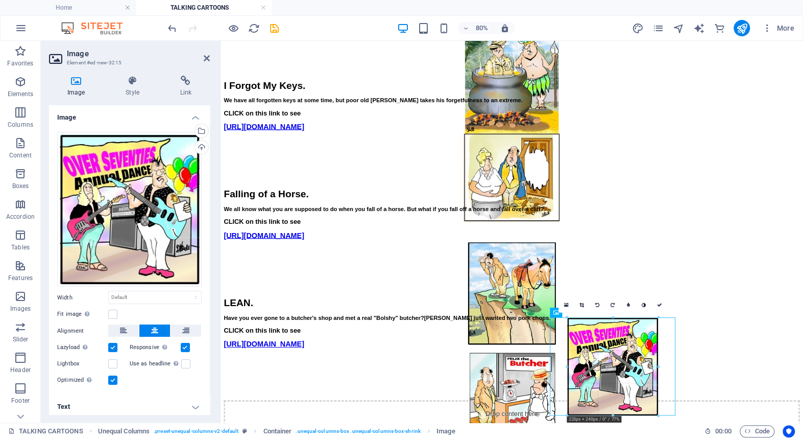
drag, startPoint x: 643, startPoint y: 389, endPoint x: 685, endPoint y: 425, distance: 55.4
type input "222"
select select "px"
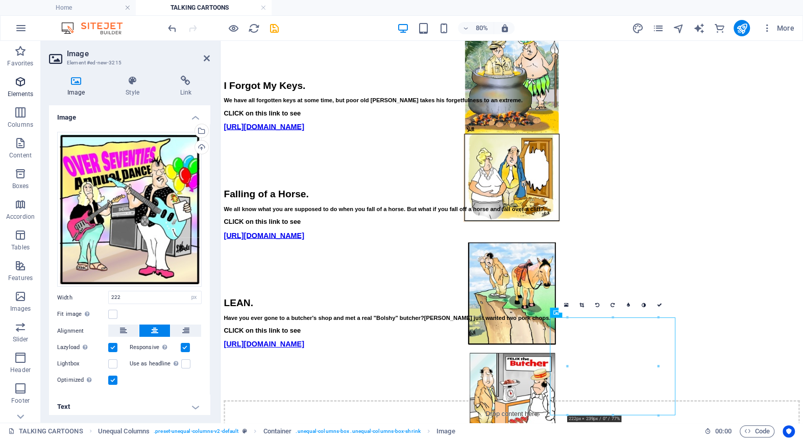
click at [19, 81] on icon "button" at bounding box center [20, 82] width 12 height 12
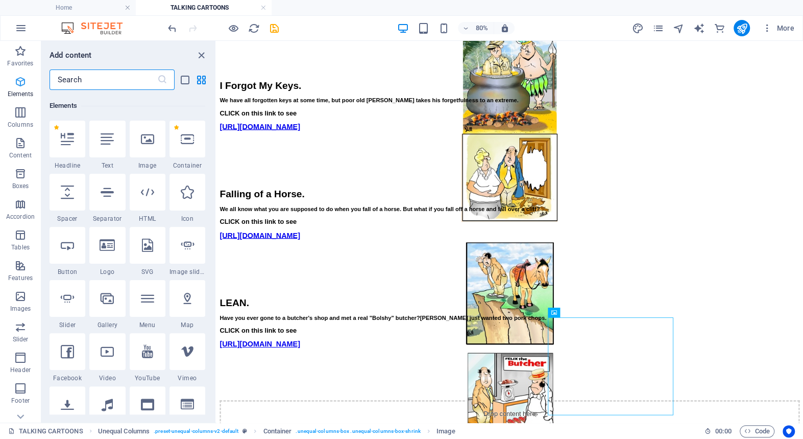
scroll to position [108, 0]
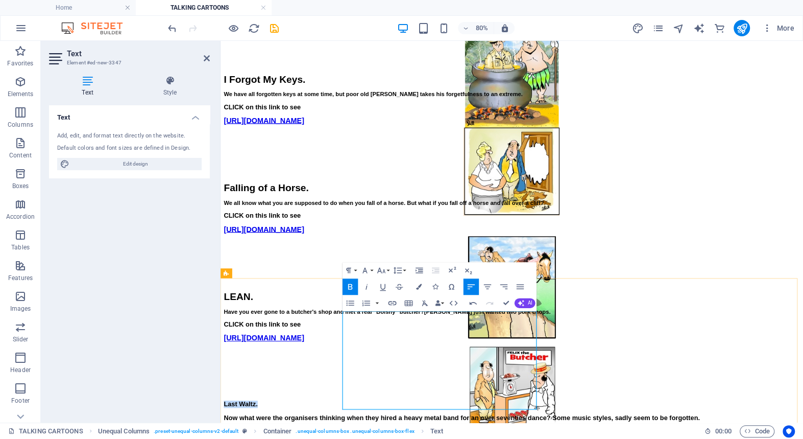
drag, startPoint x: 431, startPoint y: 393, endPoint x: 374, endPoint y: 392, distance: 57.2
click at [383, 269] on icon "button" at bounding box center [382, 270] width 10 height 10
click at [382, 370] on link "24" at bounding box center [384, 372] width 30 height 12
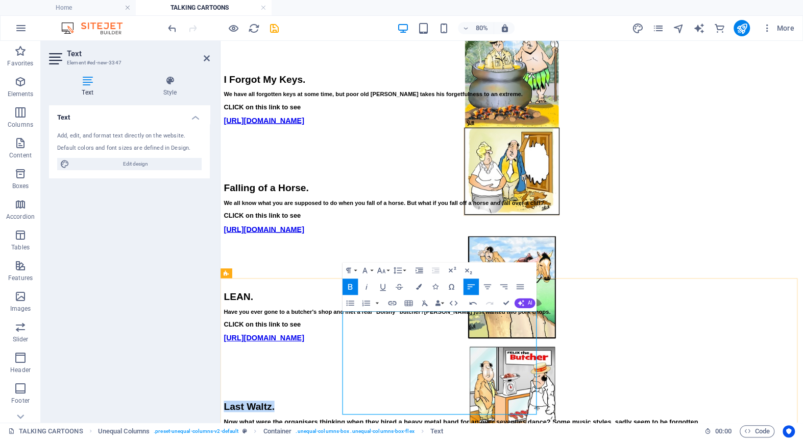
drag, startPoint x: 375, startPoint y: 394, endPoint x: 526, endPoint y: 500, distance: 184.0
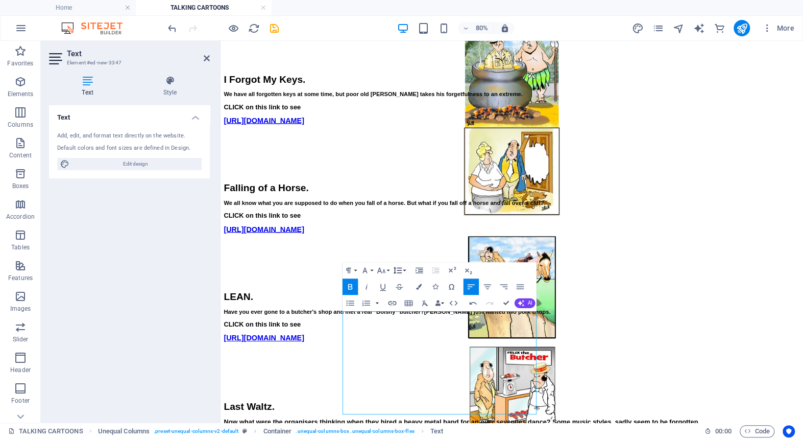
click at [397, 268] on icon "button" at bounding box center [398, 270] width 10 height 10
click at [397, 296] on link "Single" at bounding box center [400, 298] width 36 height 12
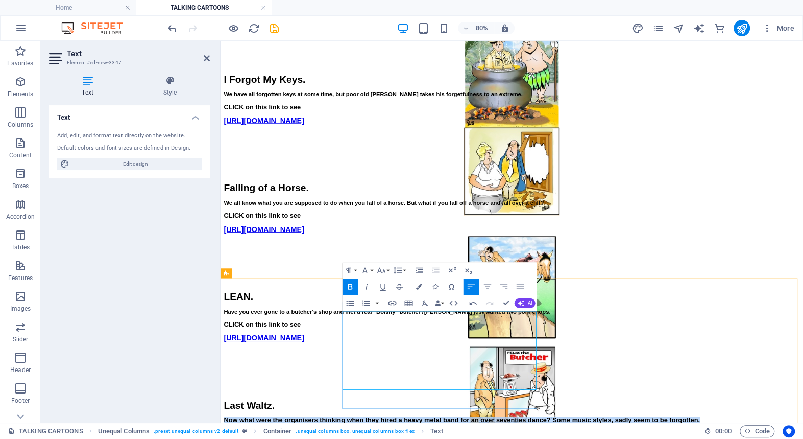
drag, startPoint x: 422, startPoint y: 434, endPoint x: 375, endPoint y: 413, distance: 51.0
click at [381, 269] on icon "button" at bounding box center [382, 270] width 10 height 10
click at [382, 347] on link "14" at bounding box center [384, 347] width 30 height 12
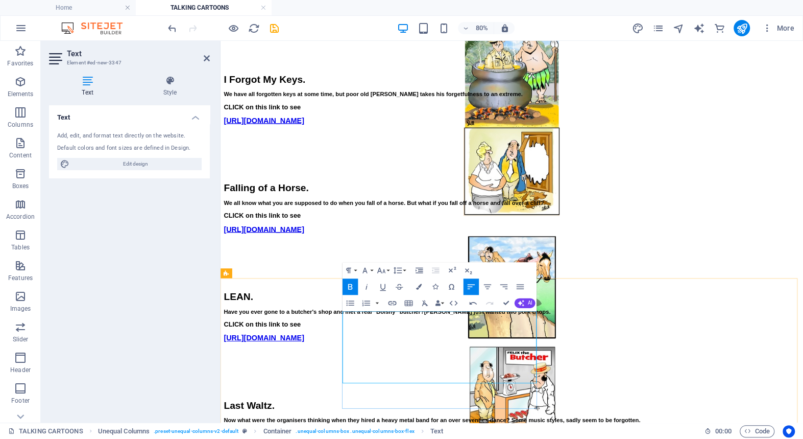
drag, startPoint x: 522, startPoint y: 458, endPoint x: 369, endPoint y: 458, distance: 153.2
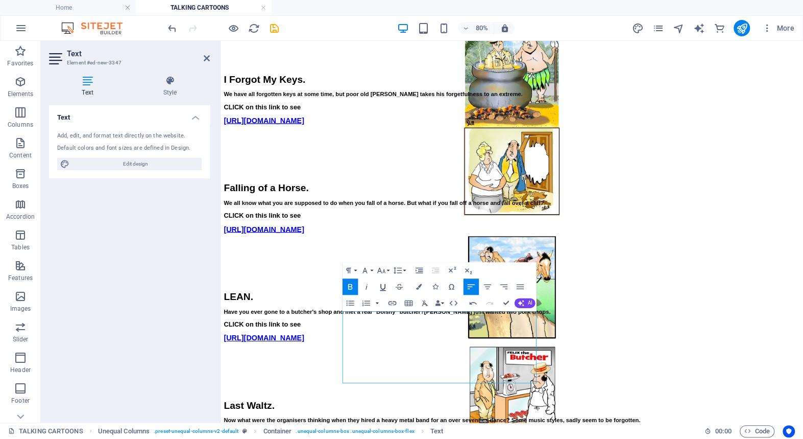
click at [382, 285] on icon "button" at bounding box center [383, 286] width 10 height 10
click at [380, 269] on icon "button" at bounding box center [381, 270] width 8 height 6
click at [382, 355] on link "18" at bounding box center [384, 359] width 30 height 12
click at [204, 56] on icon at bounding box center [207, 58] width 6 height 8
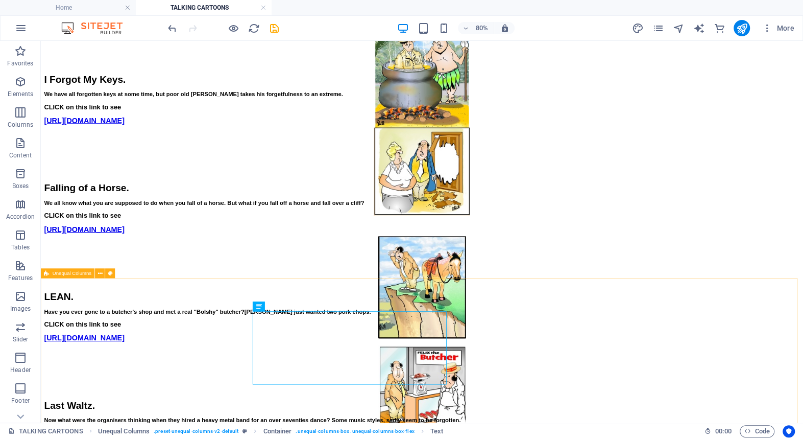
click at [77, 272] on span "Unequal Columns" at bounding box center [72, 273] width 39 height 5
select select "%"
select select "rem"
select select "preset-unequal-columns-v2-default"
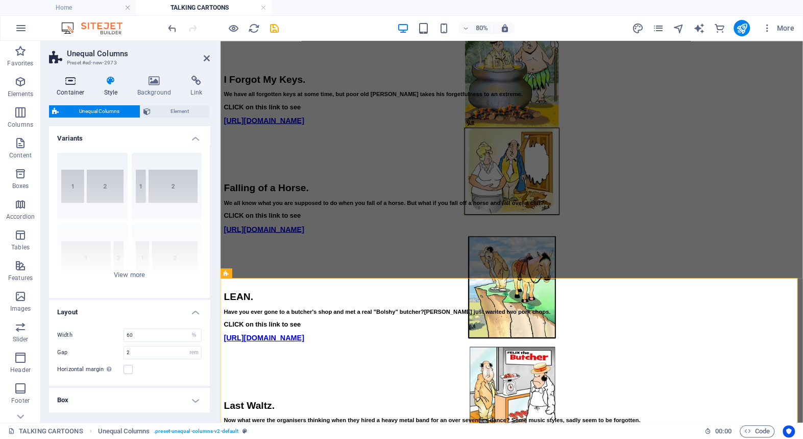
click at [69, 80] on icon at bounding box center [70, 81] width 43 height 10
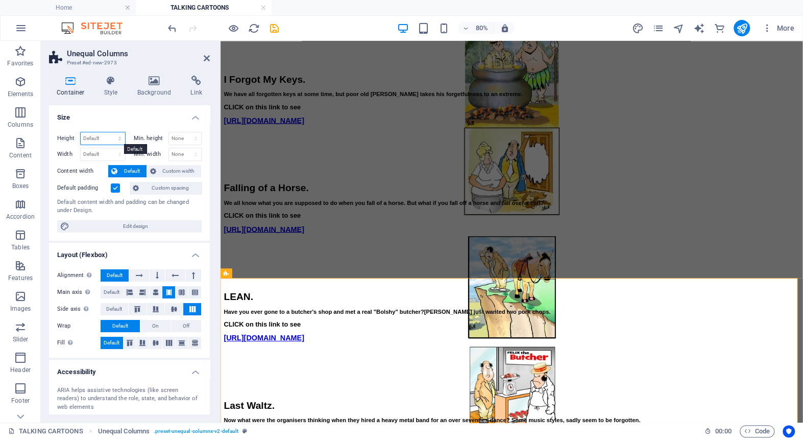
click at [97, 137] on select "Default px rem % vh vw" at bounding box center [103, 138] width 44 height 12
select select "px"
click at [109, 132] on select "Default px rem % vh vw" at bounding box center [103, 138] width 44 height 12
type input "431"
type input "250"
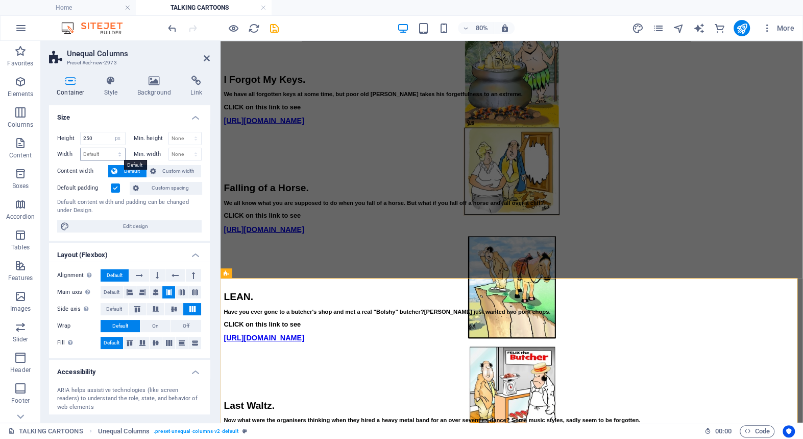
scroll to position [1854, 0]
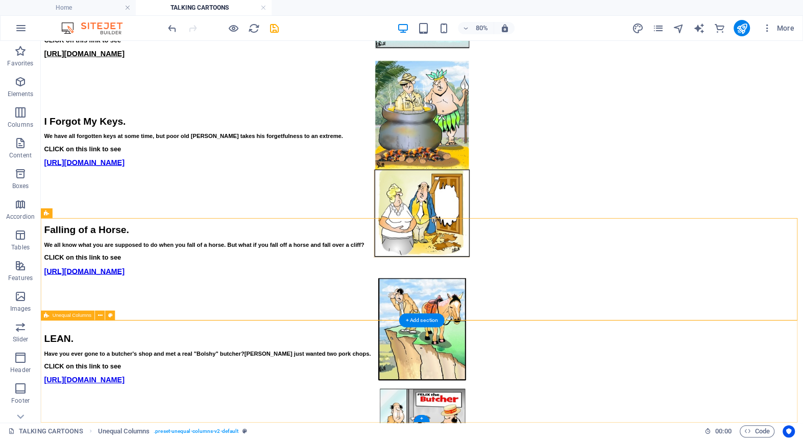
click at [422, 416] on div "+" at bounding box center [422, 417] width 16 height 7
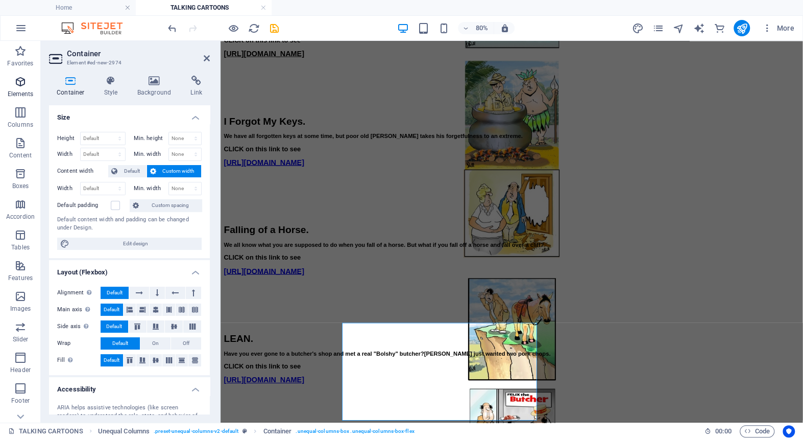
click at [20, 81] on icon "button" at bounding box center [20, 82] width 12 height 12
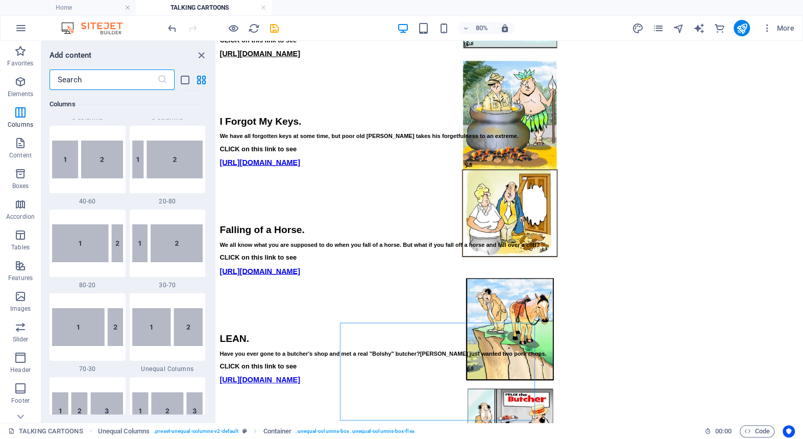
scroll to position [809, 0]
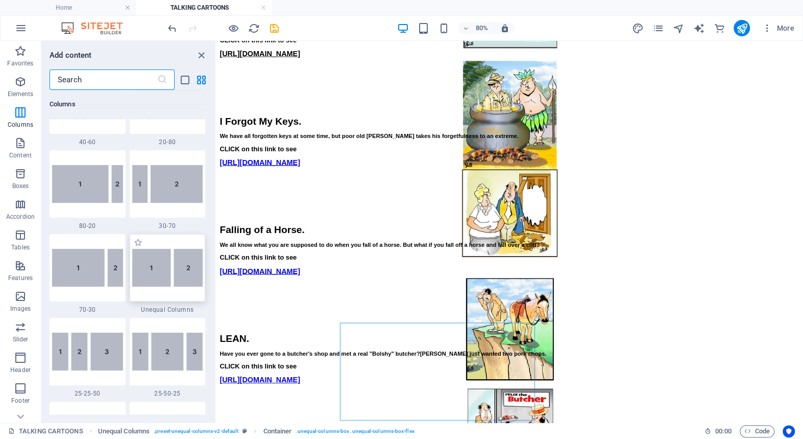
click at [154, 267] on img at bounding box center [167, 268] width 71 height 38
click at [217, 267] on div "Drag here to replace the existing content. Press “Ctrl” if you want to create a…" at bounding box center [510, 231] width 587 height 381
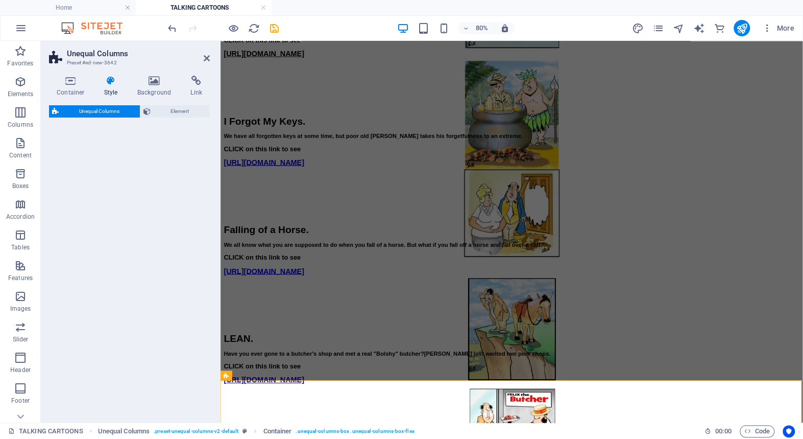
scroll to position [1907, 0]
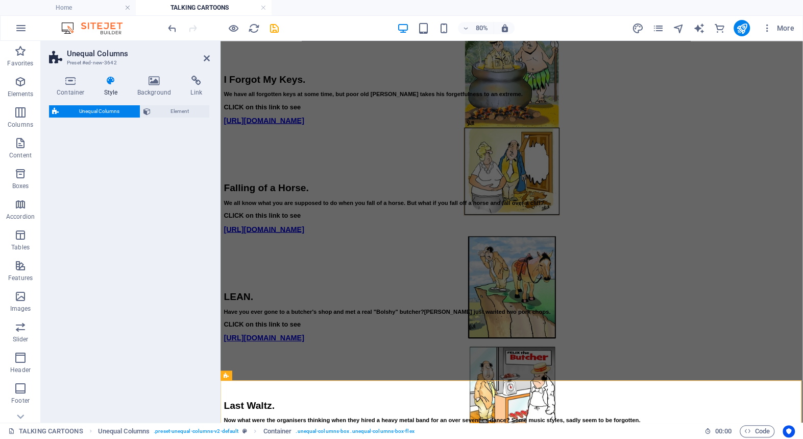
select select "%"
select select "rem"
select select "preset-unequal-columns-v2-default"
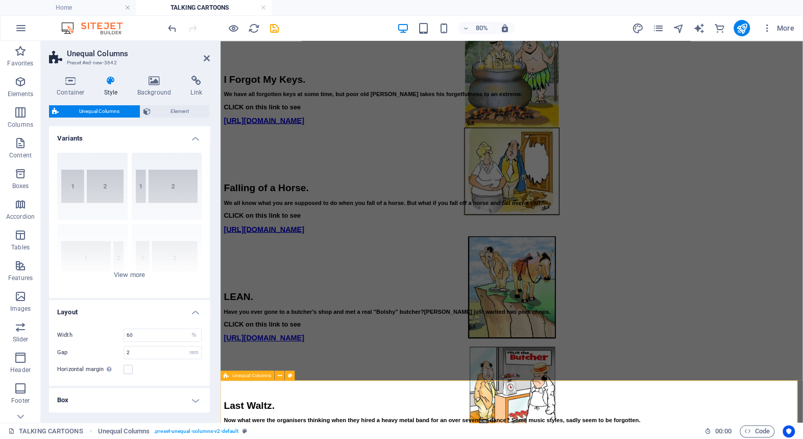
click at [206, 56] on icon at bounding box center [207, 58] width 6 height 8
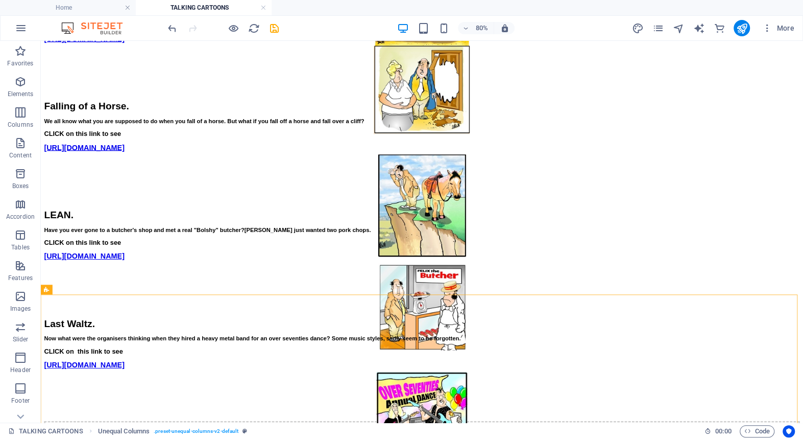
scroll to position [2027, 0]
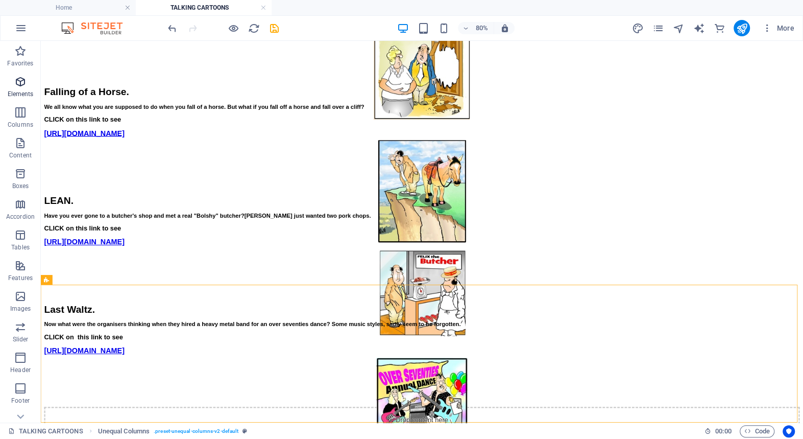
click at [20, 81] on icon "button" at bounding box center [20, 82] width 12 height 12
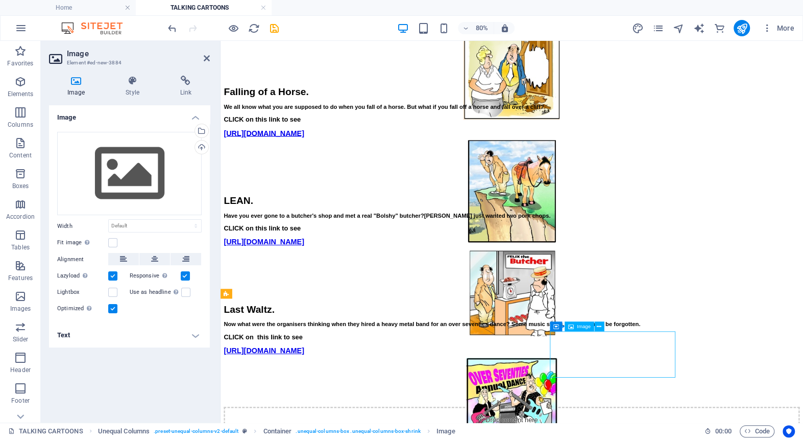
scroll to position [2009, 0]
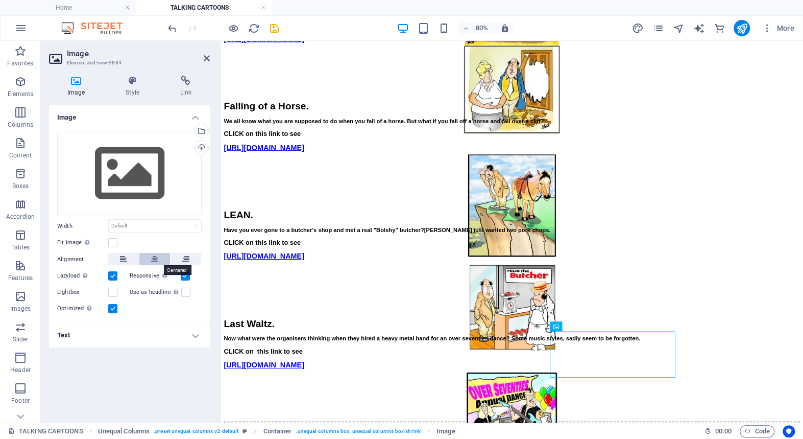
click at [153, 256] on icon at bounding box center [154, 259] width 7 height 12
click at [202, 146] on div "Upload" at bounding box center [200, 147] width 15 height 15
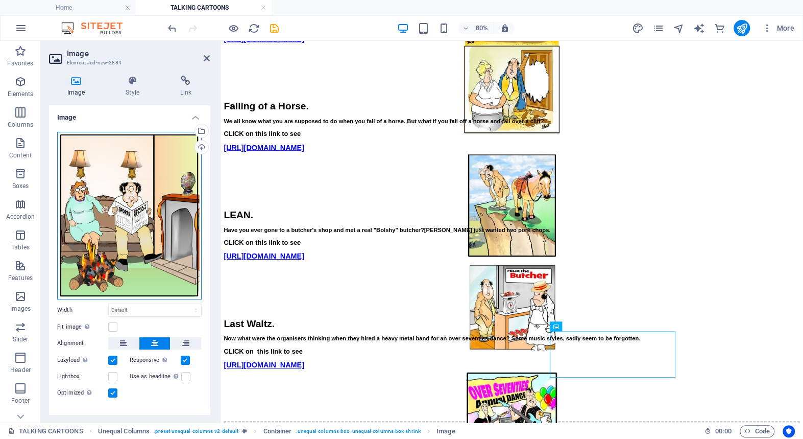
click at [117, 193] on div "Drag files here, click to choose files or select files from Files or our free s…" at bounding box center [129, 215] width 145 height 167
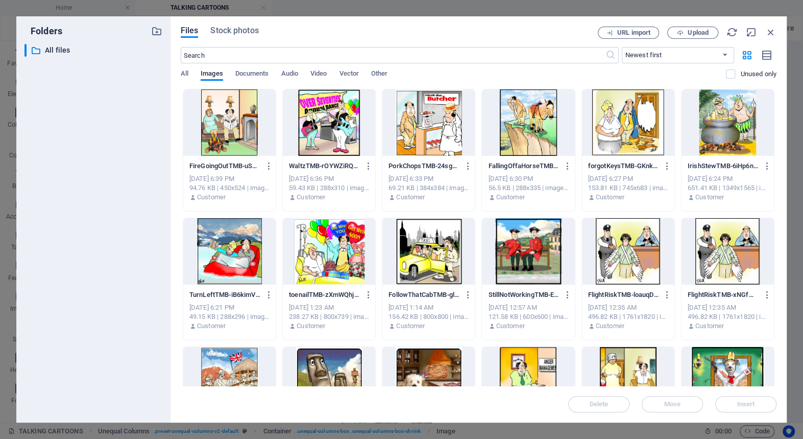
scroll to position [1973, 0]
click at [771, 30] on icon "button" at bounding box center [770, 32] width 11 height 11
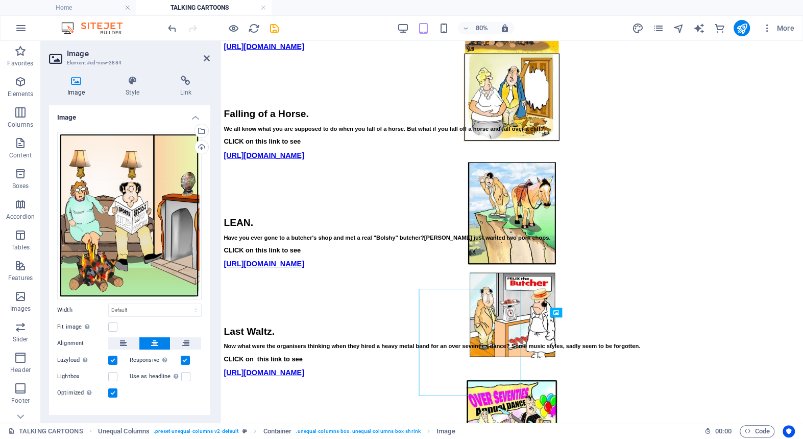
scroll to position [2027, 0]
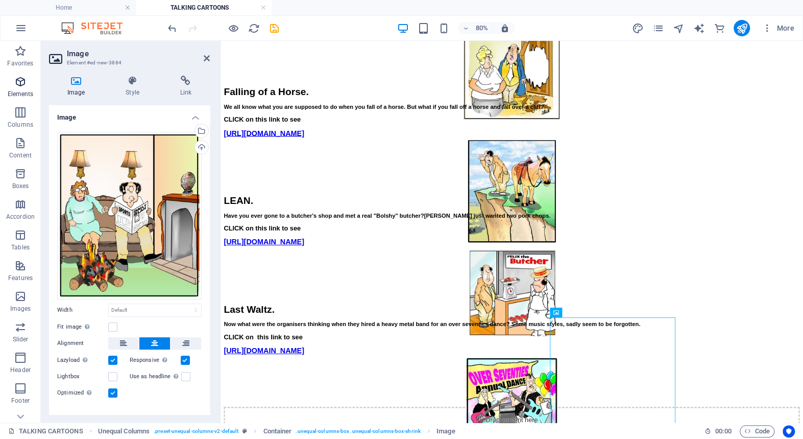
click at [16, 81] on icon "button" at bounding box center [20, 82] width 12 height 12
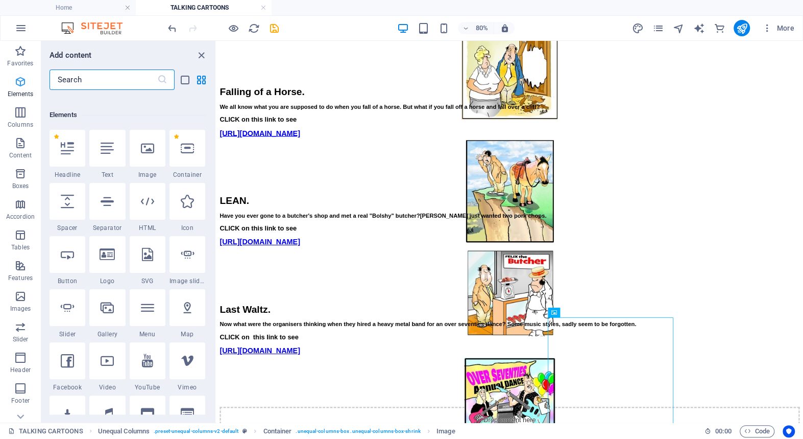
scroll to position [108, 0]
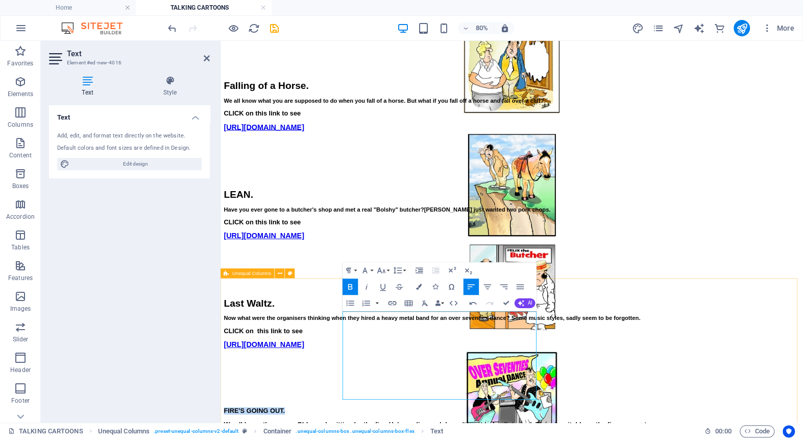
drag, startPoint x: 463, startPoint y: 391, endPoint x: 371, endPoint y: 389, distance: 92.4
click at [383, 268] on icon "button" at bounding box center [382, 270] width 10 height 10
click at [381, 372] on link "24" at bounding box center [384, 372] width 30 height 12
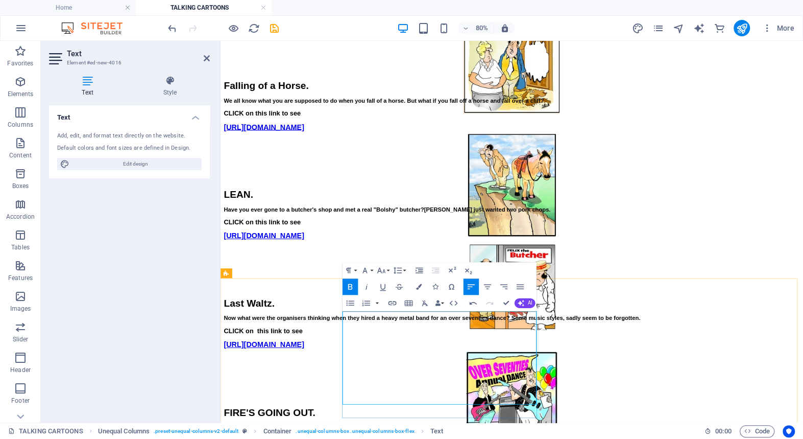
drag, startPoint x: 375, startPoint y: 394, endPoint x: 537, endPoint y: 482, distance: 184.4
click at [398, 268] on icon "button" at bounding box center [398, 270] width 10 height 10
click at [398, 297] on link "Single" at bounding box center [400, 298] width 36 height 12
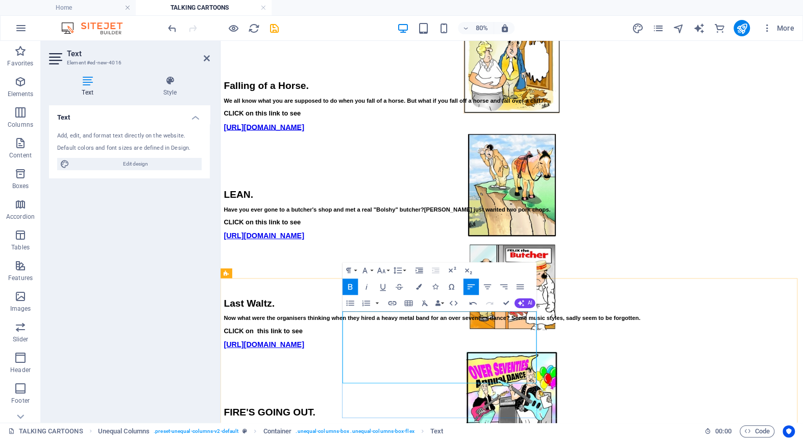
drag, startPoint x: 598, startPoint y: 428, endPoint x: 376, endPoint y: 410, distance: 222.9
click at [382, 268] on icon "button" at bounding box center [382, 270] width 10 height 10
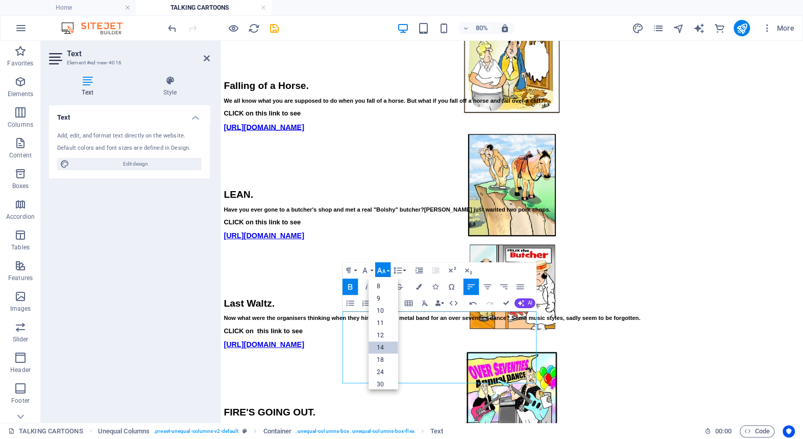
click at [380, 347] on link "14" at bounding box center [384, 347] width 30 height 12
drag, startPoint x: 518, startPoint y: 460, endPoint x: 374, endPoint y: 459, distance: 144.0
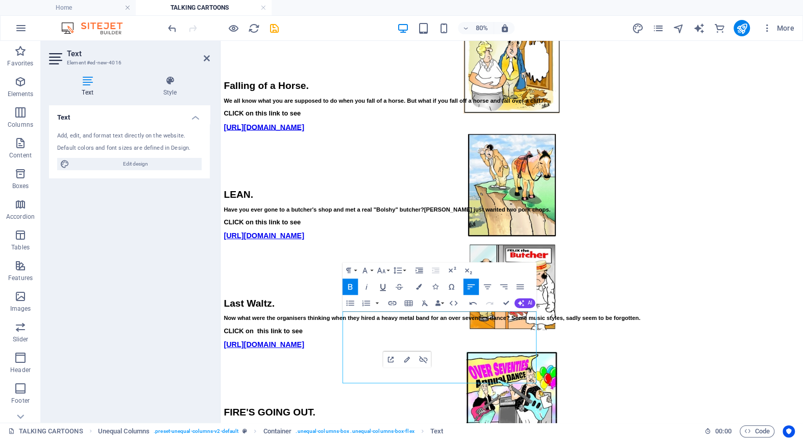
click at [381, 284] on icon "button" at bounding box center [383, 286] width 6 height 7
click at [380, 267] on icon "button" at bounding box center [382, 270] width 10 height 10
click at [382, 354] on link "18" at bounding box center [384, 359] width 30 height 12
click at [206, 56] on icon at bounding box center [207, 58] width 6 height 8
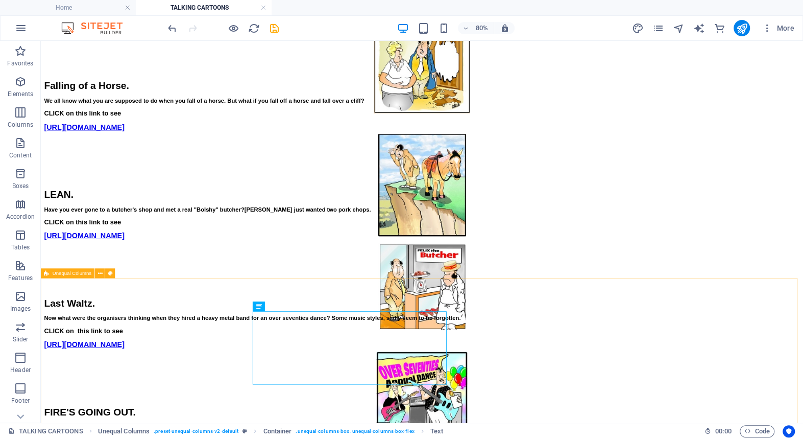
click at [82, 274] on span "Unequal Columns" at bounding box center [72, 273] width 39 height 5
select select "%"
select select "rem"
select select "preset-unequal-columns-v2-default"
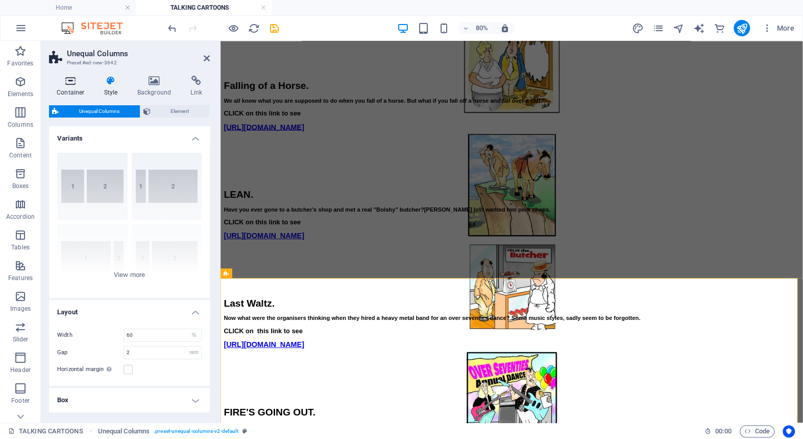
click at [68, 80] on icon at bounding box center [70, 81] width 43 height 10
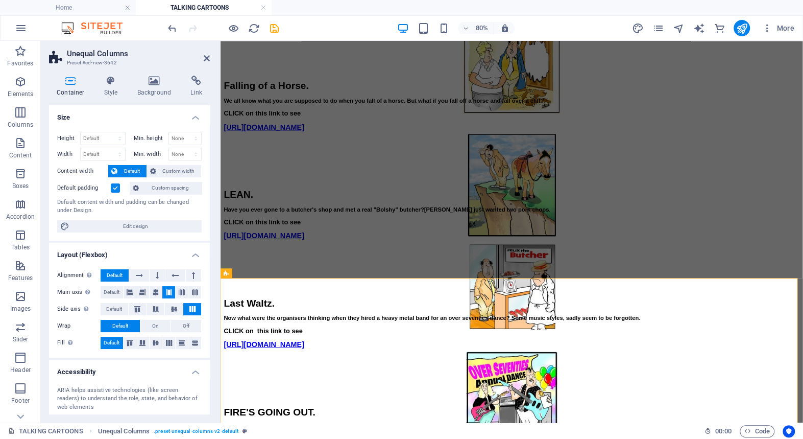
click at [68, 80] on icon at bounding box center [70, 81] width 43 height 10
click at [90, 136] on select "Default px rem % vh vw" at bounding box center [103, 138] width 44 height 12
select select "px"
click at [109, 132] on select "Default px rem % vh vw" at bounding box center [103, 138] width 44 height 12
type input "454"
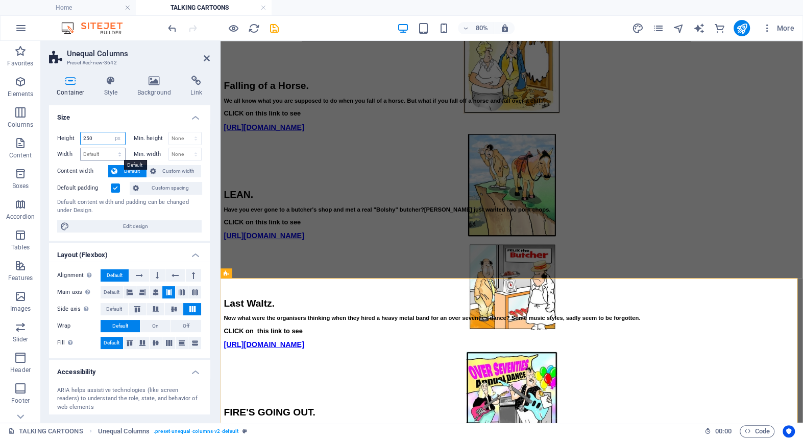
type input "250"
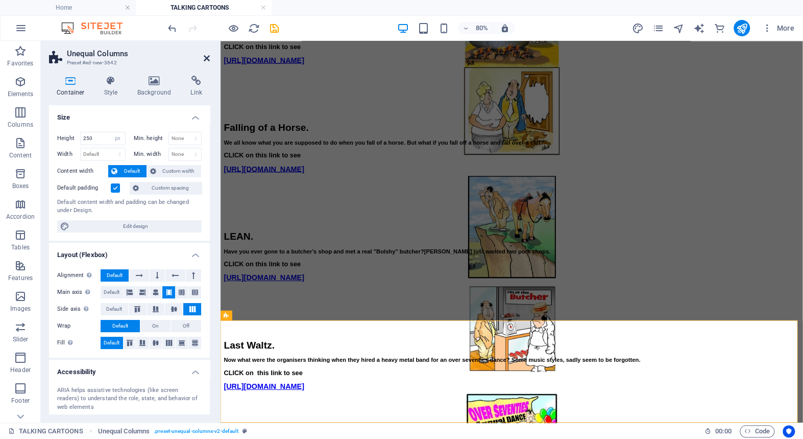
click at [204, 56] on icon at bounding box center [207, 58] width 6 height 8
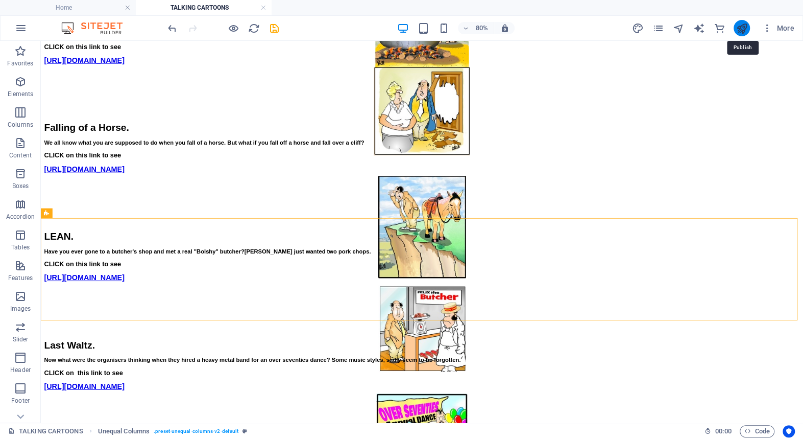
click at [743, 26] on icon "publish" at bounding box center [742, 28] width 12 height 12
